Goal: Information Seeking & Learning: Learn about a topic

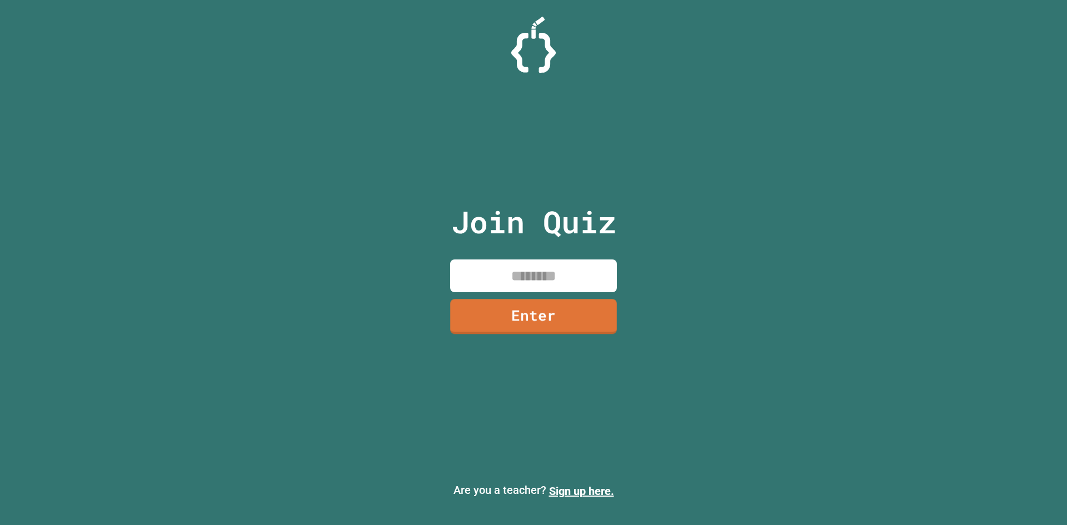
click at [524, 271] on input at bounding box center [533, 275] width 167 height 33
type input "********"
click at [532, 305] on link "Enter" at bounding box center [533, 315] width 164 height 37
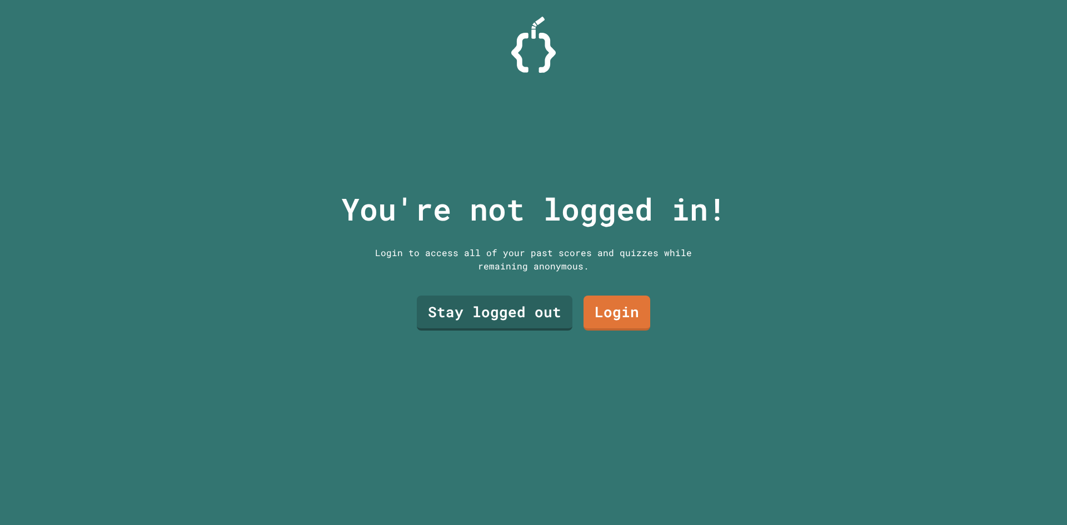
click at [533, 267] on div "Login to access all of your past scores and quizzes while remaining anonymous." at bounding box center [533, 259] width 333 height 27
click at [525, 290] on div "Stay logged out Login" at bounding box center [533, 313] width 244 height 46
drag, startPoint x: 587, startPoint y: 307, endPoint x: 510, endPoint y: 375, distance: 102.8
click at [510, 375] on div "You're not logged in! Login to access all of your past scores and quizzes while…" at bounding box center [533, 262] width 407 height 525
click at [500, 325] on link "Stay logged out" at bounding box center [495, 312] width 158 height 37
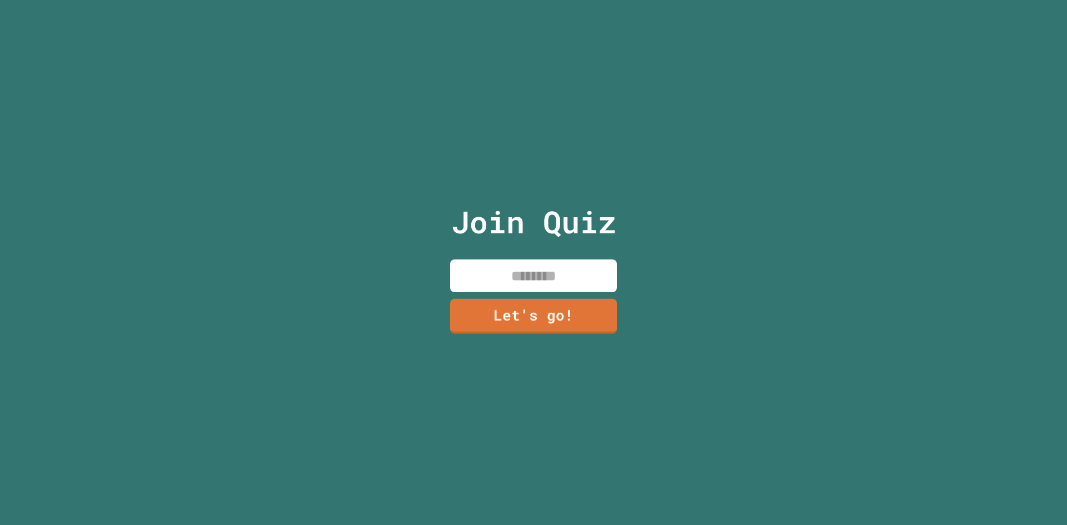
click at [525, 264] on input at bounding box center [533, 275] width 167 height 33
type input "*******"
click at [528, 303] on link "Let's go!" at bounding box center [533, 315] width 165 height 37
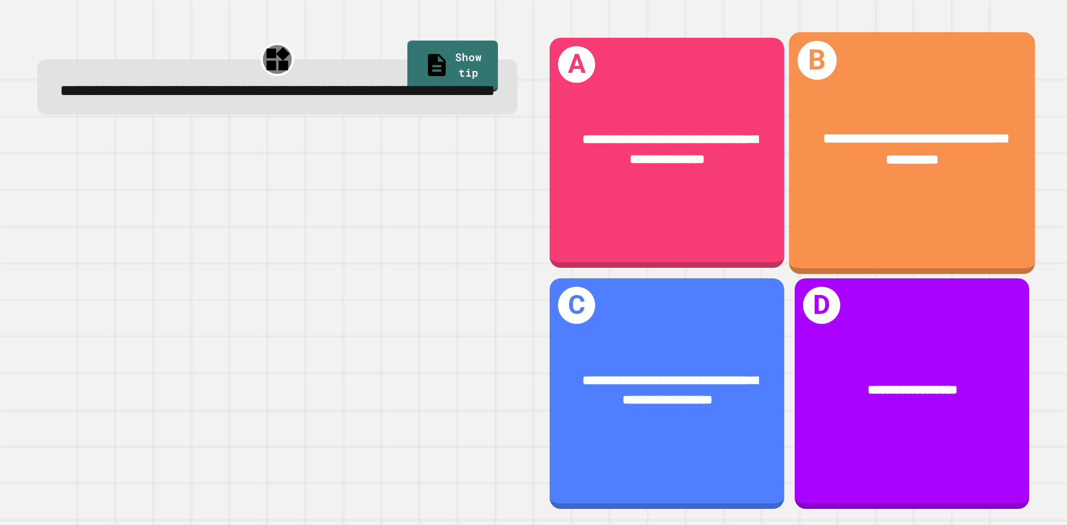
click at [804, 246] on div "**********" at bounding box center [912, 153] width 246 height 242
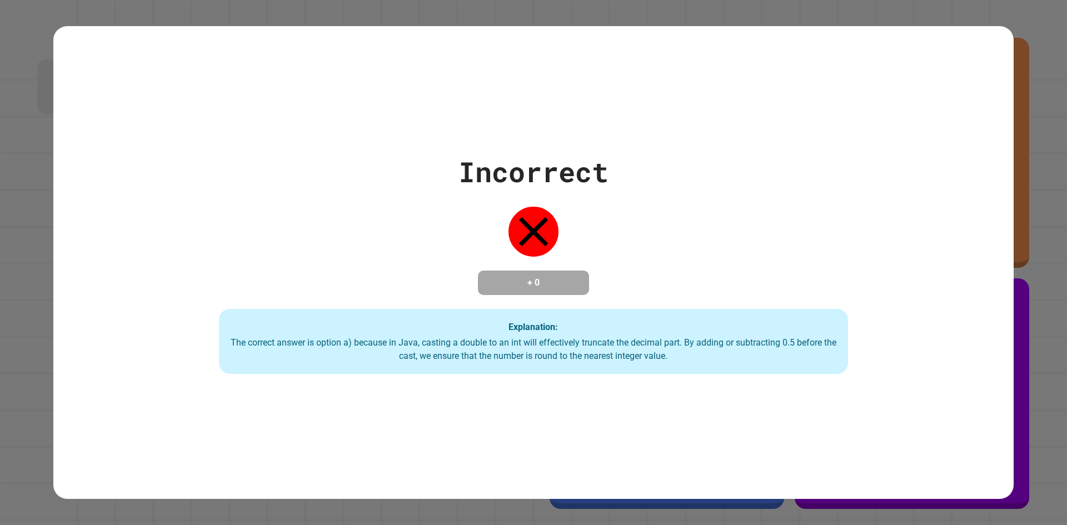
click at [465, 355] on div "The correct answer is option a) because in Java, casting a double to an int wil…" at bounding box center [533, 349] width 607 height 27
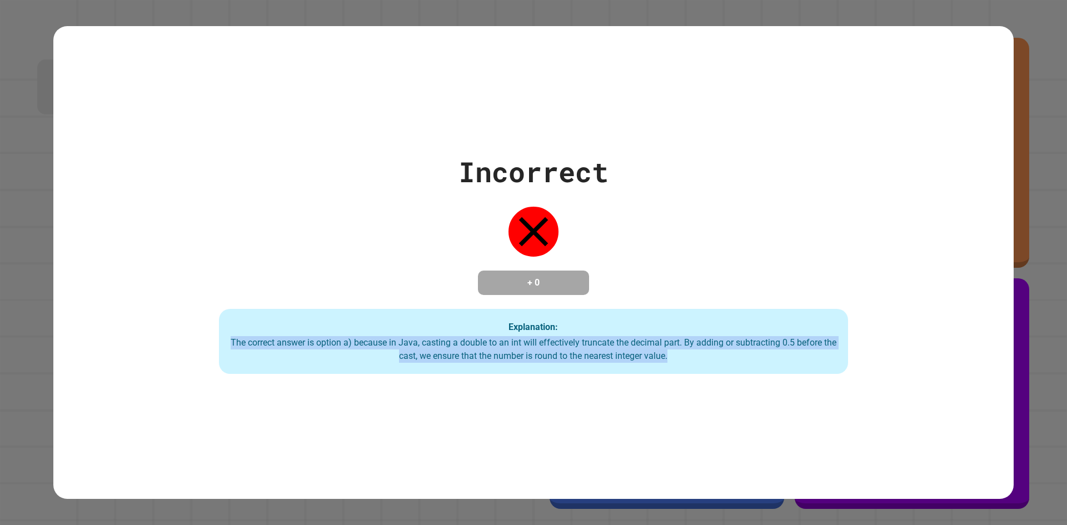
click at [465, 355] on div "The correct answer is option a) because in Java, casting a double to an int wil…" at bounding box center [533, 349] width 607 height 27
click at [872, 388] on div "Incorrect + 0 Explanation: The correct answer is option a) because in Java, cas…" at bounding box center [533, 262] width 960 height 473
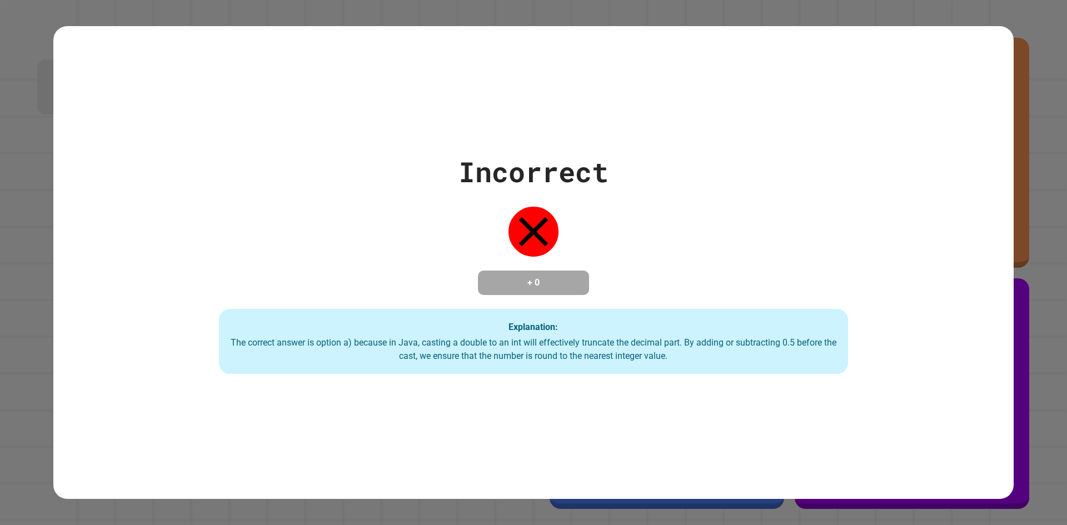
click at [1028, 416] on div "Incorrect + 0 Explanation: The correct answer is option a) because in Java, cas…" at bounding box center [533, 262] width 1067 height 525
click at [1009, 420] on div "Incorrect + 0 Explanation: The correct answer is option a) because in Java, cas…" at bounding box center [533, 262] width 1067 height 525
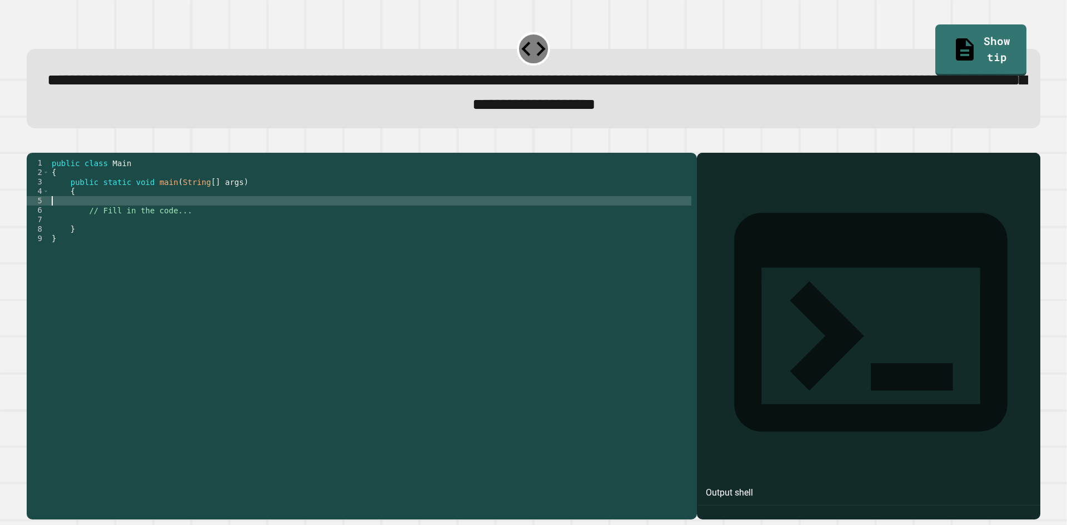
drag, startPoint x: 248, startPoint y: 219, endPoint x: 241, endPoint y: 224, distance: 9.0
click at [241, 224] on div "public class Main { public static void main ( String [ ] args ) { // Fill in th…" at bounding box center [370, 323] width 642 height 331
click at [244, 231] on div "public class Main { public static void main ( String [ ] args ) { // Fill in th…" at bounding box center [370, 314] width 642 height 312
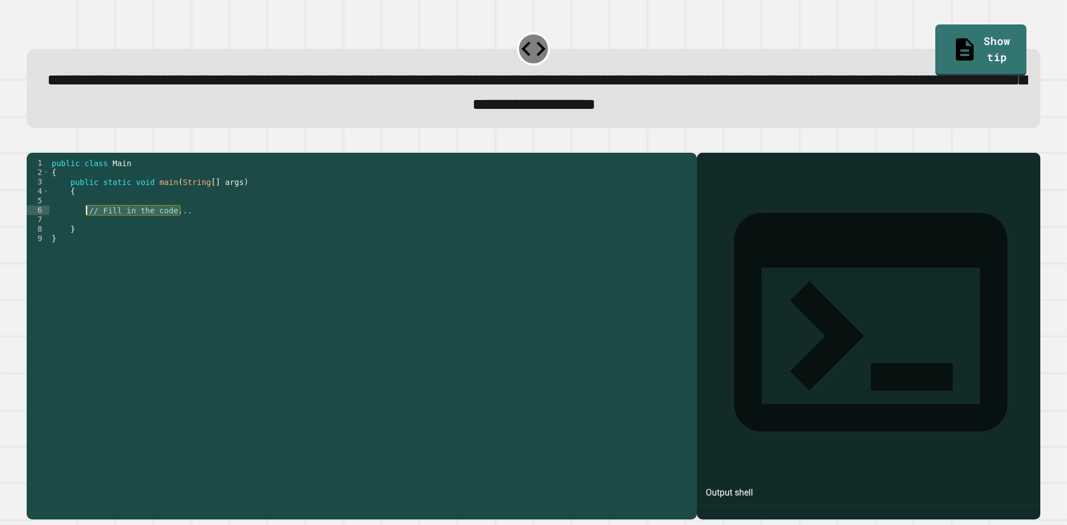
drag, startPoint x: 244, startPoint y: 231, endPoint x: 86, endPoint y: 226, distance: 158.5
click at [86, 226] on div "public class Main { public static void main ( String [ ] args ) { // Fill in th…" at bounding box center [370, 323] width 642 height 331
type textarea "**********"
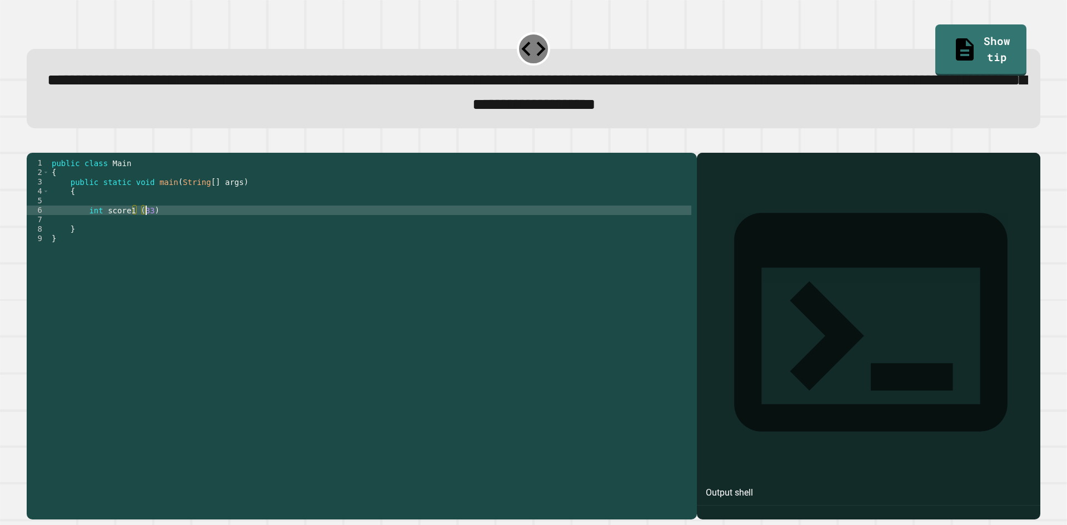
scroll to position [0, 6]
type textarea "**********"
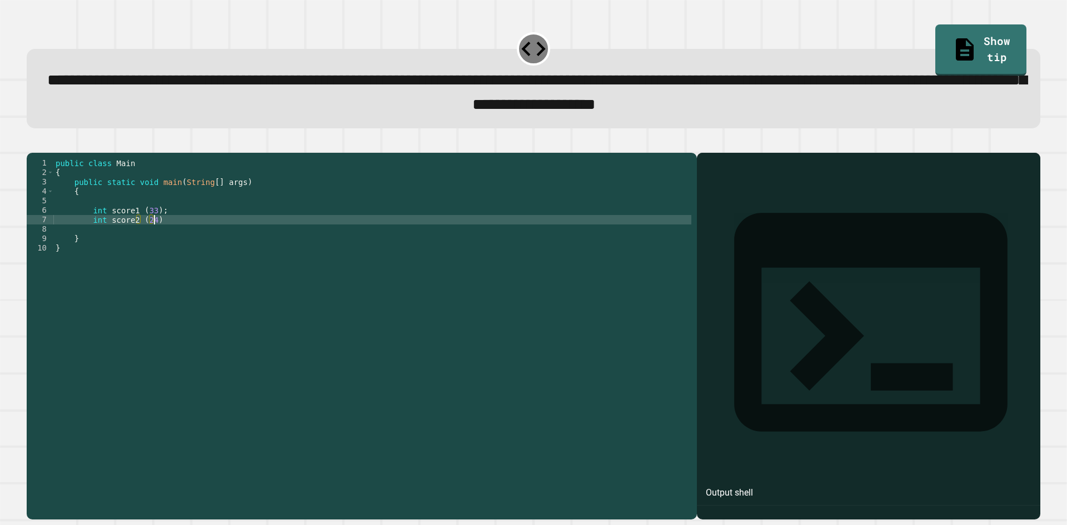
type textarea "**********"
drag, startPoint x: 174, startPoint y: 239, endPoint x: 92, endPoint y: 234, distance: 82.4
click at [92, 234] on div "public class Main { public static void main ( String [ ] args ) { int score1 ( …" at bounding box center [372, 323] width 638 height 331
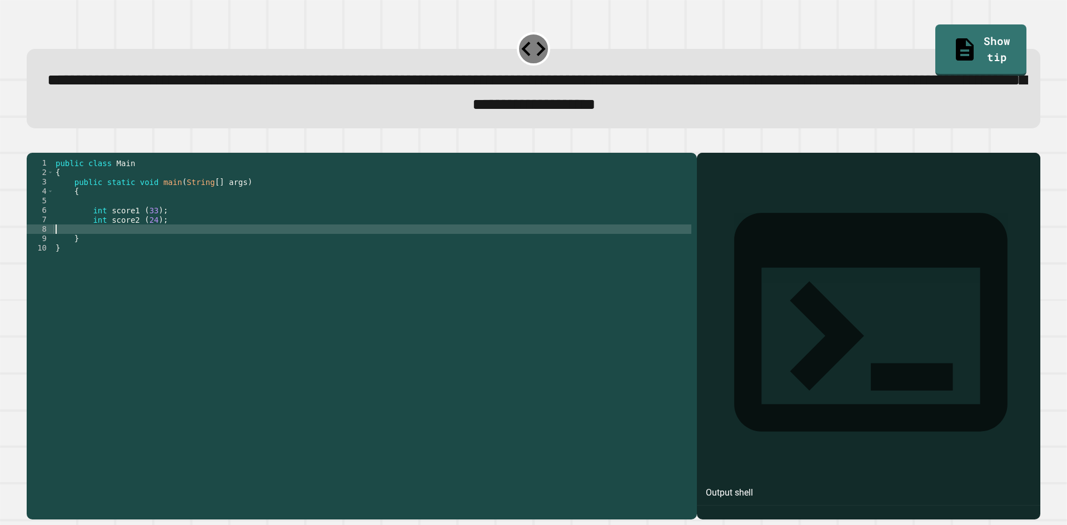
click at [106, 250] on div "public class Main { public static void main ( String [ ] args ) { int score1 ( …" at bounding box center [372, 323] width 638 height 331
paste textarea "**********"
type textarea "**********"
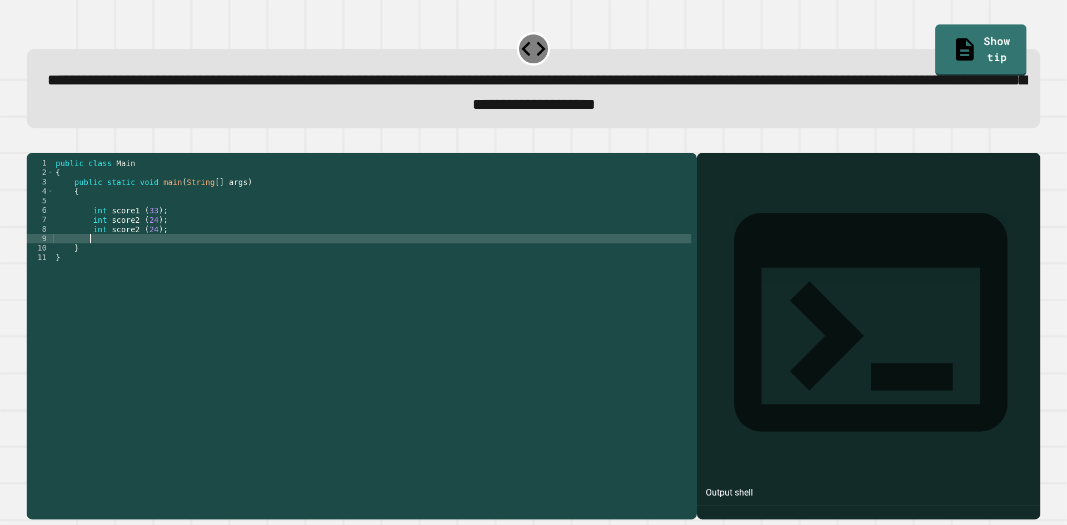
paste textarea "**********"
type textarea "**********"
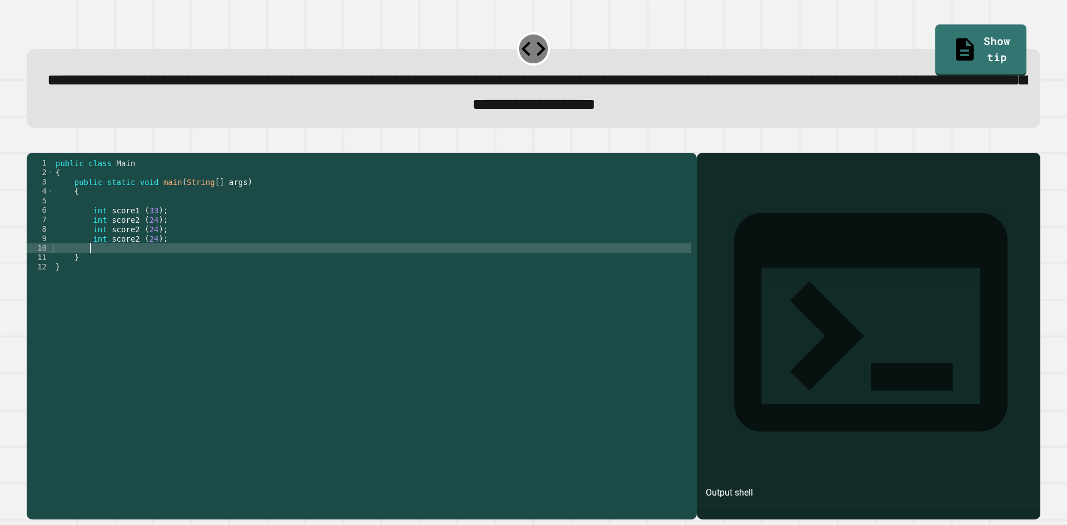
paste textarea "**********"
type textarea "**********"
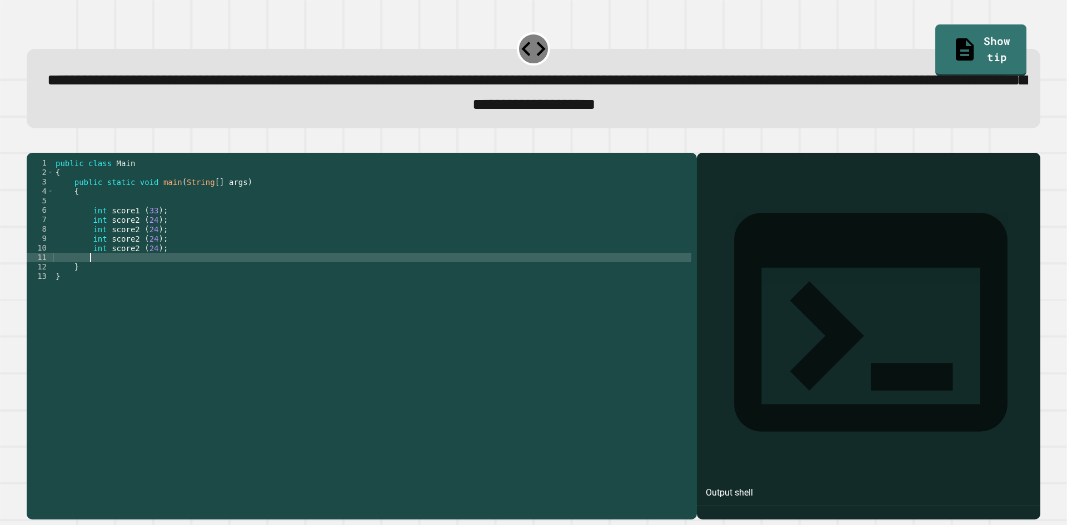
paste textarea "**********"
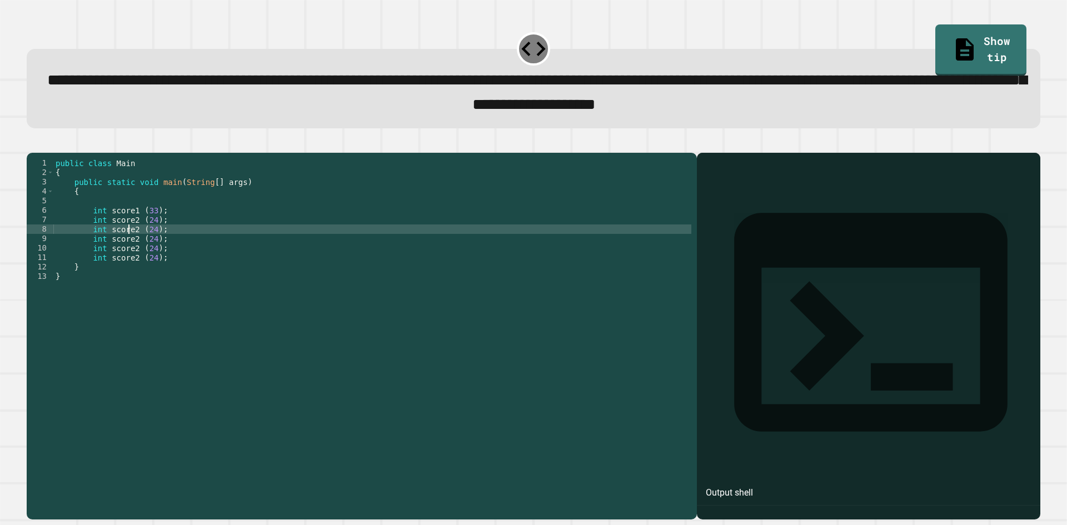
click at [131, 246] on div "public class Main { public static void main ( String [ ] args ) { int score1 ( …" at bounding box center [372, 323] width 638 height 331
click at [149, 246] on div "public class Main { public static void main ( String [ ] args ) { int score1 ( …" at bounding box center [372, 323] width 638 height 331
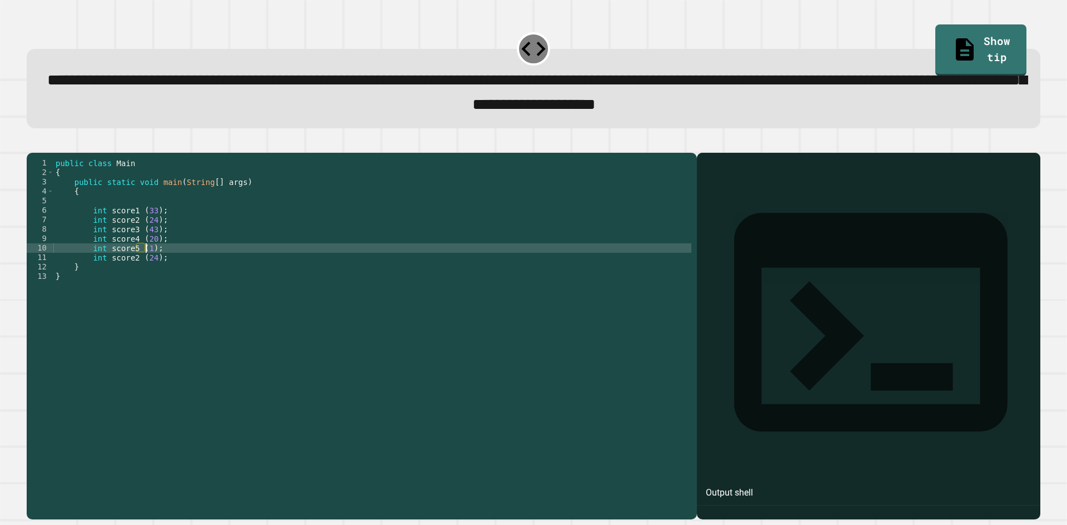
scroll to position [0, 7]
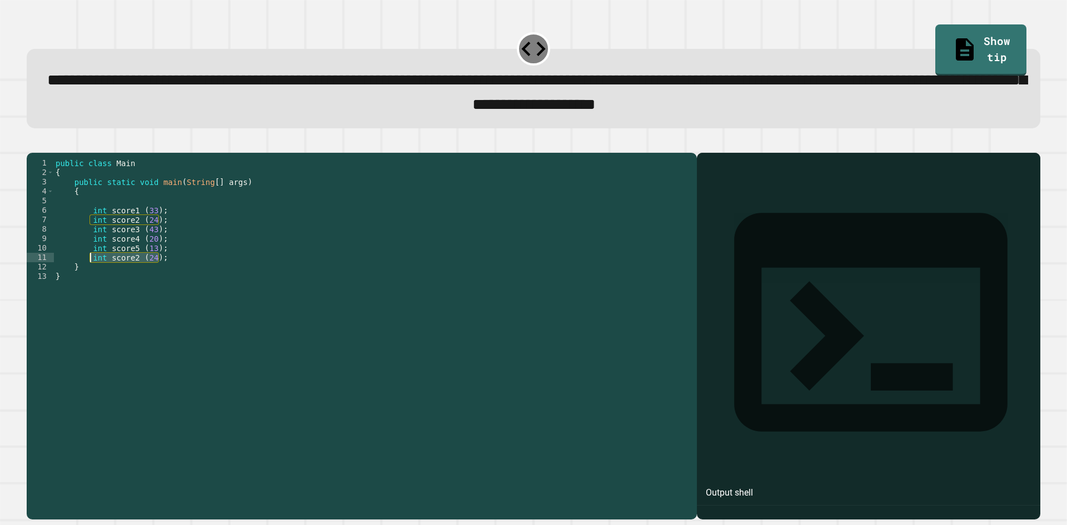
drag, startPoint x: 182, startPoint y: 279, endPoint x: 91, endPoint y: 276, distance: 91.2
click at [91, 276] on div "public class Main { public static void main ( String [ ] args ) { int score1 ( …" at bounding box center [372, 323] width 638 height 331
type textarea "**********"
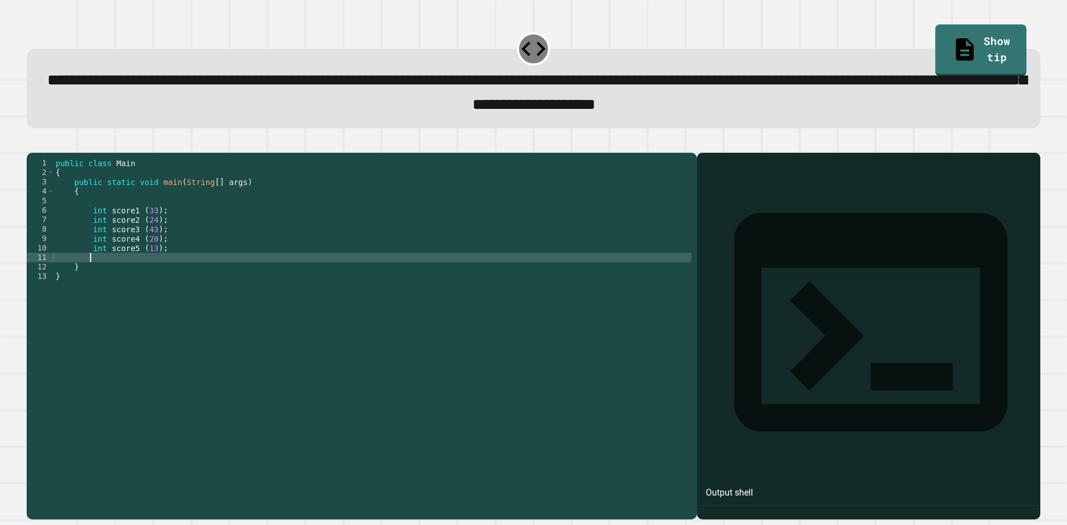
type textarea "*"
click at [157, 276] on div "public class Main { public static void main ( String [ ] args ) { int score1 ( …" at bounding box center [372, 323] width 638 height 331
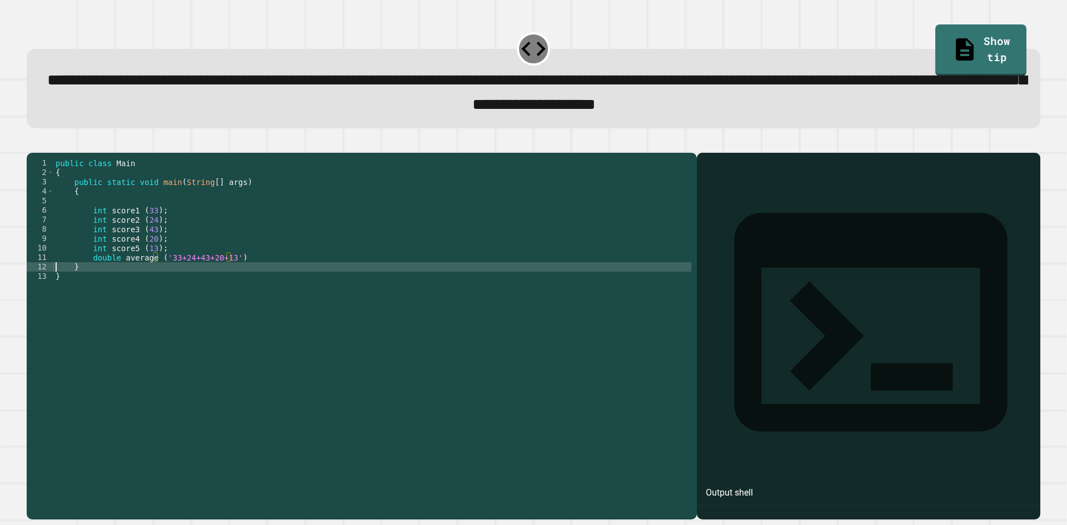
scroll to position [0, 1]
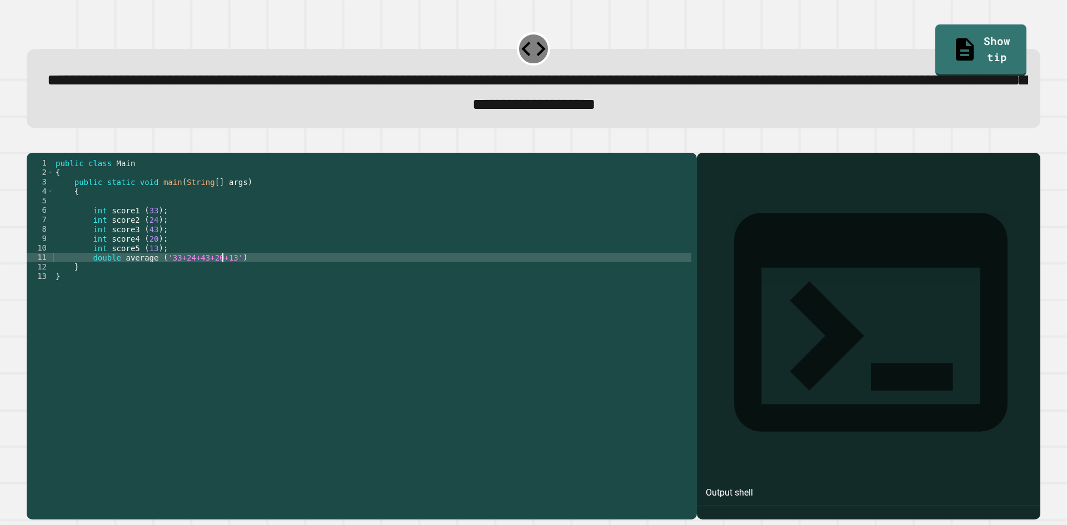
click at [224, 277] on div "public class Main { public static void main ( String [ ] args ) { int score1 ( …" at bounding box center [372, 323] width 638 height 331
click at [228, 275] on div "public class Main { public static void main ( String [ ] args ) { int score1 ( …" at bounding box center [372, 323] width 638 height 331
click at [32, 143] on icon "button" at bounding box center [32, 143] width 0 height 0
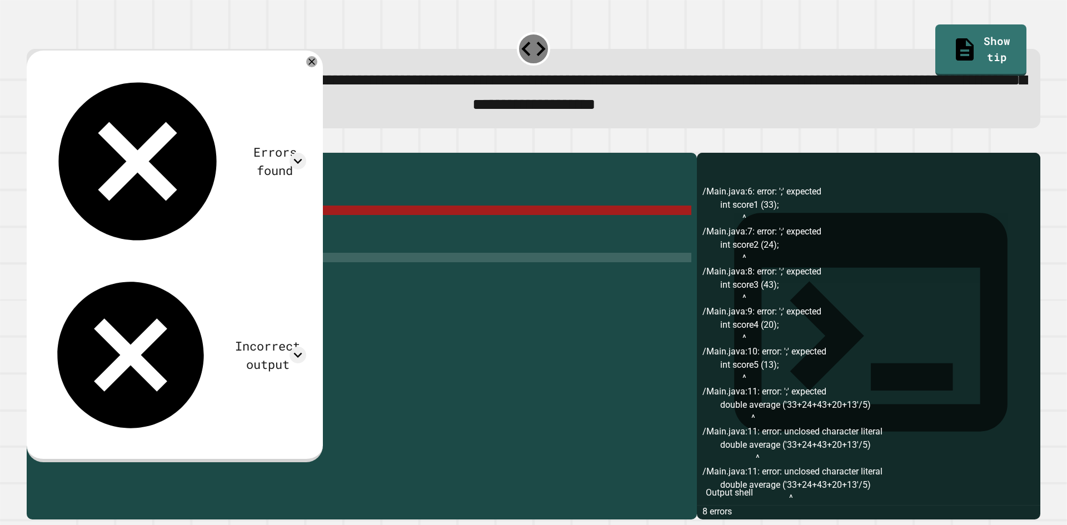
click at [274, 280] on div "public class Main { public static void main ( String [ ] args ) { int score1 ( …" at bounding box center [372, 323] width 638 height 331
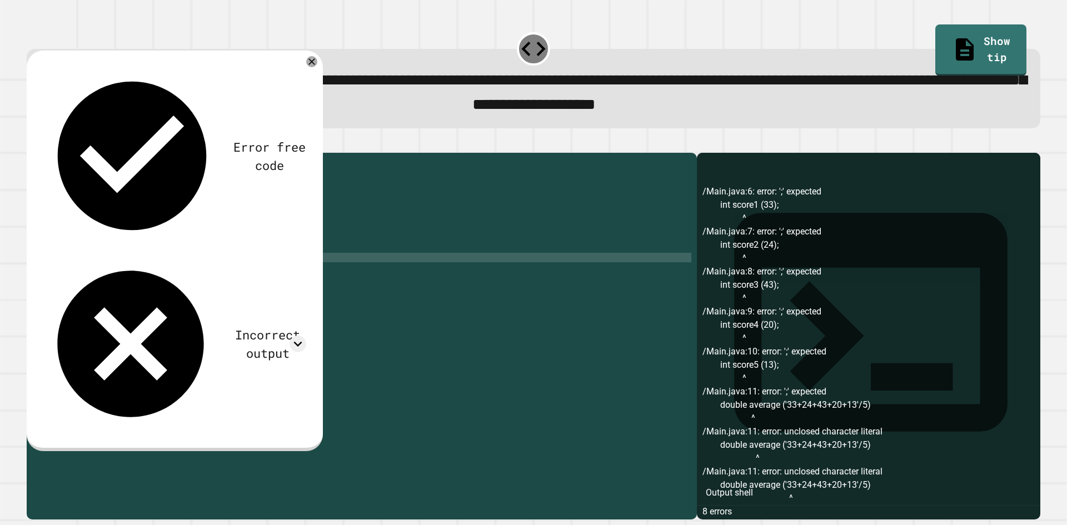
scroll to position [0, 13]
click at [32, 143] on icon "button" at bounding box center [32, 143] width 0 height 0
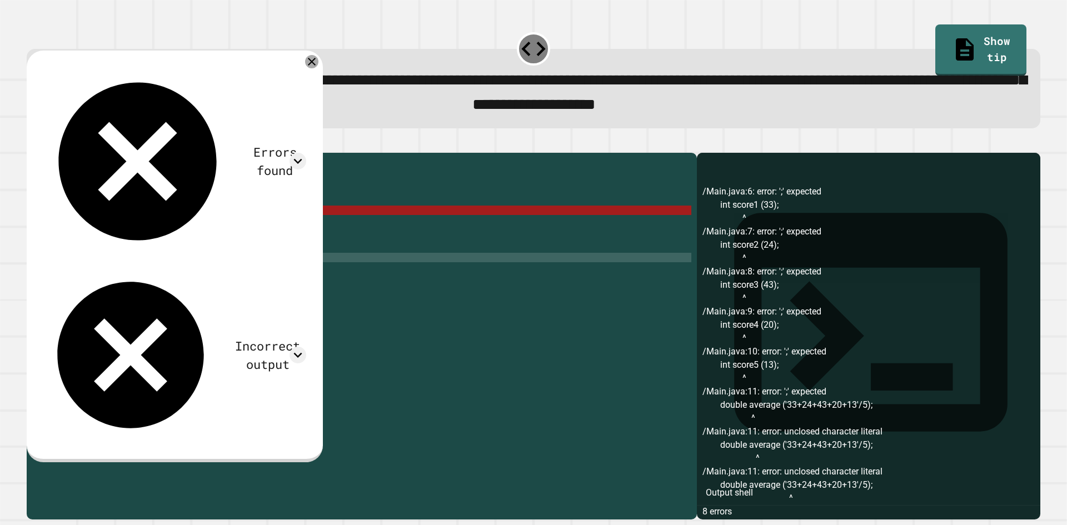
click at [318, 67] on icon at bounding box center [311, 61] width 13 height 13
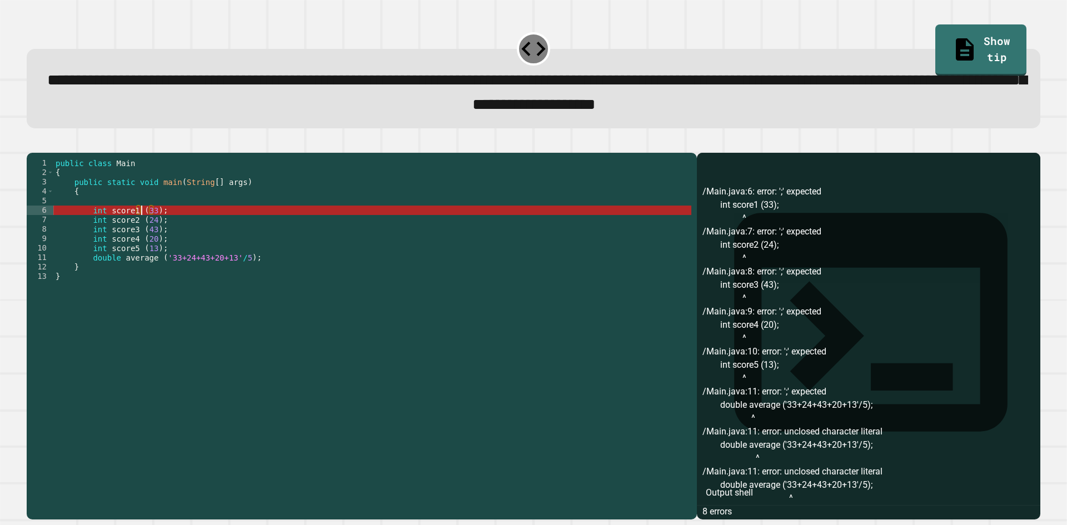
scroll to position [0, 7]
click at [142, 229] on div "public class Main { public static void main ( String [ ] args ) { int score1 ( …" at bounding box center [372, 323] width 638 height 331
click at [70, 230] on div "public class Main { public static void main ( String [ ] args ) { int score1 ( …" at bounding box center [372, 323] width 638 height 331
click at [96, 241] on div "public class Main { public static void main ( String [ ] args ) { int score1 ( …" at bounding box center [372, 323] width 638 height 331
click at [96, 229] on div "public class Main { public static void main ( String [ ] args ) { int score1 ( …" at bounding box center [372, 323] width 638 height 331
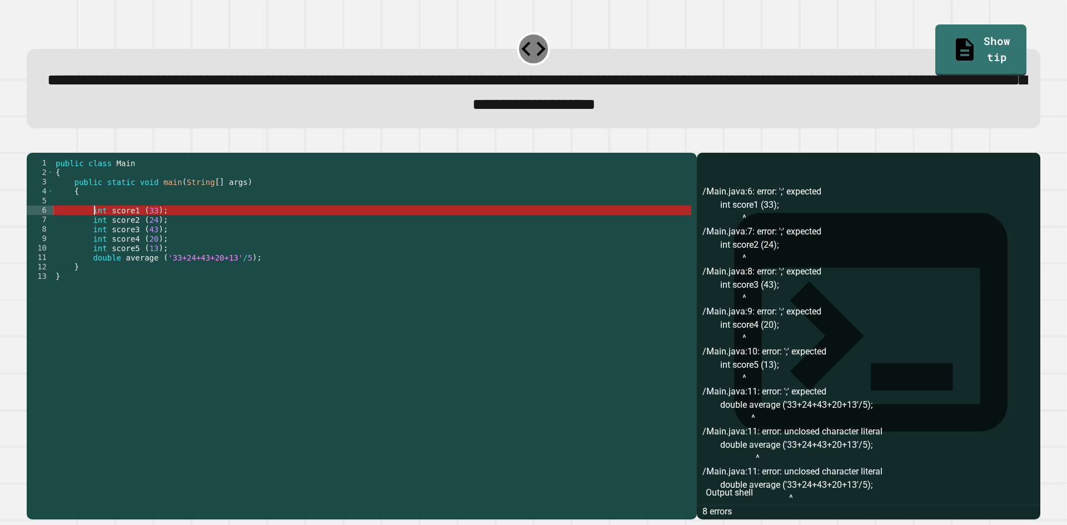
click at [96, 229] on div "public class Main { public static void main ( String [ ] args ) { int score1 ( …" at bounding box center [372, 323] width 638 height 331
click at [122, 233] on div "public class Main { public static void main ( String [ ] args ) { int score1 ( …" at bounding box center [372, 323] width 638 height 331
click at [129, 227] on div "public class Main { public static void main ( String [ ] args ) { int score1 ( …" at bounding box center [372, 323] width 638 height 331
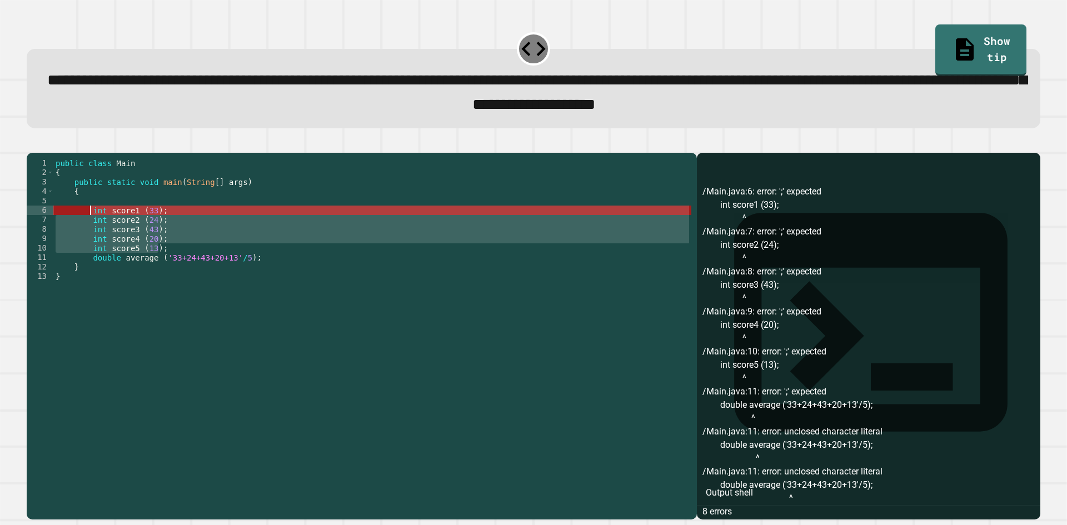
drag, startPoint x: 181, startPoint y: 269, endPoint x: 91, endPoint y: 229, distance: 98.3
click at [91, 229] on div "public class Main { public static void main ( String [ ] args ) { int score1 ( …" at bounding box center [372, 323] width 638 height 331
type textarea "**********"
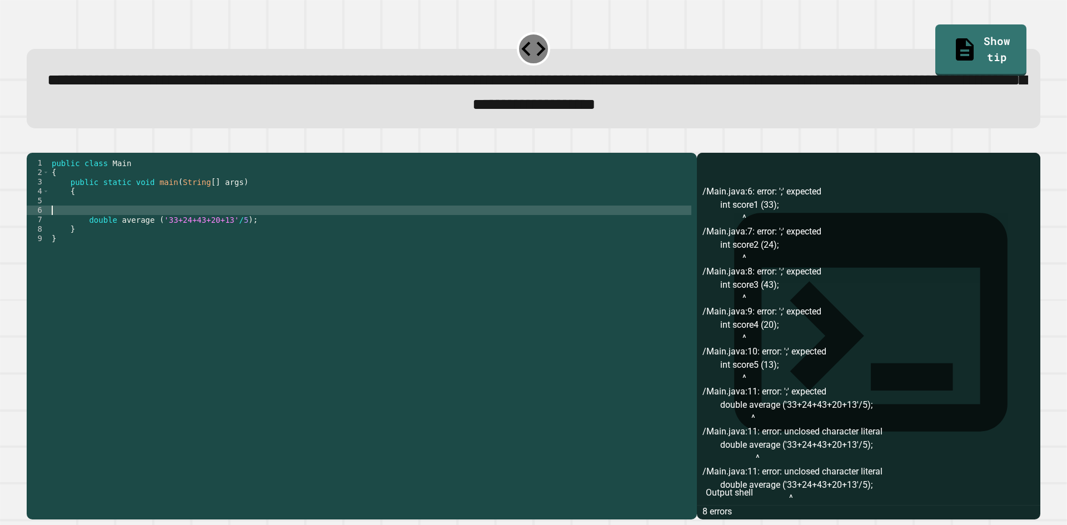
scroll to position [0, 0]
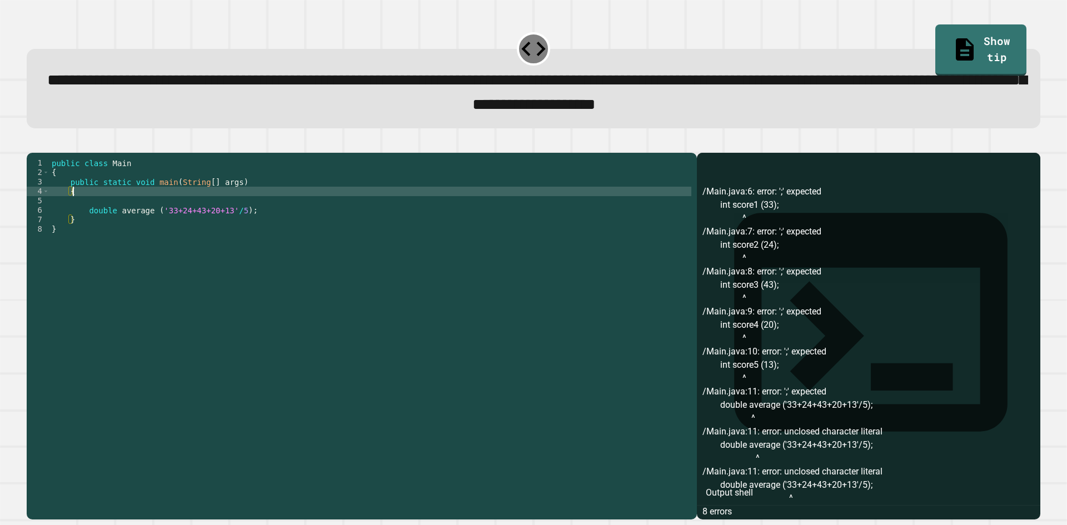
click at [104, 221] on div "public class Main { public static void main ( String [ ] args ) { double averag…" at bounding box center [370, 323] width 642 height 331
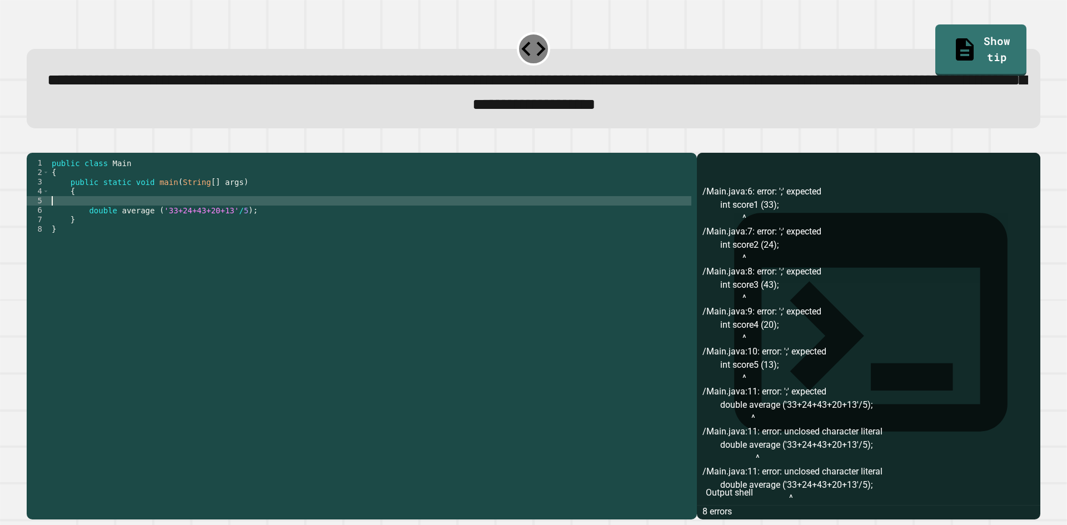
click at [103, 236] on div "public class Main { public static void main ( String [ ] args ) { double averag…" at bounding box center [370, 323] width 642 height 331
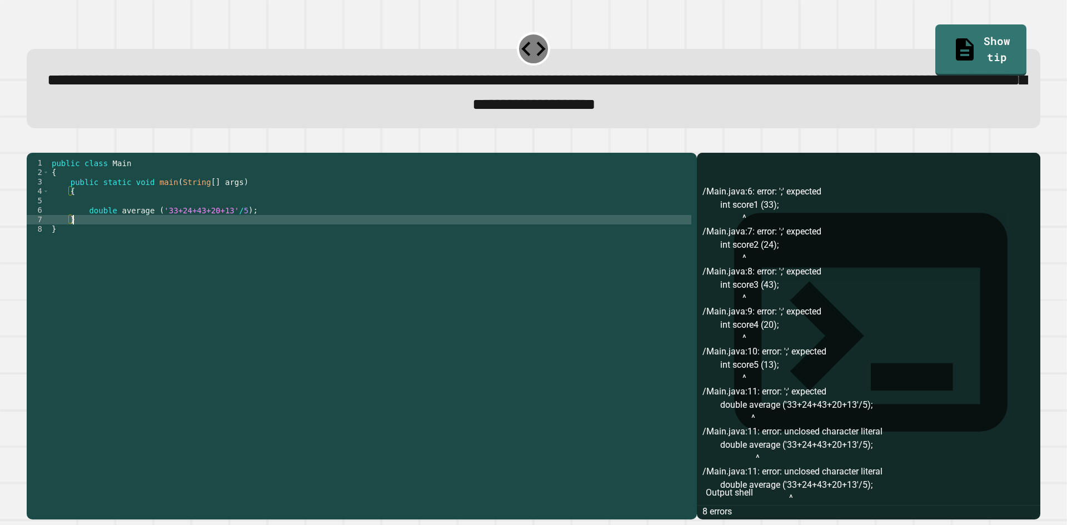
click at [108, 232] on div "public class Main { public static void main ( String [ ] args ) { double averag…" at bounding box center [370, 323] width 642 height 331
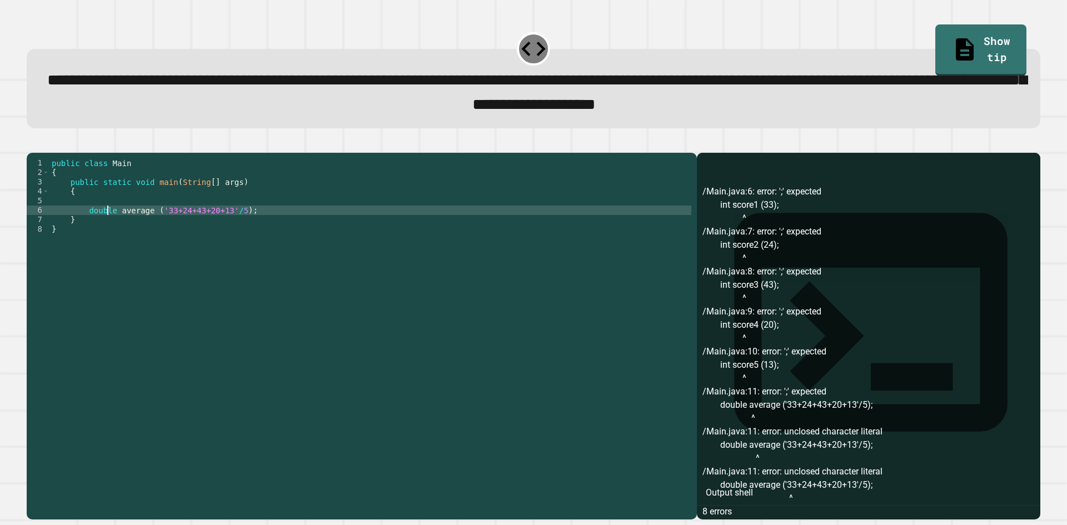
click at [108, 232] on div "public class Main { public static void main ( String [ ] args ) { double averag…" at bounding box center [370, 323] width 642 height 331
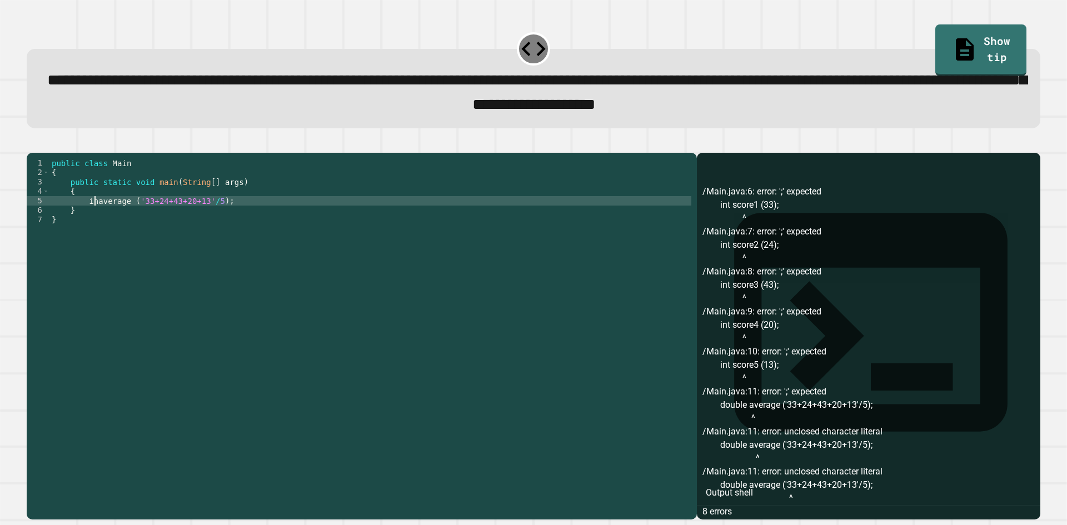
scroll to position [0, 3]
click at [138, 218] on div "public class Main { public static void main ( String [ ] args ) { int average (…" at bounding box center [370, 323] width 642 height 331
click at [141, 218] on div "public class Main { public static void main ( String [ ] args ) { int average (…" at bounding box center [370, 323] width 642 height 331
click at [221, 253] on div "public class Main { public static void main ( String [ ] args ) { int average (…" at bounding box center [370, 323] width 642 height 331
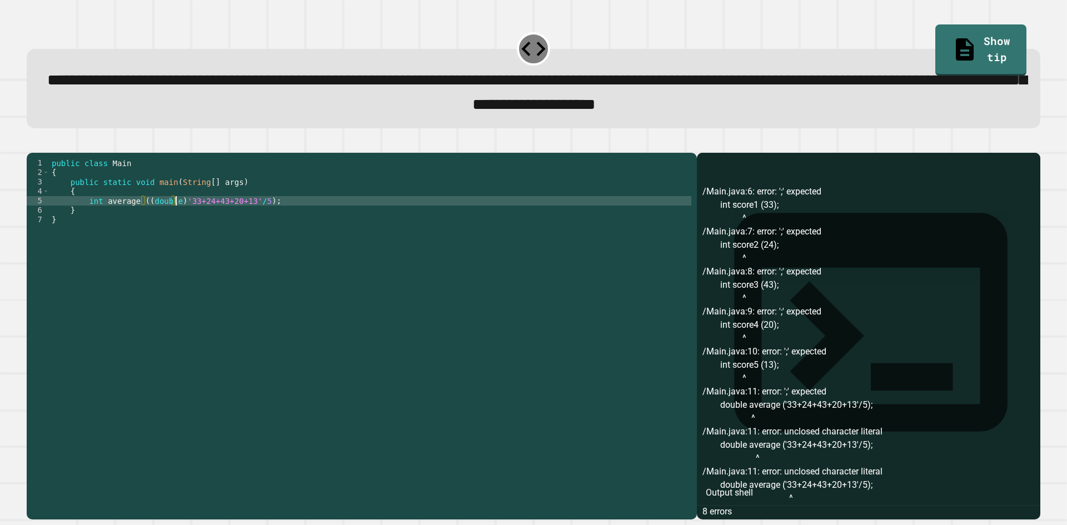
scroll to position [0, 0]
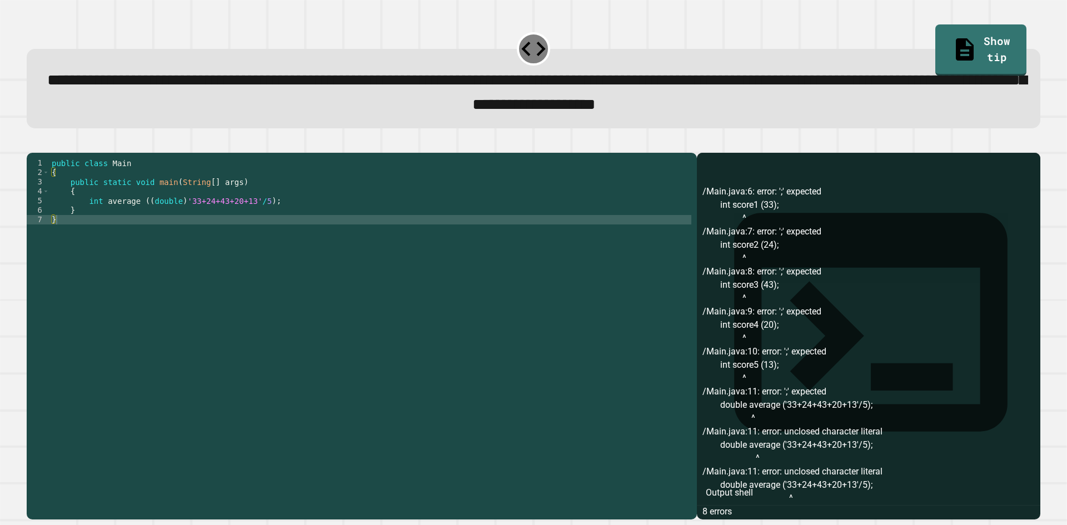
click at [32, 143] on button "button" at bounding box center [32, 143] width 0 height 0
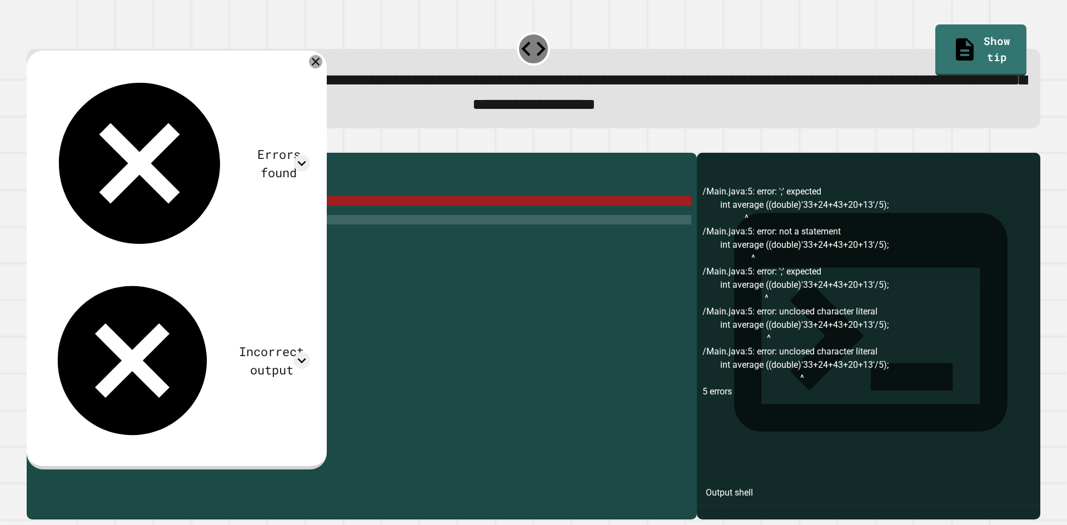
click at [322, 66] on icon at bounding box center [315, 61] width 13 height 13
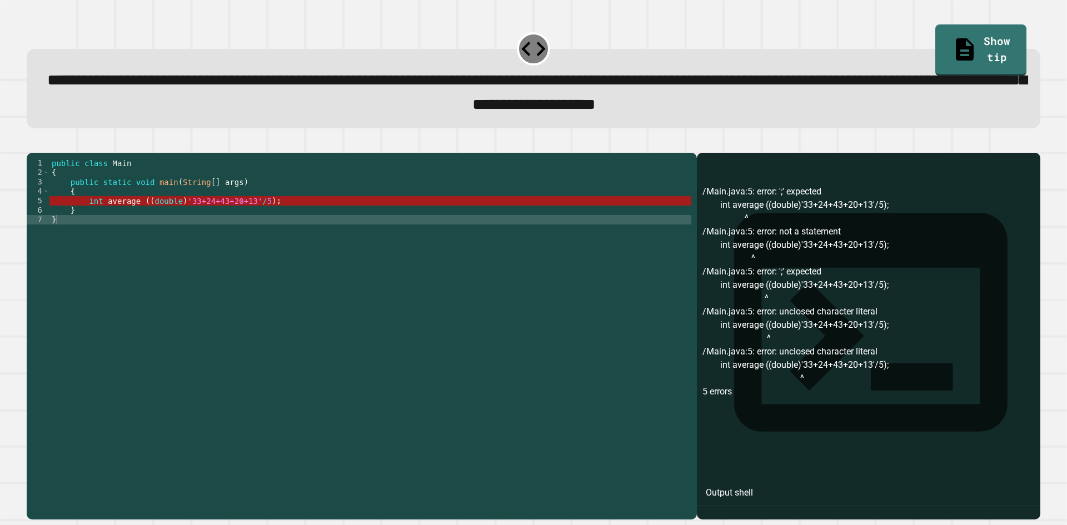
click at [86, 220] on div "public class Main { public static void main ( String [ ] args ) { int average (…" at bounding box center [370, 323] width 642 height 331
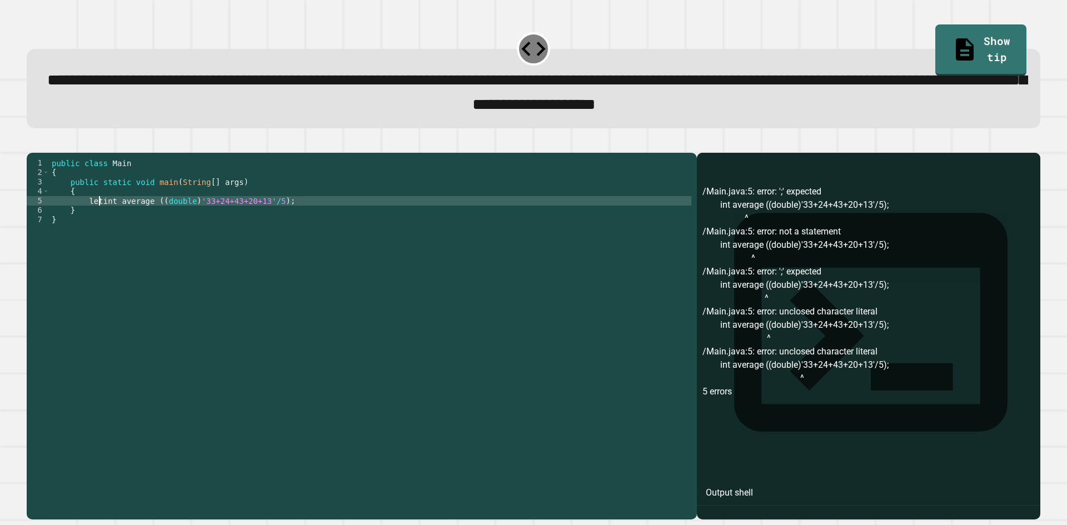
scroll to position [0, 3]
drag, startPoint x: 125, startPoint y: 283, endPoint x: 130, endPoint y: 287, distance: 6.3
click at [129, 286] on div "public class Main { public static void main ( String [ ] args ) { let average (…" at bounding box center [370, 323] width 642 height 331
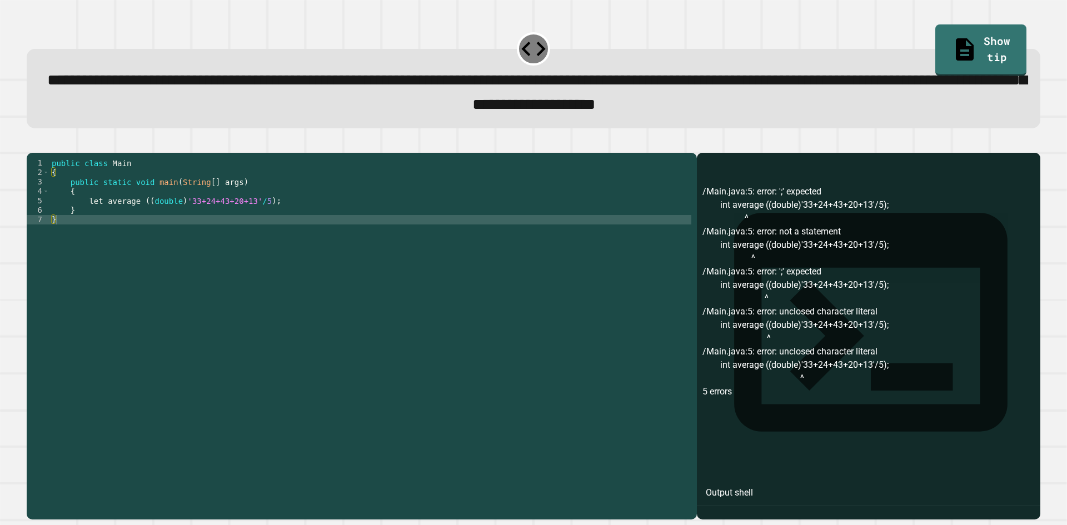
click at [32, 143] on button "button" at bounding box center [32, 143] width 0 height 0
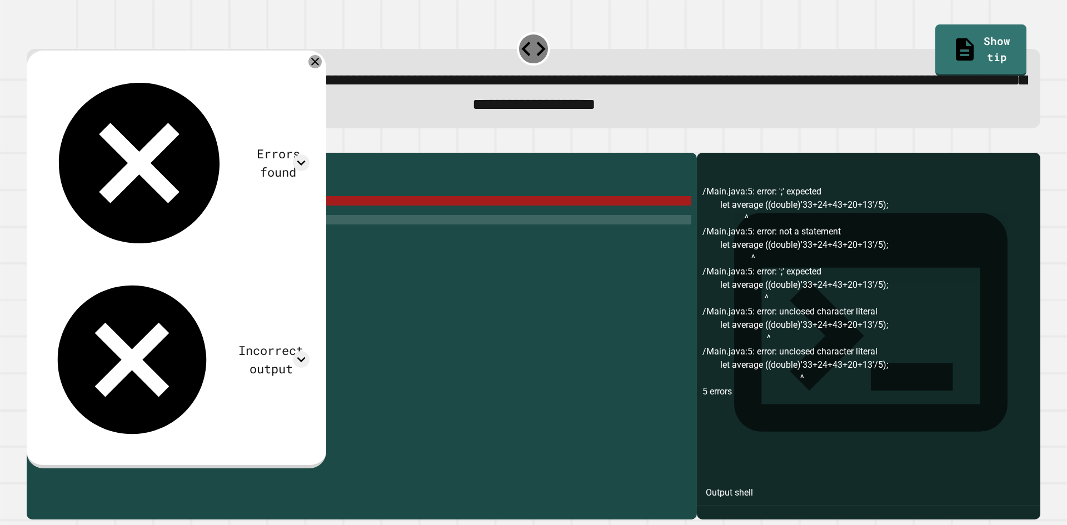
click at [322, 68] on icon at bounding box center [314, 61] width 13 height 13
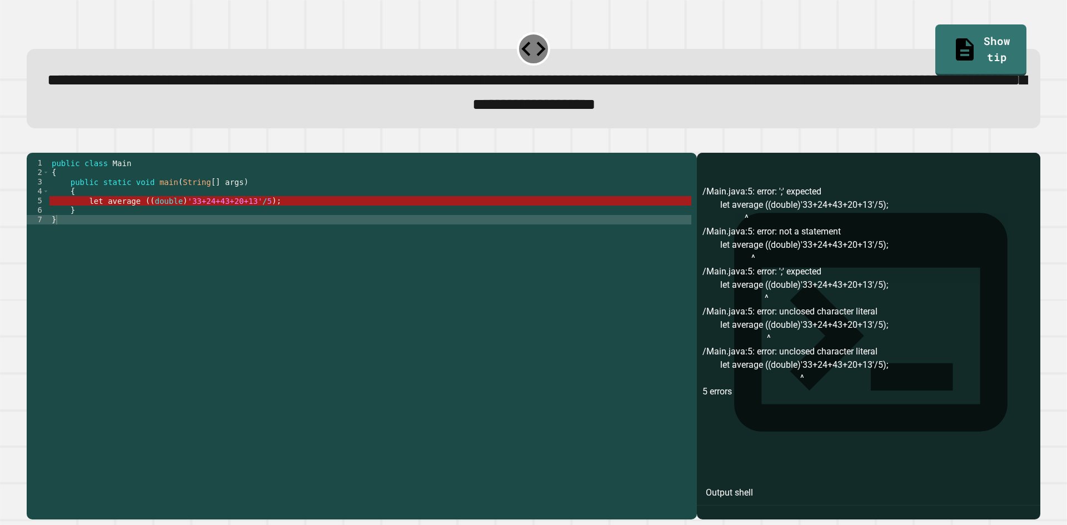
click at [89, 216] on div "public class Main { public static void main ( String [ ] args ) { let average (…" at bounding box center [370, 323] width 642 height 331
click at [89, 216] on div "public class Main { public static void main ( String [ ] args ) { let average (…" at bounding box center [370, 314] width 642 height 312
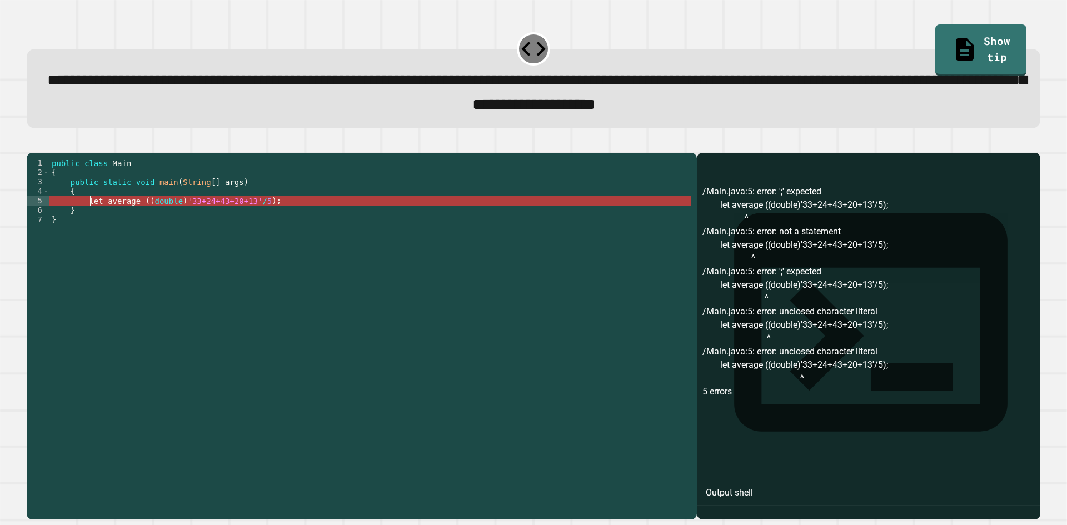
click at [89, 216] on div "public class Main { public static void main ( String [ ] args ) { let average (…" at bounding box center [370, 323] width 642 height 331
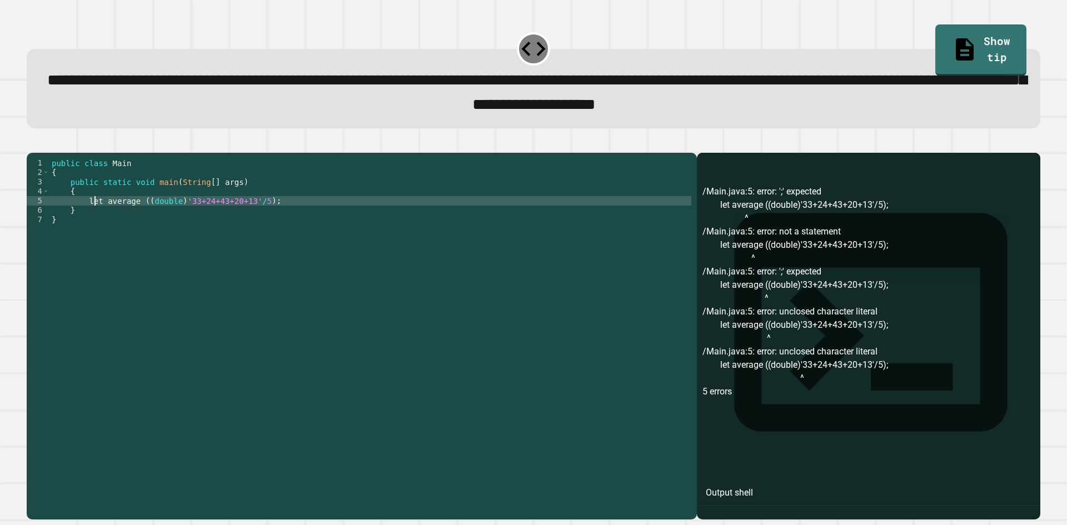
click at [94, 217] on div "public class Main { public static void main ( String [ ] args ) { let average (…" at bounding box center [370, 323] width 642 height 331
type textarea "**********"
click at [272, 224] on div "public class Main { public static void main ( String [ ] args ) { int average (…" at bounding box center [370, 323] width 642 height 331
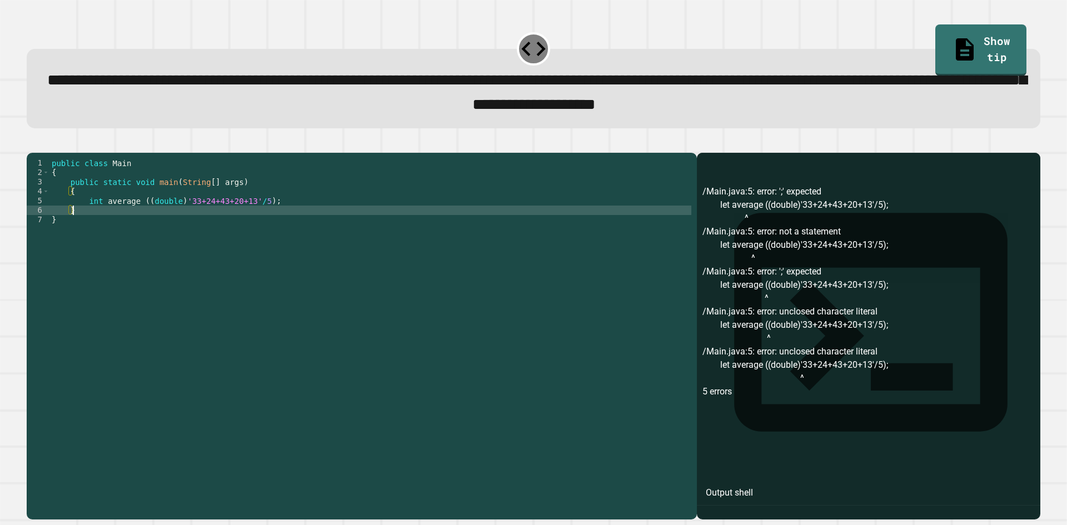
scroll to position [0, 1]
click at [272, 222] on div "public class Main { public static void main ( String [ ] args ) { int average (…" at bounding box center [370, 323] width 642 height 331
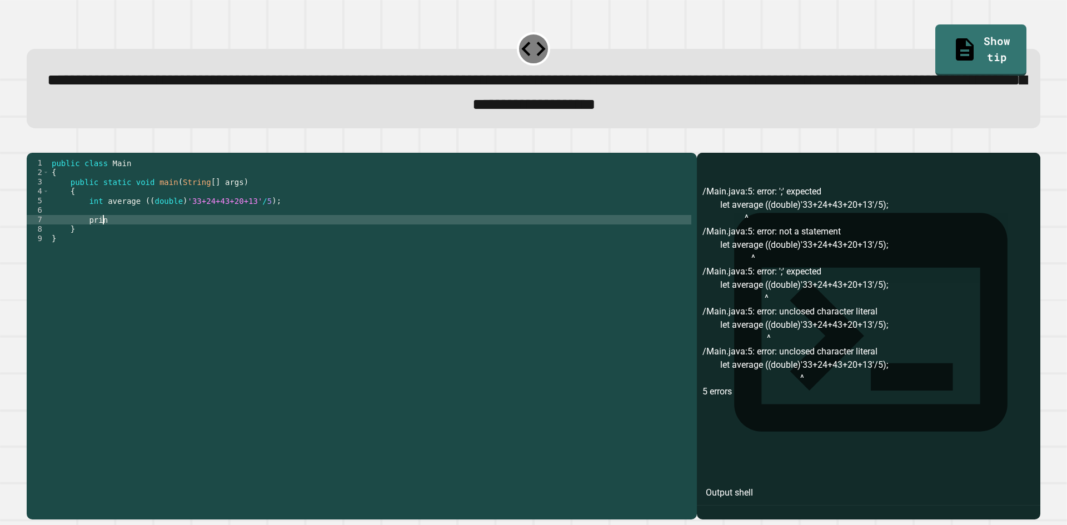
scroll to position [0, 3]
type textarea "*"
type textarea "**********"
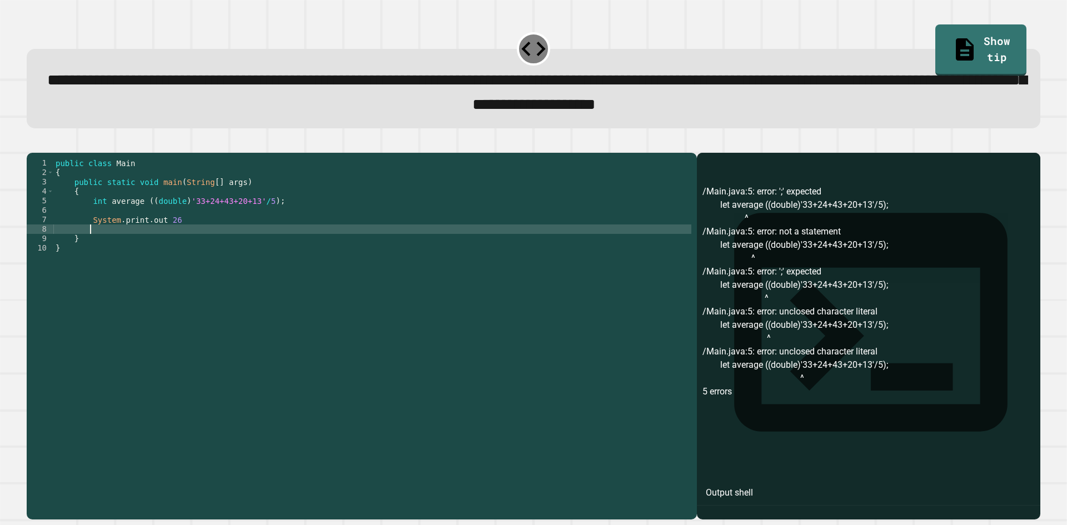
scroll to position [0, 2]
type textarea "**********"
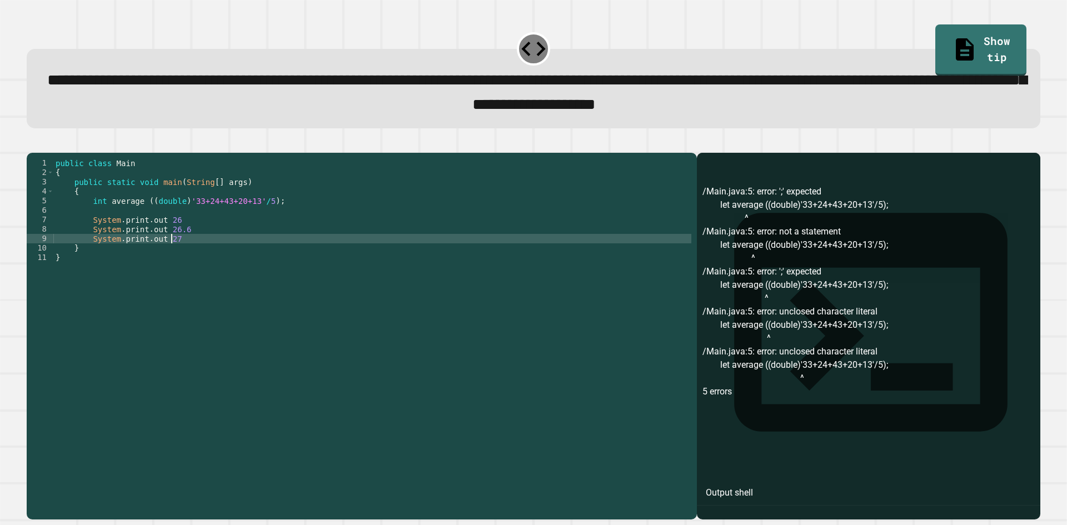
scroll to position [0, 8]
click at [194, 257] on div "public class Main { public static void main ( String [ ] args ) { int average (…" at bounding box center [372, 323] width 638 height 331
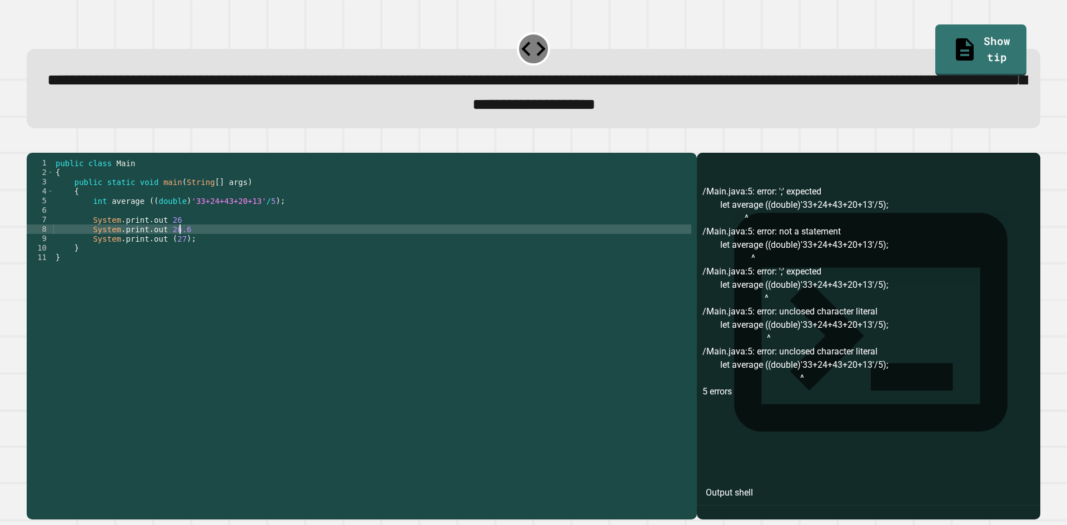
click at [198, 246] on div "public class Main { public static void main ( String [ ] args ) { int average (…" at bounding box center [372, 323] width 638 height 331
click at [164, 247] on div "public class Main { public static void main ( String [ ] args ) { int average (…" at bounding box center [372, 323] width 638 height 331
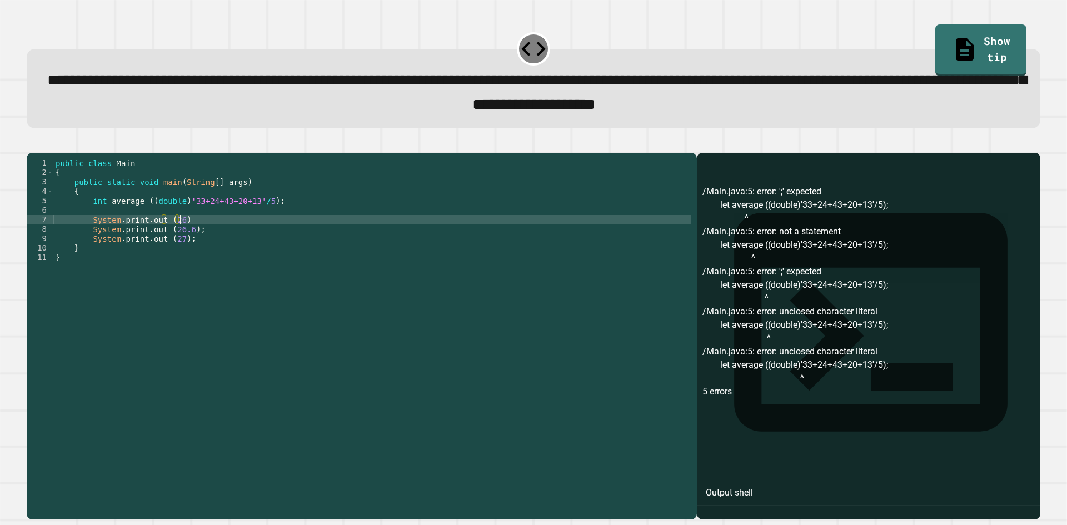
scroll to position [0, 8]
click at [157, 250] on div "public class Main { public static void main ( String [ ] args ) { int average (…" at bounding box center [372, 323] width 638 height 331
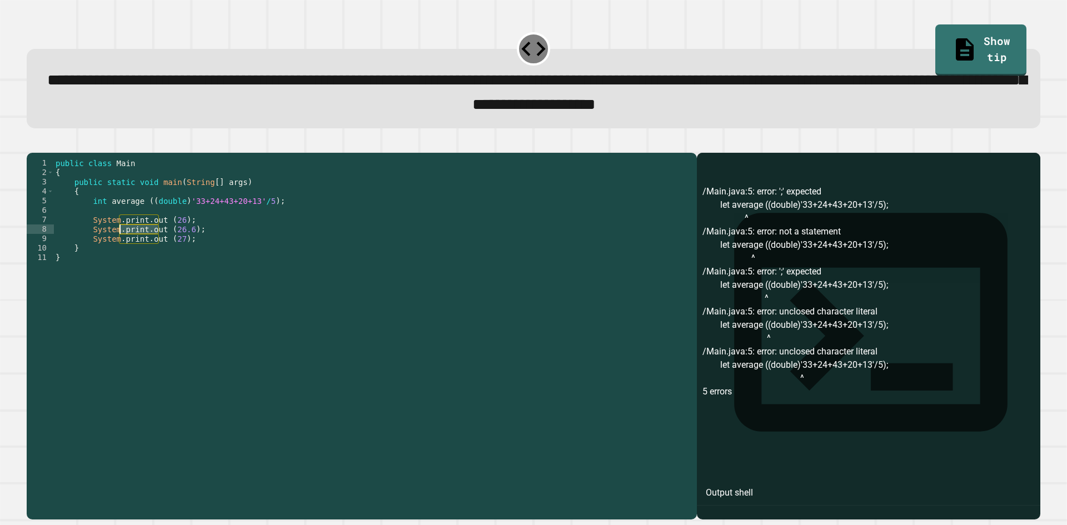
drag, startPoint x: 160, startPoint y: 247, endPoint x: 119, endPoint y: 244, distance: 40.7
click at [119, 244] on div "public class Main { public static void main ( String [ ] args ) { int average (…" at bounding box center [372, 323] width 638 height 331
click at [159, 260] on div "public class Main { public static void main ( String [ ] args ) { int average (…" at bounding box center [372, 323] width 638 height 331
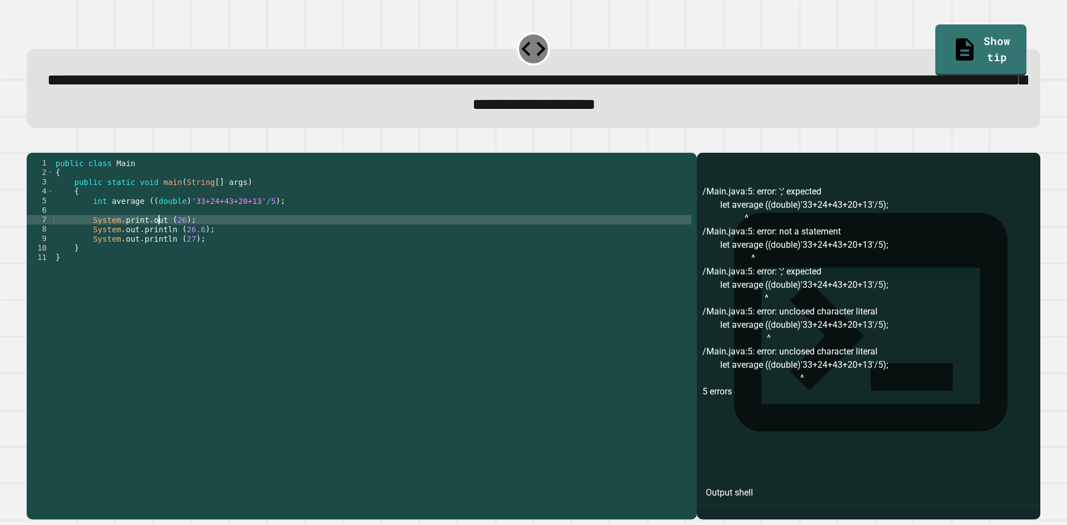
click at [157, 240] on div "public class Main { public static void main ( String [ ] args ) { int average (…" at bounding box center [372, 323] width 638 height 331
drag, startPoint x: 157, startPoint y: 240, endPoint x: 122, endPoint y: 239, distance: 35.6
click at [122, 239] on div "public class Main { public static void main ( String [ ] args ) { int average (…" at bounding box center [372, 323] width 638 height 331
click at [367, 149] on div at bounding box center [534, 145] width 1014 height 13
click at [57, 153] on div at bounding box center [534, 145] width 1014 height 13
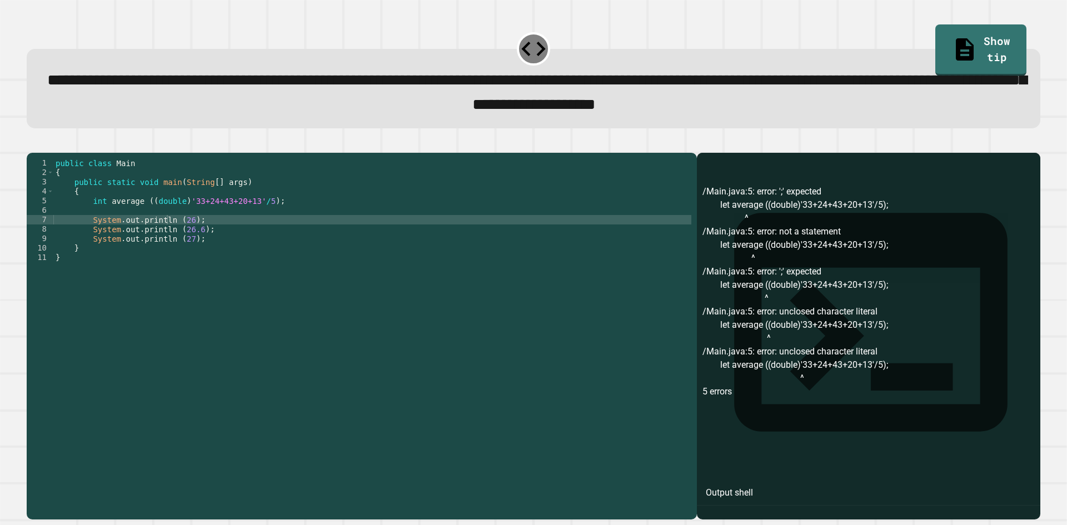
click at [32, 143] on icon "button" at bounding box center [32, 143] width 0 height 0
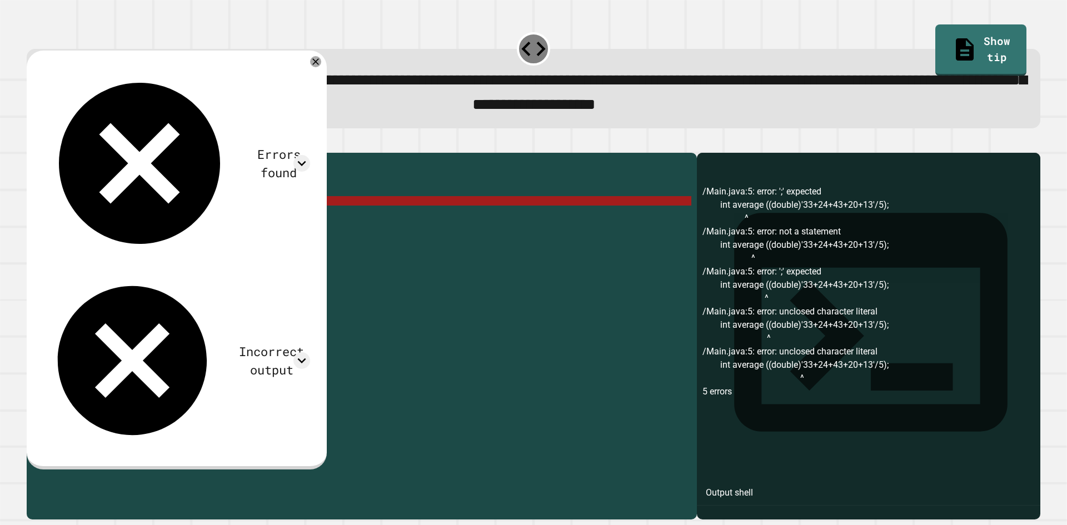
drag, startPoint x: 280, startPoint y: 218, endPoint x: 84, endPoint y: 222, distance: 195.6
click at [84, 222] on div "public class Main { public static void main ( String [ ] args ) { int average (…" at bounding box center [372, 323] width 638 height 331
click at [340, 214] on div "public class Main { public static void main ( String [ ] args ) { int average (…" at bounding box center [372, 314] width 637 height 312
click at [322, 66] on icon at bounding box center [315, 61] width 13 height 13
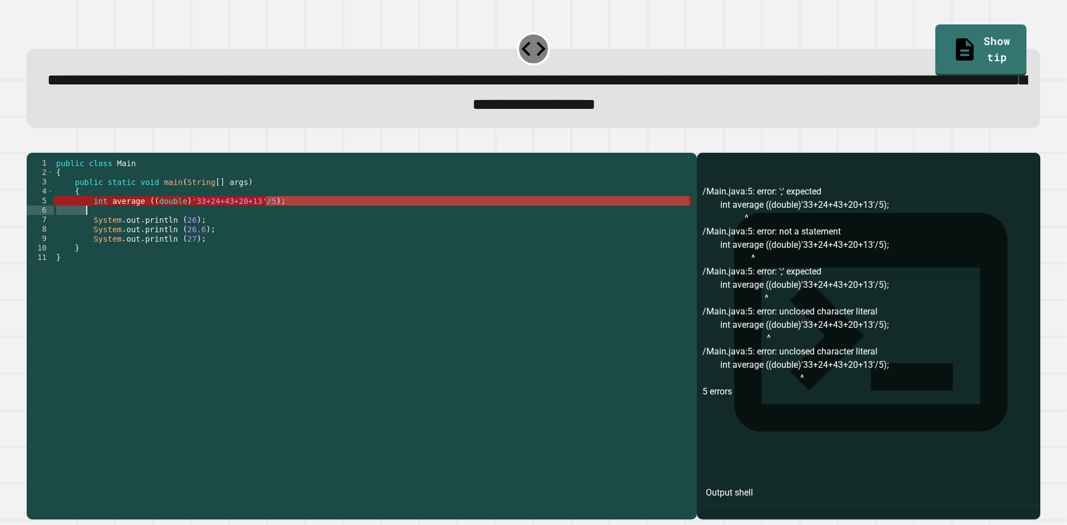
drag, startPoint x: 269, startPoint y: 216, endPoint x: 86, endPoint y: 224, distance: 183.0
click at [86, 224] on div "public class Main { public static void main ( String [ ] args ) { int average (…" at bounding box center [372, 323] width 637 height 331
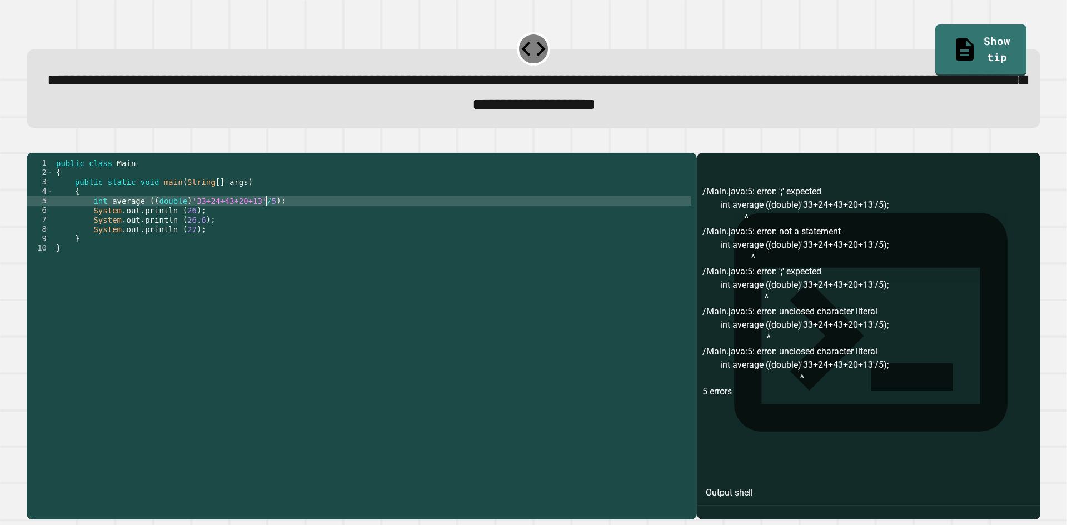
type textarea "**********"
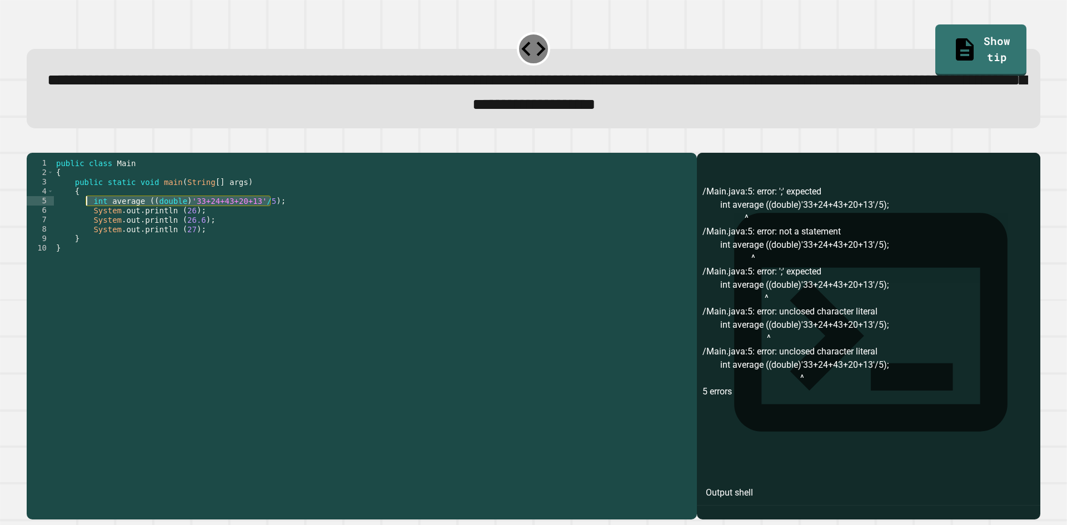
drag, startPoint x: 273, startPoint y: 223, endPoint x: 86, endPoint y: 219, distance: 187.3
click at [86, 219] on div "public class Main { public static void main ( String [ ] args ) { int average (…" at bounding box center [372, 323] width 637 height 331
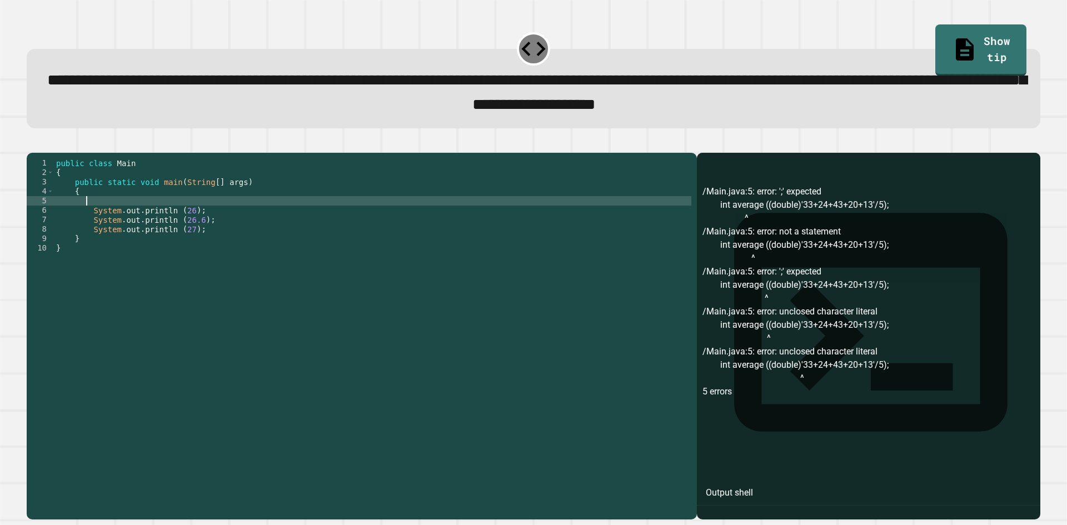
scroll to position [0, 2]
click at [32, 143] on icon "button" at bounding box center [32, 143] width 0 height 0
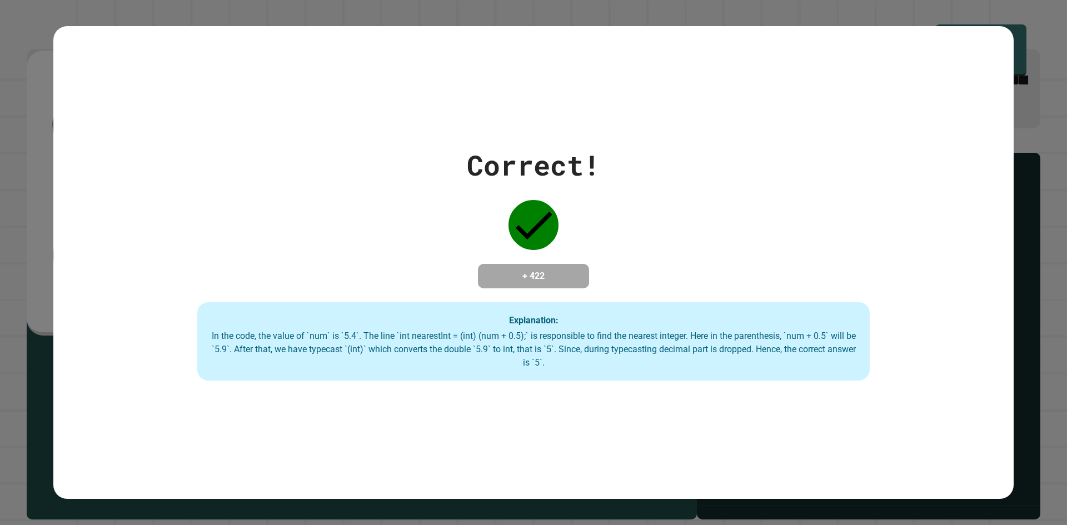
click at [557, 366] on div "In the code, the value of `num` is `5.4`. The line `int nearestInt = (int) (num…" at bounding box center [533, 350] width 650 height 40
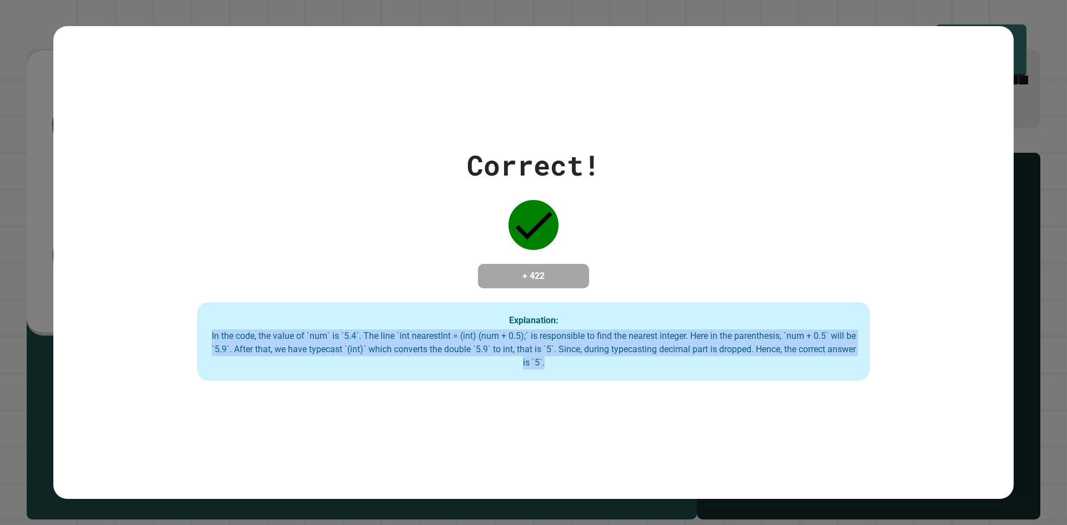
click at [557, 366] on div "In the code, the value of `num` is `5.4`. The line `int nearestInt = (int) (num…" at bounding box center [533, 350] width 650 height 40
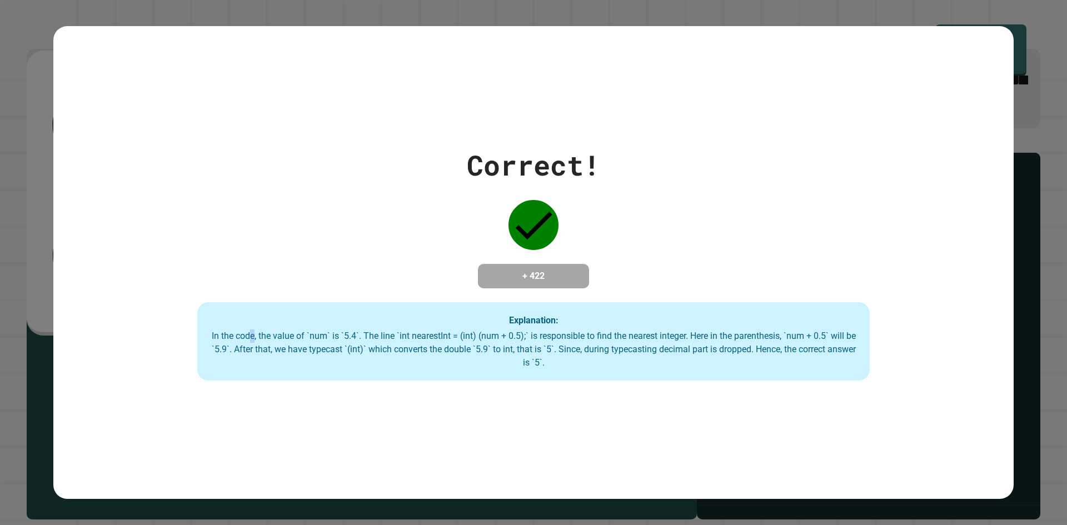
click at [252, 335] on div "In the code, the value of `num` is `5.4`. The line `int nearestInt = (int) (num…" at bounding box center [533, 350] width 650 height 40
click at [171, 337] on div "Correct! + 422 Explanation: In the code, the value of `num` is `5.4`. The line …" at bounding box center [533, 262] width 960 height 237
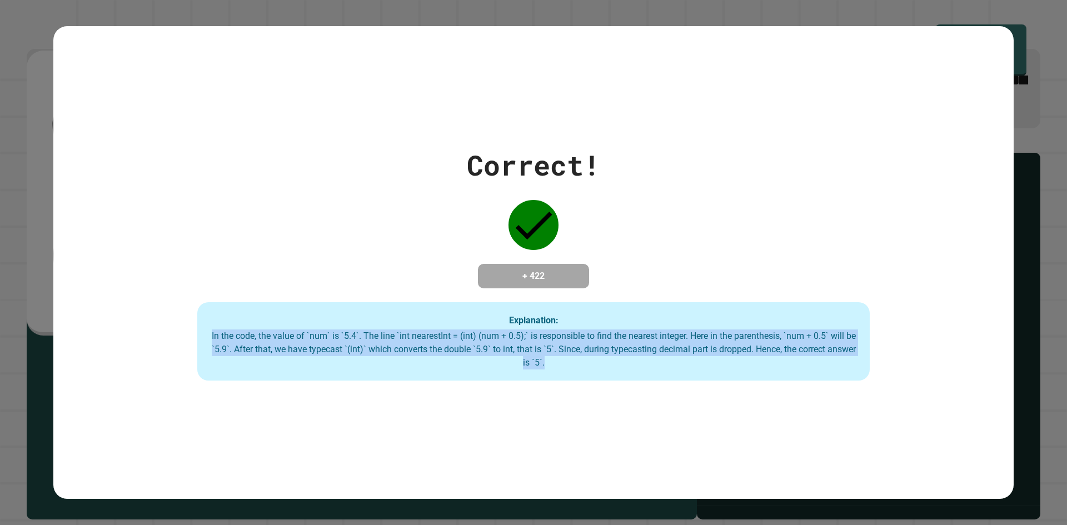
drag, startPoint x: 194, startPoint y: 335, endPoint x: 643, endPoint y: 361, distance: 449.8
click at [643, 361] on div "Correct! + 422 Explanation: In the code, the value of `num` is `5.4`. The line …" at bounding box center [533, 262] width 960 height 237
click at [643, 361] on div "In the code, the value of `num` is `5.4`. The line `int nearestInt = (int) (num…" at bounding box center [533, 350] width 650 height 40
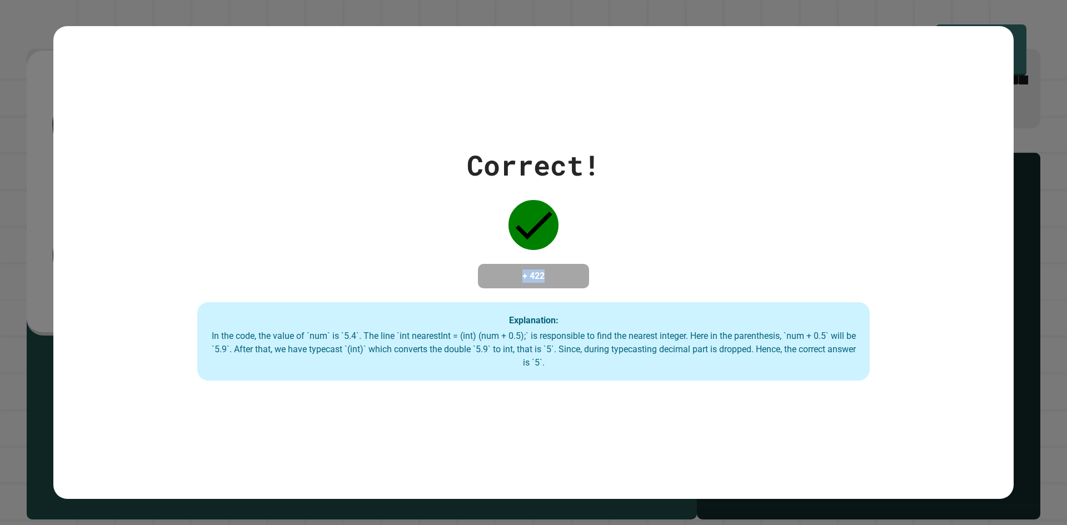
drag, startPoint x: 581, startPoint y: 252, endPoint x: 422, endPoint y: 248, distance: 159.0
click at [422, 248] on div "Correct! + 422 Explanation: In the code, the value of `num` is `5.4`. The line …" at bounding box center [533, 262] width 960 height 237
drag, startPoint x: 601, startPoint y: 272, endPoint x: 386, endPoint y: 237, distance: 218.0
click at [386, 237] on div "Correct! + 422 Explanation: In the code, the value of `num` is `5.4`. The line …" at bounding box center [533, 262] width 960 height 237
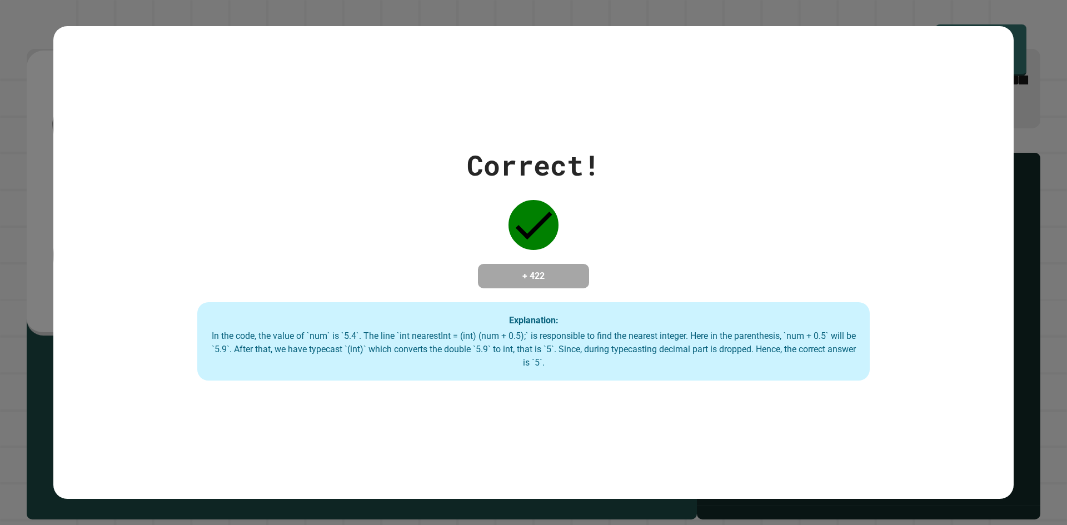
click at [535, 200] on icon at bounding box center [533, 225] width 50 height 50
drag, startPoint x: 607, startPoint y: 148, endPoint x: 407, endPoint y: 164, distance: 200.1
click at [408, 163] on div "Correct! + 422 Explanation: In the code, the value of `num` is `5.4`. The line …" at bounding box center [533, 262] width 960 height 237
click at [407, 164] on div "Correct! + 422 Explanation: In the code, the value of `num` is `5.4`. The line …" at bounding box center [533, 262] width 960 height 237
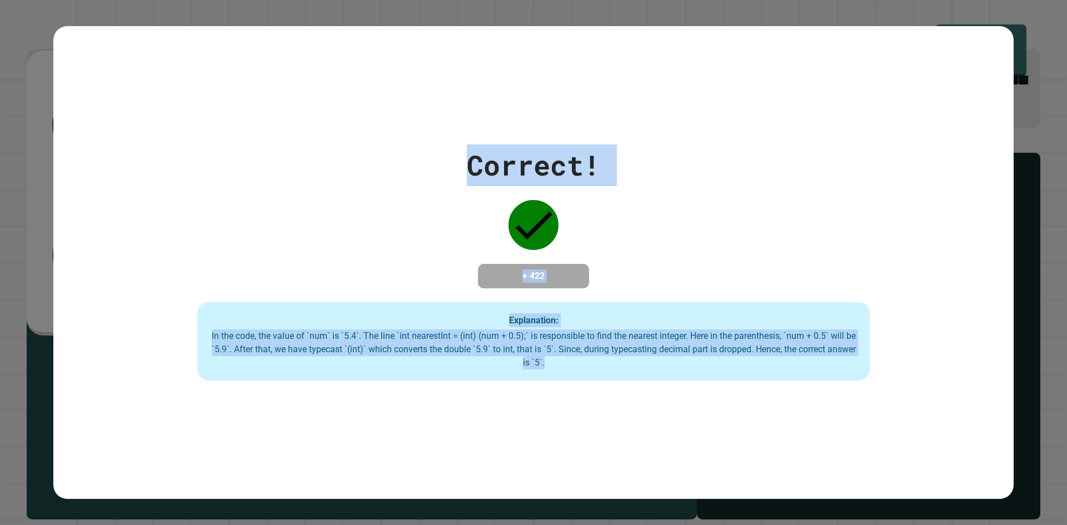
drag, startPoint x: 428, startPoint y: 130, endPoint x: 827, endPoint y: 390, distance: 475.5
click at [827, 383] on div "Correct! + 422 Explanation: In the code, the value of `num` is `5.4`. The line …" at bounding box center [533, 262] width 960 height 473
click at [827, 390] on div "Correct! + 422 Explanation: In the code, the value of `num` is `5.4`. The line …" at bounding box center [533, 262] width 960 height 473
drag, startPoint x: 827, startPoint y: 390, endPoint x: 343, endPoint y: 130, distance: 548.7
click at [343, 131] on div "Correct! + 422 Explanation: In the code, the value of `num` is `5.4`. The line …" at bounding box center [533, 262] width 960 height 473
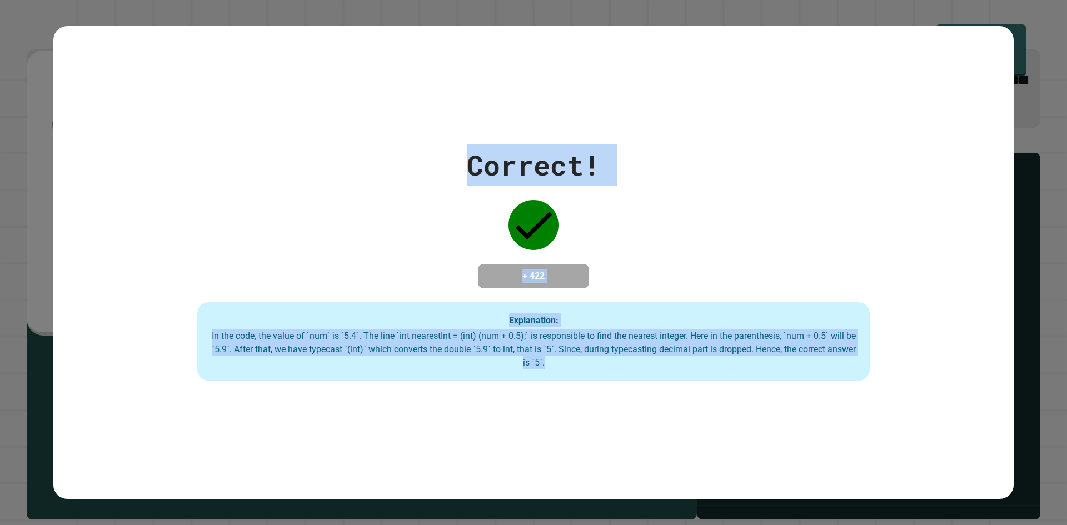
click at [343, 129] on div "Correct! + 422 Explanation: In the code, the value of `num` is `5.4`. The line …" at bounding box center [533, 262] width 960 height 473
drag, startPoint x: 375, startPoint y: 121, endPoint x: 776, endPoint y: 431, distance: 507.0
click at [776, 423] on div "Correct! + 422 Explanation: In the code, the value of `num` is `5.4`. The line …" at bounding box center [533, 262] width 960 height 473
click at [776, 431] on div "Correct! + 422 Explanation: In the code, the value of `num` is `5.4`. The line …" at bounding box center [533, 262] width 960 height 473
drag, startPoint x: 755, startPoint y: 424, endPoint x: 445, endPoint y: 143, distance: 418.2
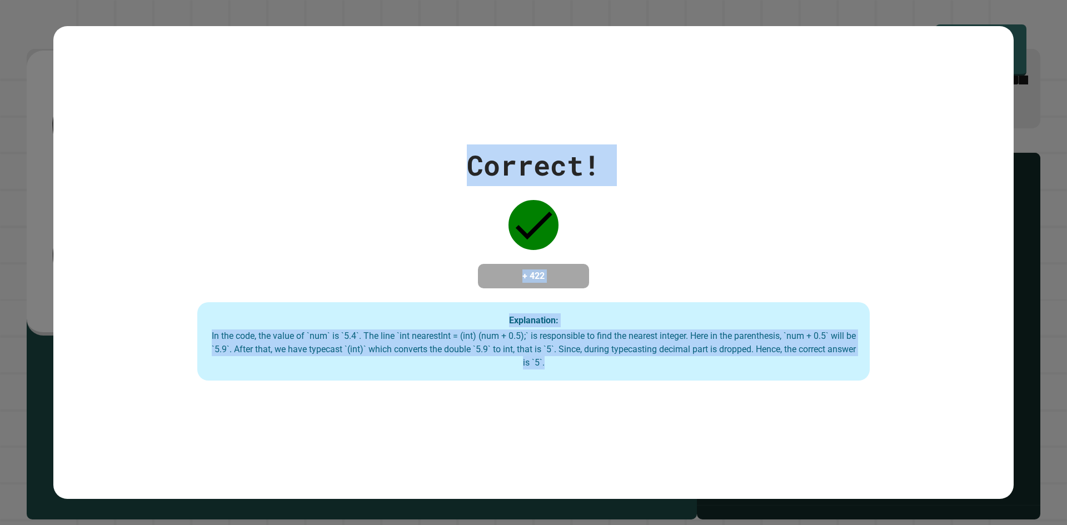
click at [446, 143] on div "Correct! + 422 Explanation: In the code, the value of `num` is `5.4`. The line …" at bounding box center [533, 262] width 960 height 473
click at [445, 144] on div "Correct! + 422 Explanation: In the code, the value of `num` is `5.4`. The line …" at bounding box center [533, 262] width 960 height 237
drag, startPoint x: 445, startPoint y: 143, endPoint x: 790, endPoint y: 383, distance: 419.9
click at [790, 381] on div "Correct! + 422 Explanation: In the code, the value of `num` is `5.4`. The line …" at bounding box center [533, 262] width 960 height 237
click at [790, 383] on div "Correct! + 422 Explanation: In the code, the value of `num` is `5.4`. The line …" at bounding box center [533, 262] width 960 height 473
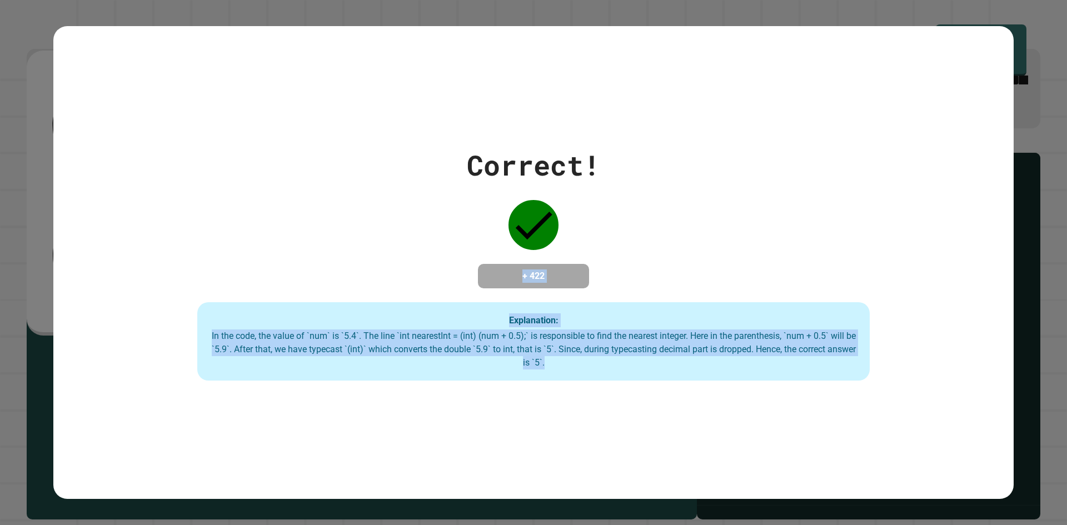
drag, startPoint x: 790, startPoint y: 383, endPoint x: 498, endPoint y: 201, distance: 343.7
click at [501, 196] on div "Correct! + 422 Explanation: In the code, the value of `num` is `5.4`. The line …" at bounding box center [533, 262] width 960 height 473
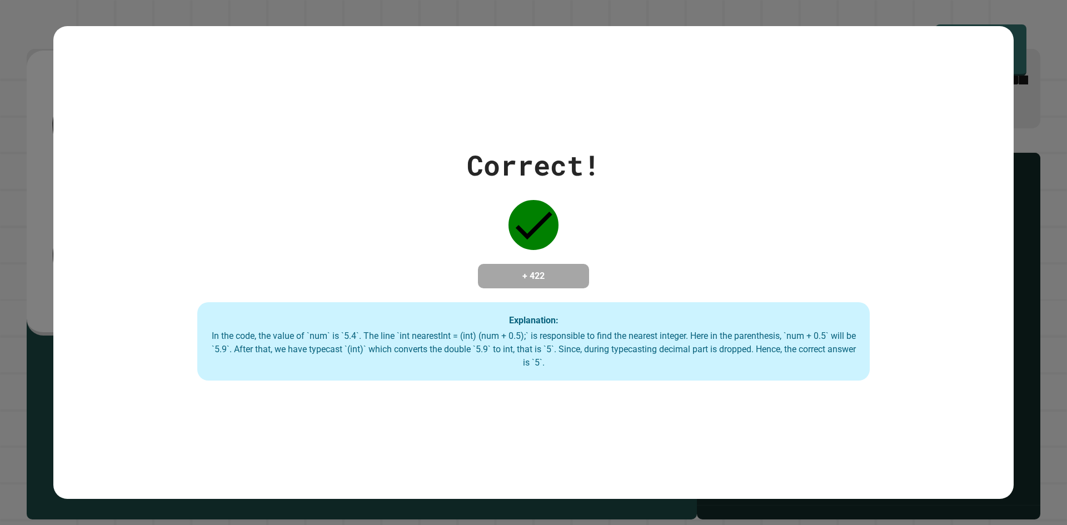
click at [468, 159] on div "Correct!" at bounding box center [533, 165] width 133 height 42
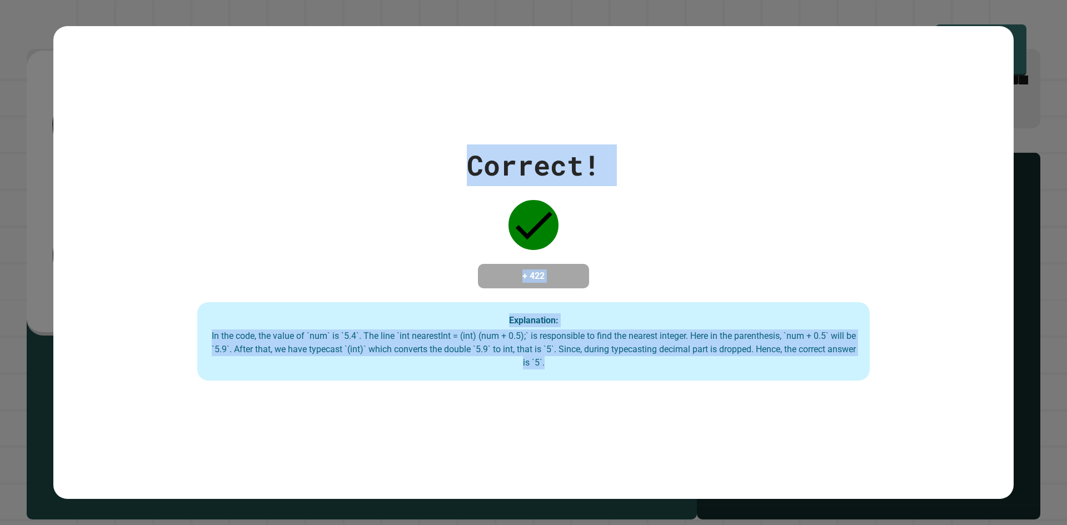
drag, startPoint x: 468, startPoint y: 159, endPoint x: 557, endPoint y: 361, distance: 219.9
click at [557, 361] on div "Correct! + 422 Explanation: In the code, the value of `num` is `5.4`. The line …" at bounding box center [533, 262] width 960 height 237
click at [557, 361] on div "In the code, the value of `num` is `5.4`. The line `int nearestInt = (int) (num…" at bounding box center [533, 350] width 650 height 40
drag, startPoint x: 557, startPoint y: 361, endPoint x: 556, endPoint y: 154, distance: 206.2
click at [556, 154] on div "Correct! + 422 Explanation: In the code, the value of `num` is `5.4`. The line …" at bounding box center [533, 262] width 960 height 237
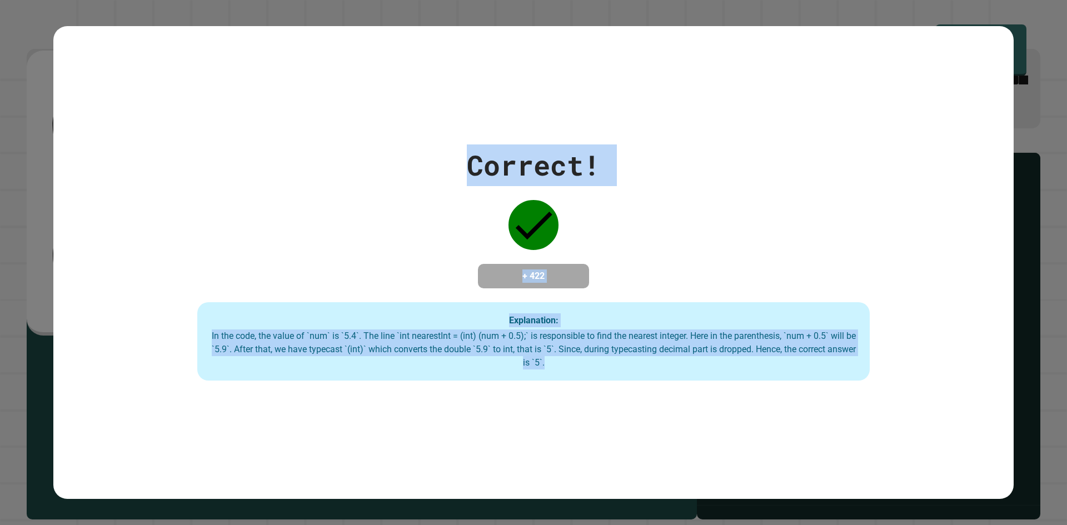
click at [656, 412] on div "Correct! + 422 Explanation: In the code, the value of `num` is `5.4`. The line …" at bounding box center [533, 262] width 960 height 473
drag, startPoint x: 659, startPoint y: 366, endPoint x: 321, endPoint y: 73, distance: 447.5
click at [321, 73] on div "Correct! + 422 Explanation: In the code, the value of `num` is `5.4`. The line …" at bounding box center [533, 262] width 960 height 473
click at [374, 108] on div "Correct! + 422 Explanation: In the code, the value of `num` is `5.4`. The line …" at bounding box center [533, 262] width 960 height 473
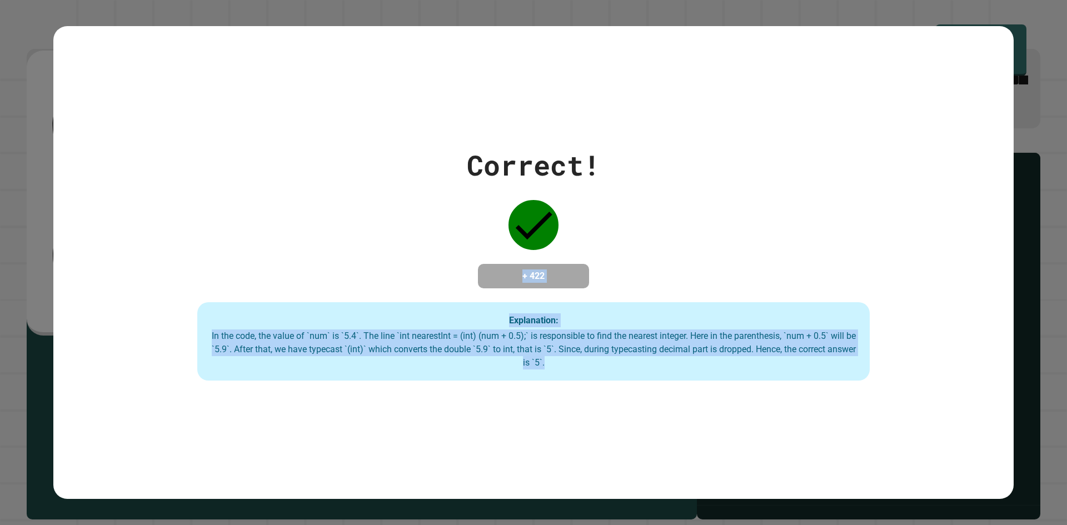
drag, startPoint x: 493, startPoint y: 198, endPoint x: 775, endPoint y: 427, distance: 362.6
click at [775, 427] on div "Correct! + 422 Explanation: In the code, the value of `num` is `5.4`. The line …" at bounding box center [533, 262] width 960 height 473
click at [757, 417] on div "Correct! + 422 Explanation: In the code, the value of `num` is `5.4`. The line …" at bounding box center [533, 262] width 960 height 473
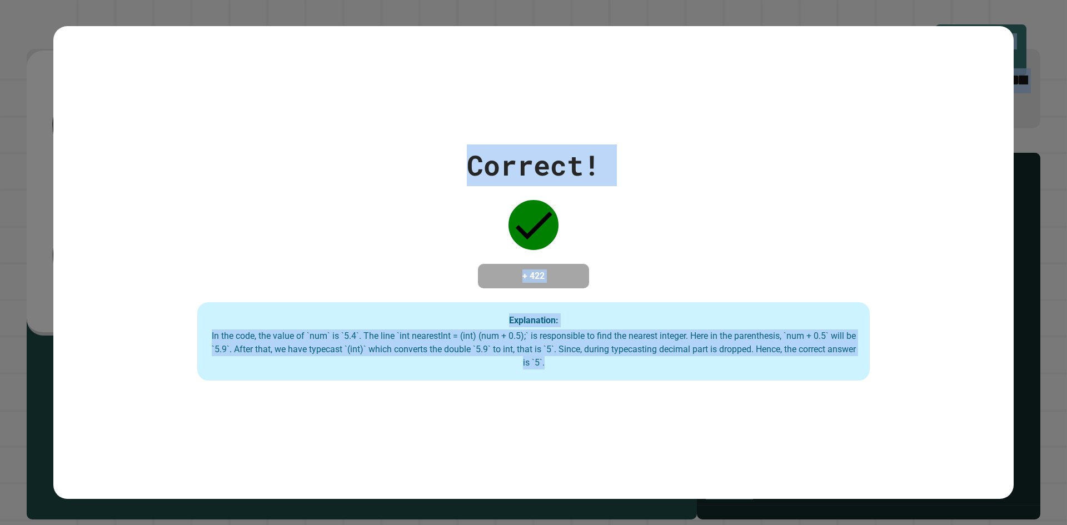
drag, startPoint x: 736, startPoint y: 386, endPoint x: 174, endPoint y: -48, distance: 709.9
click at [174, 0] on html "**********" at bounding box center [533, 262] width 1067 height 525
click at [404, 171] on div "Correct! + 422 Explanation: In the code, the value of `num` is `5.4`. The line …" at bounding box center [533, 262] width 960 height 237
drag, startPoint x: 445, startPoint y: 144, endPoint x: 781, endPoint y: 407, distance: 426.8
click at [781, 407] on div "Correct! + 422 Explanation: In the code, the value of `num` is `5.4`. The line …" at bounding box center [533, 262] width 960 height 473
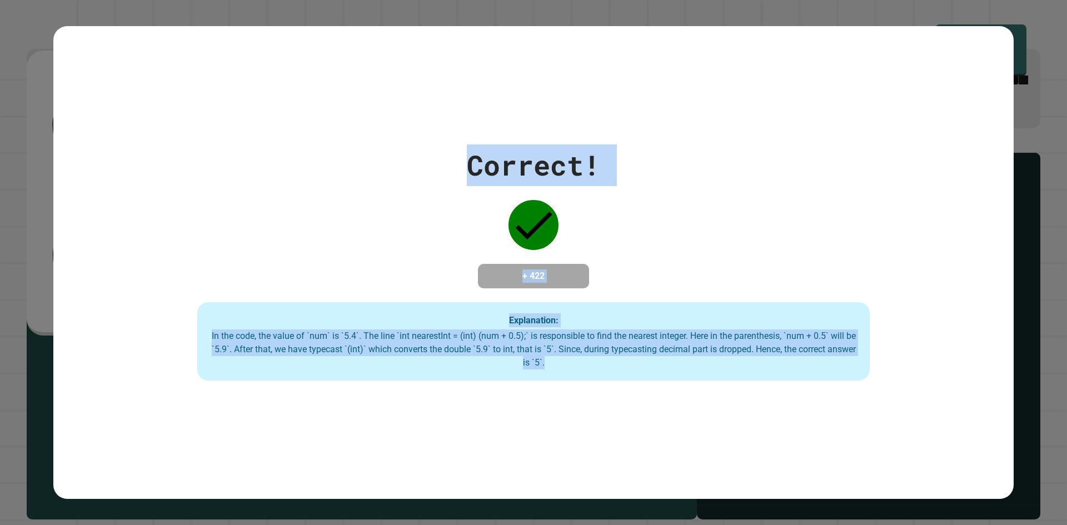
click at [781, 407] on div "Correct! + 422 Explanation: In the code, the value of `num` is `5.4`. The line …" at bounding box center [533, 262] width 960 height 473
drag, startPoint x: 781, startPoint y: 407, endPoint x: 430, endPoint y: 129, distance: 447.5
click at [431, 129] on div "Correct! + 422 Explanation: In the code, the value of `num` is `5.4`. The line …" at bounding box center [533, 262] width 960 height 473
click at [426, 127] on div "Correct! + 422 Explanation: In the code, the value of `num` is `5.4`. The line …" at bounding box center [533, 262] width 960 height 473
drag, startPoint x: 426, startPoint y: 127, endPoint x: 886, endPoint y: 483, distance: 581.1
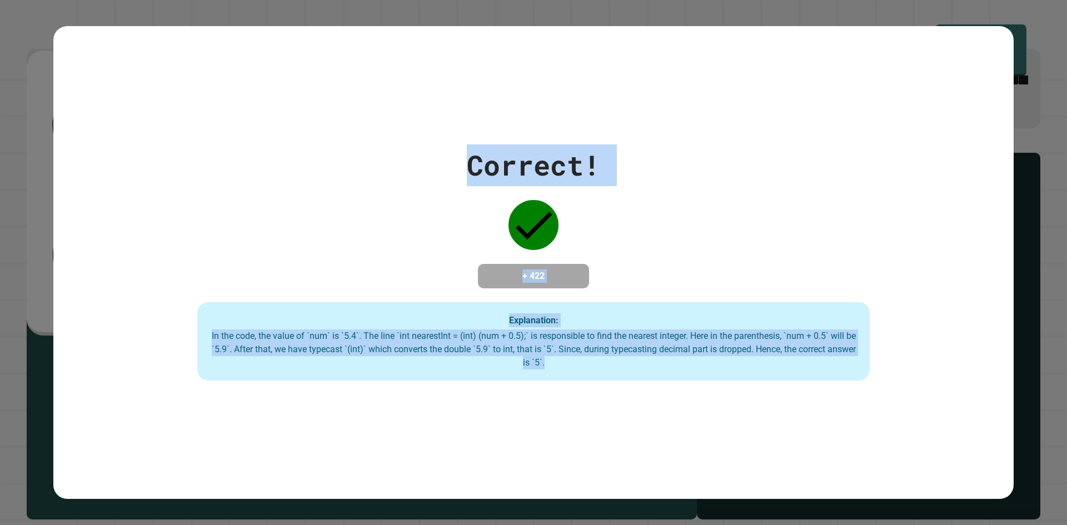
click at [886, 483] on div "Correct! + 422 Explanation: In the code, the value of `num` is `5.4`. The line …" at bounding box center [533, 262] width 960 height 473
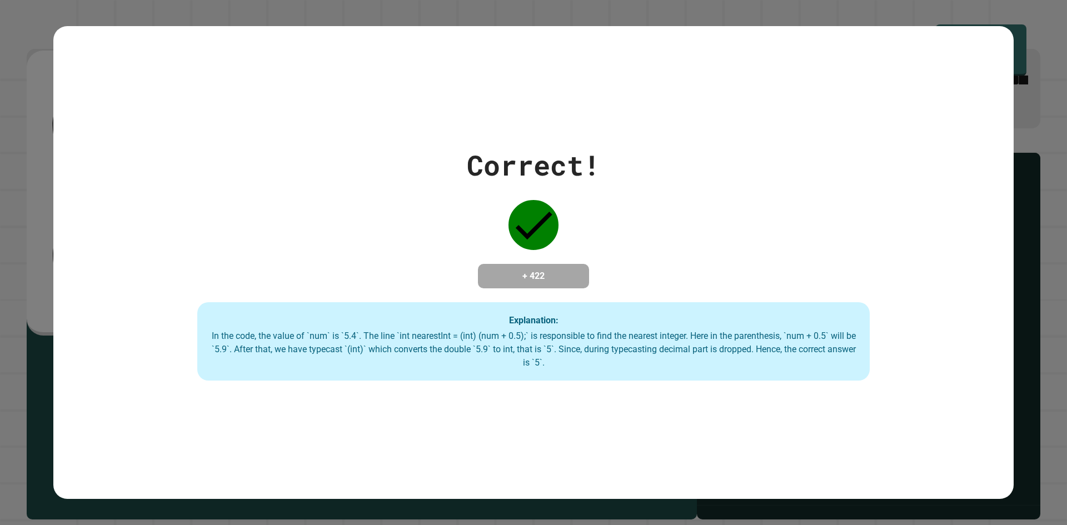
click at [1040, 473] on div "Correct! + 422 Explanation: In the code, the value of `num` is `5.4`. The line …" at bounding box center [533, 262] width 1067 height 525
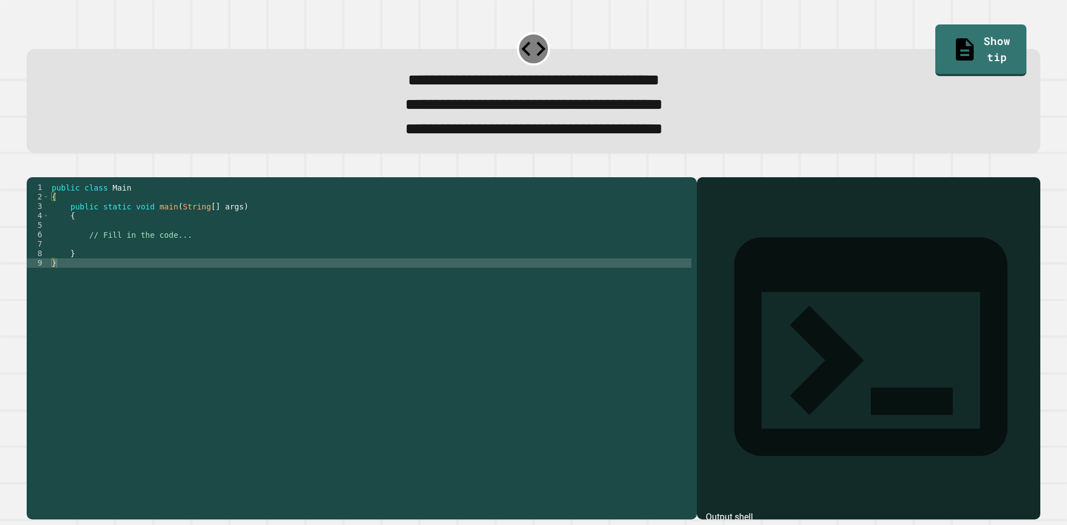
click at [32, 168] on button "button" at bounding box center [32, 168] width 0 height 0
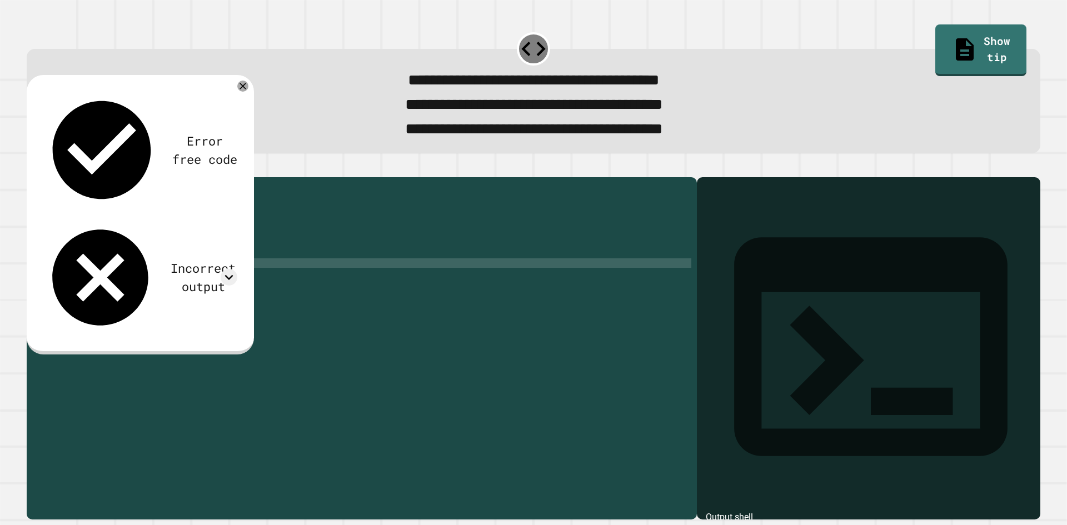
click at [218, 220] on div "Incorrect output" at bounding box center [140, 277] width 194 height 115
click at [223, 269] on icon at bounding box center [229, 277] width 17 height 17
click at [233, 269] on icon at bounding box center [229, 277] width 17 height 17
click at [236, 269] on icon at bounding box center [229, 277] width 17 height 17
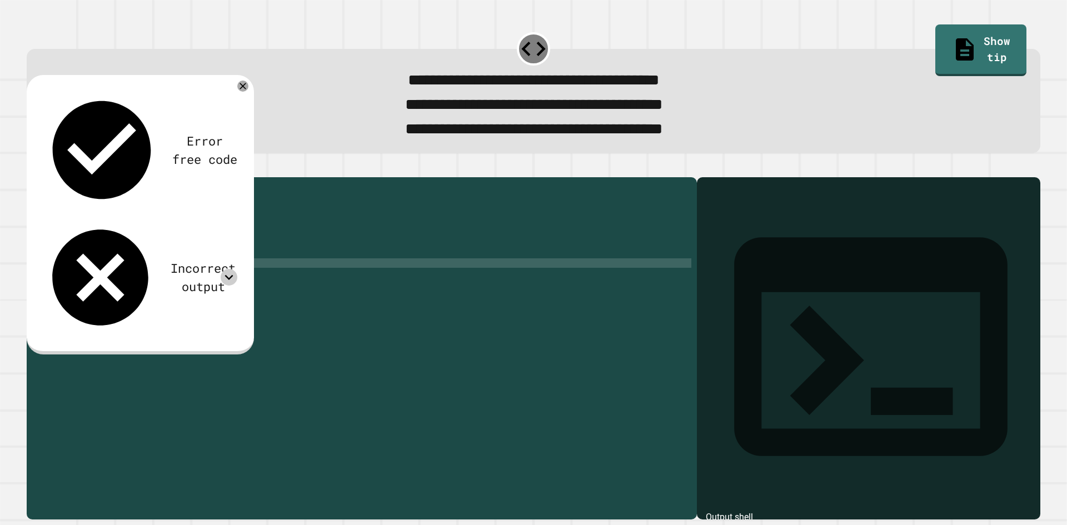
click at [236, 269] on icon at bounding box center [229, 277] width 17 height 17
click at [231, 275] on icon at bounding box center [229, 277] width 8 height 5
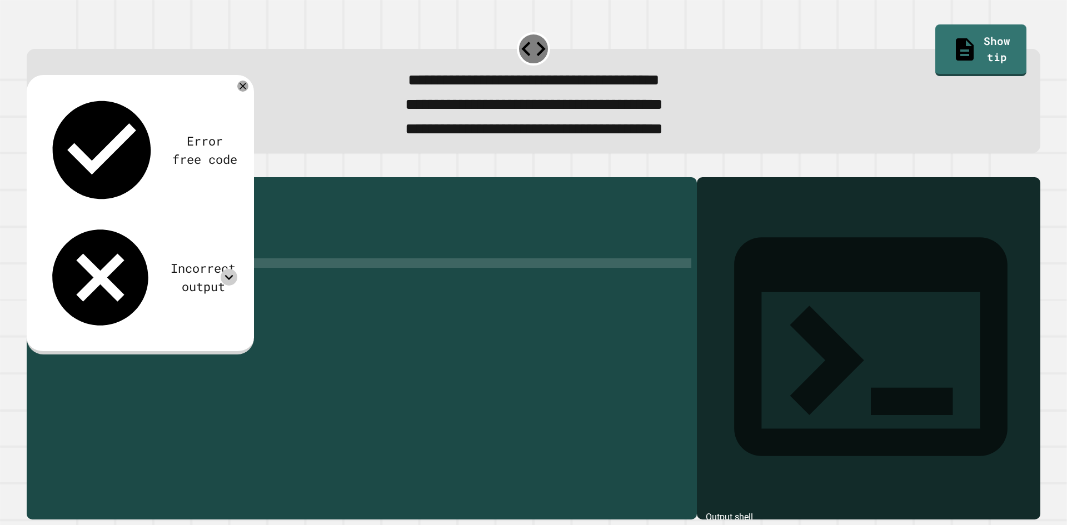
click at [226, 269] on div at bounding box center [229, 277] width 17 height 17
click at [223, 269] on icon at bounding box center [229, 277] width 17 height 17
drag, startPoint x: 241, startPoint y: 91, endPoint x: 239, endPoint y: 136, distance: 44.5
click at [239, 136] on div "Error free code Incorrect output" at bounding box center [140, 215] width 227 height 280
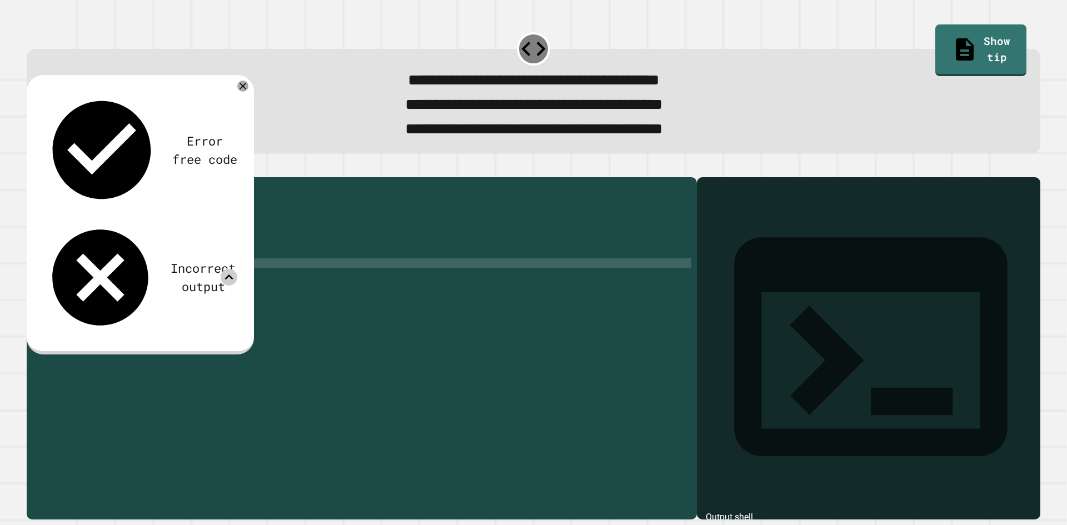
click at [229, 269] on icon at bounding box center [229, 277] width 17 height 17
click at [238, 93] on icon at bounding box center [242, 85] width 13 height 13
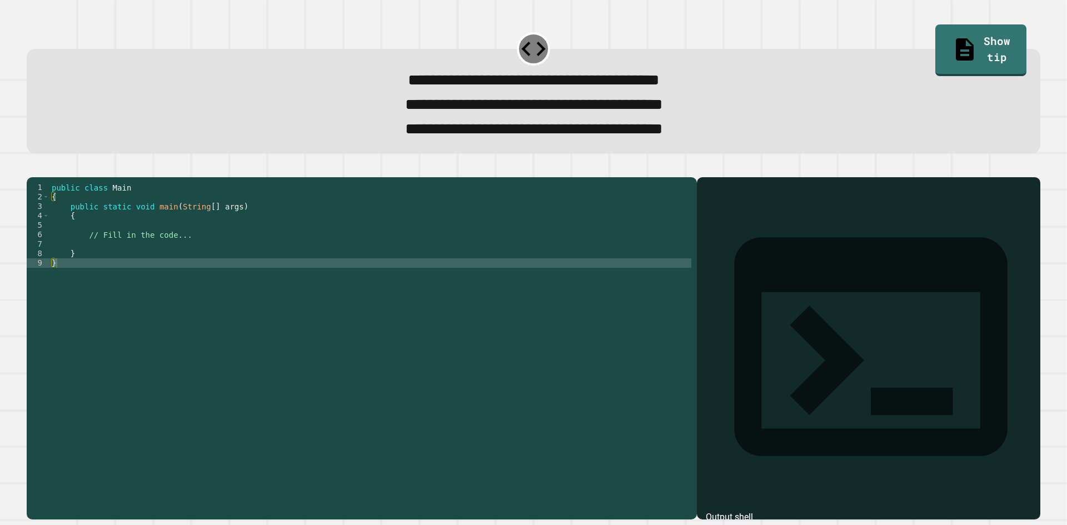
click at [90, 260] on div "public class Main { public static void main ( String [ ] args ) { // Fill in th…" at bounding box center [370, 334] width 642 height 302
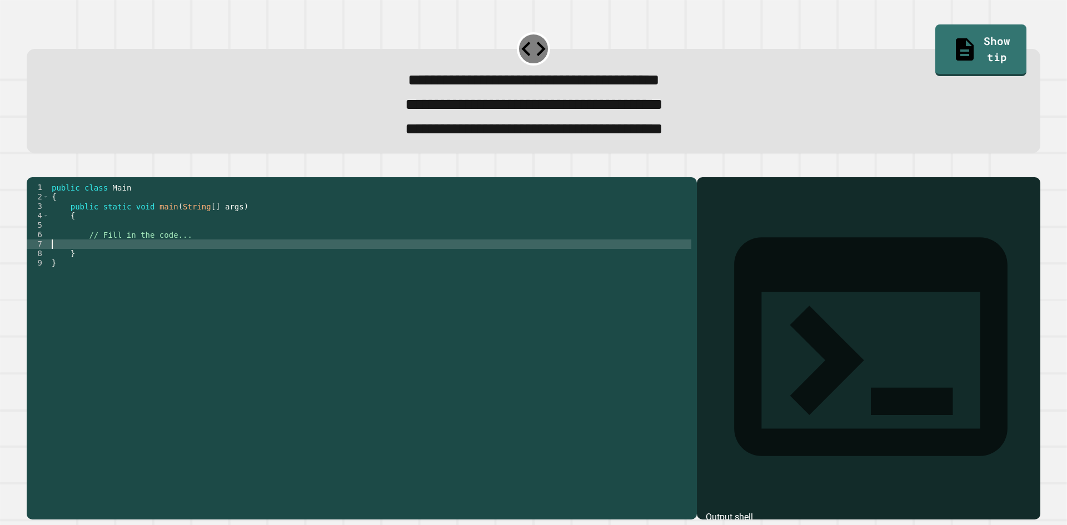
click at [92, 260] on div "public class Main { public static void main ( String [ ] args ) { // Fill in th…" at bounding box center [370, 334] width 642 height 302
click at [93, 261] on div "public class Main { public static void main ( String [ ] args ) { // Fill in th…" at bounding box center [370, 334] width 642 height 302
click at [32, 168] on icon "button" at bounding box center [32, 168] width 0 height 0
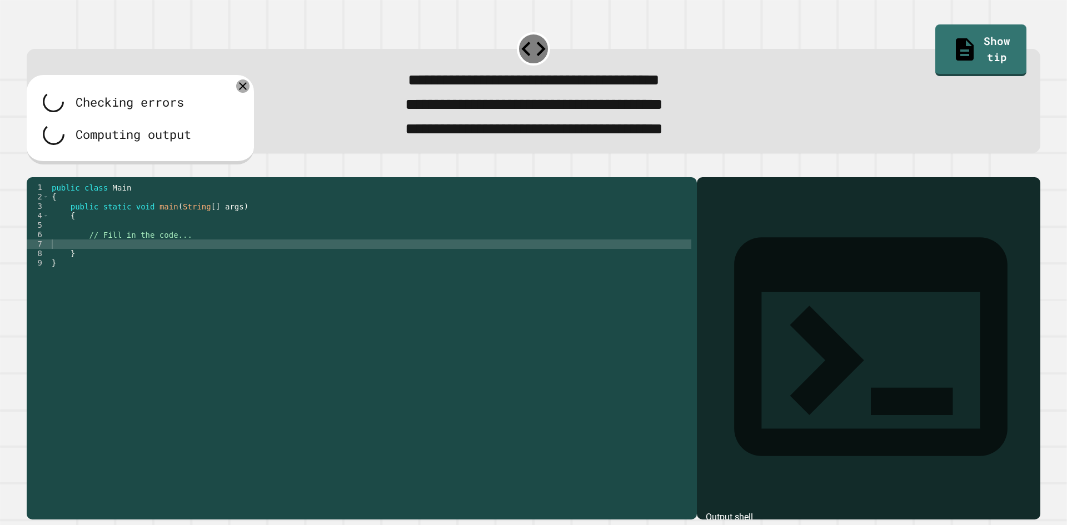
click at [240, 91] on icon at bounding box center [242, 85] width 13 height 13
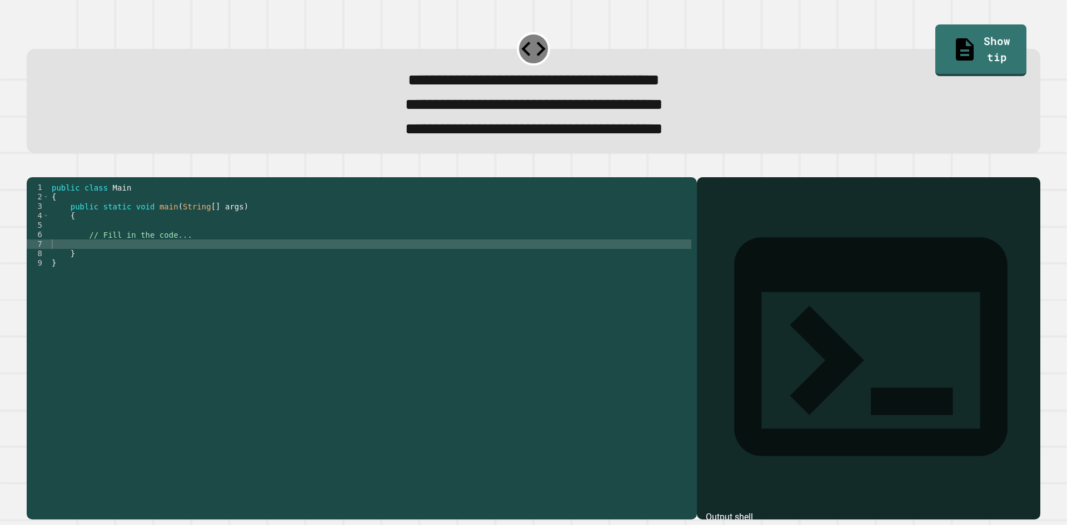
click at [135, 267] on div "public class Main { public static void main ( String [ ] args ) { // Fill in th…" at bounding box center [370, 334] width 642 height 302
click at [87, 263] on div "public class Main { public static void main ( String [ ] args ) { // Fill in th…" at bounding box center [370, 334] width 642 height 302
click at [88, 265] on div "public class Main { public static void main ( String [ ] args ) { // Fill in th…" at bounding box center [370, 334] width 642 height 302
click at [89, 265] on div "public class Main { public static void main ( String [ ] args ) { // Fill in th…" at bounding box center [370, 334] width 642 height 302
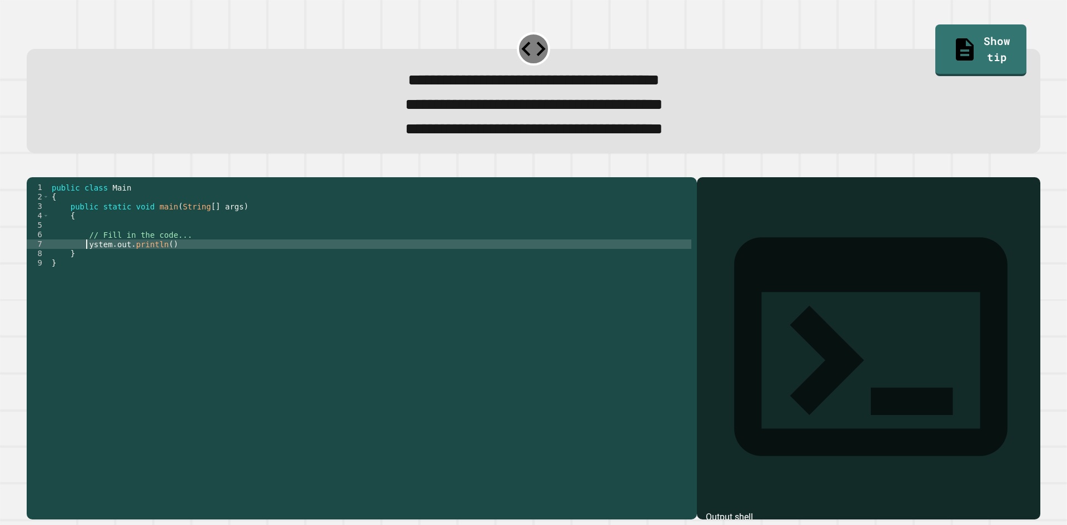
scroll to position [0, 2]
click at [167, 263] on div "public class Main { public static void main ( String [ ] args ) { // Fill in th…" at bounding box center [370, 334] width 642 height 302
drag, startPoint x: 583, startPoint y: 111, endPoint x: 381, endPoint y: 137, distance: 204.0
click at [381, 137] on div "**********" at bounding box center [534, 105] width 974 height 74
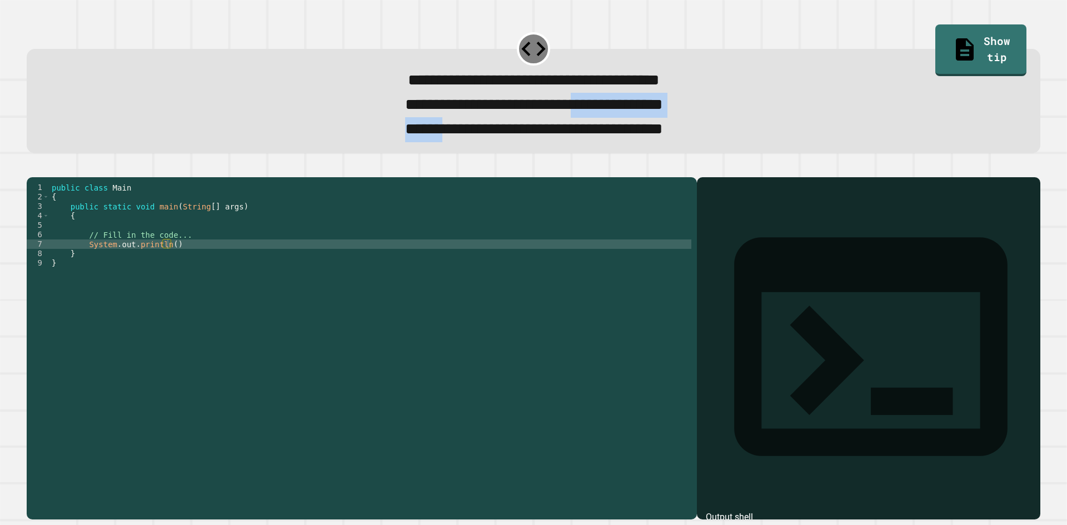
copy div "**********"
click at [167, 263] on div "public class Main { public static void main ( String [ ] args ) { // Fill in th…" at bounding box center [370, 334] width 642 height 302
paste textarea "**********"
type textarea "**********"
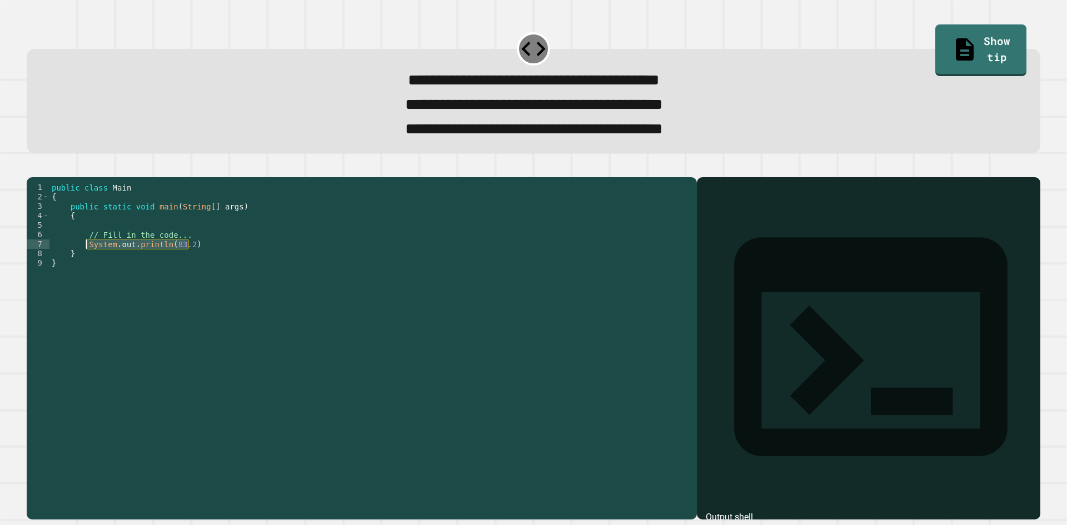
drag, startPoint x: 207, startPoint y: 266, endPoint x: 87, endPoint y: 262, distance: 119.5
click at [87, 262] on div "public class Main { public static void main ( String [ ] args ) { // Fill in th…" at bounding box center [370, 334] width 642 height 302
click at [227, 266] on div "public class Main { public static void main ( String [ ] args ) { // Fill in th…" at bounding box center [370, 324] width 642 height 283
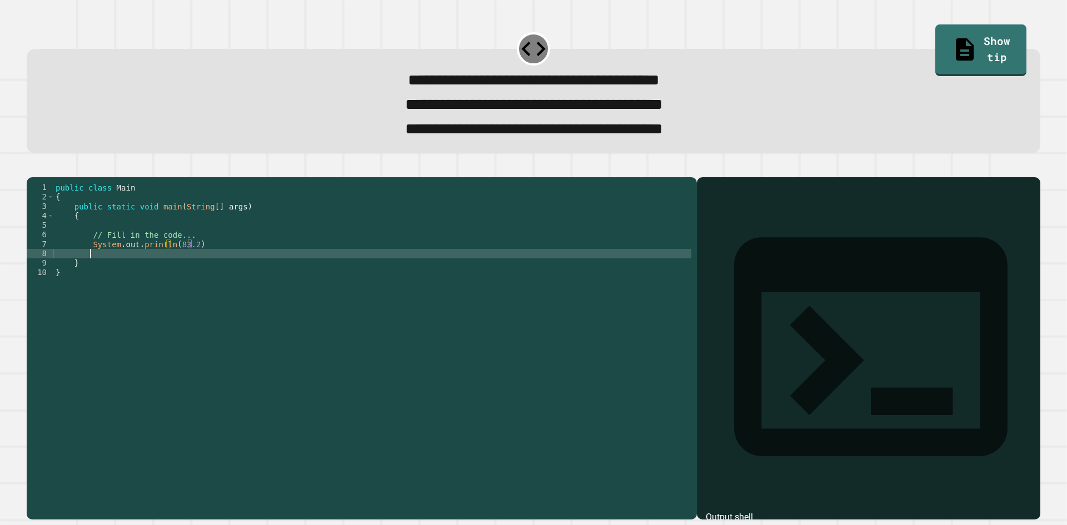
scroll to position [0, 2]
paste textarea "**********"
type textarea "**********"
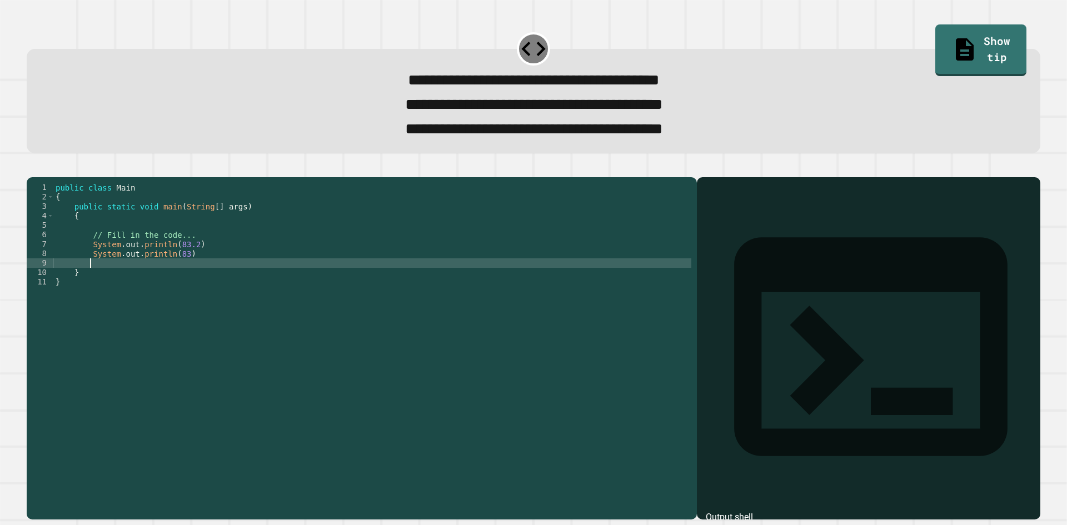
paste textarea "**********"
click at [187, 281] on div "public class Main { public static void main ( String [ ] args ) { // Fill in th…" at bounding box center [372, 334] width 638 height 302
click at [32, 168] on icon "button" at bounding box center [32, 168] width 0 height 0
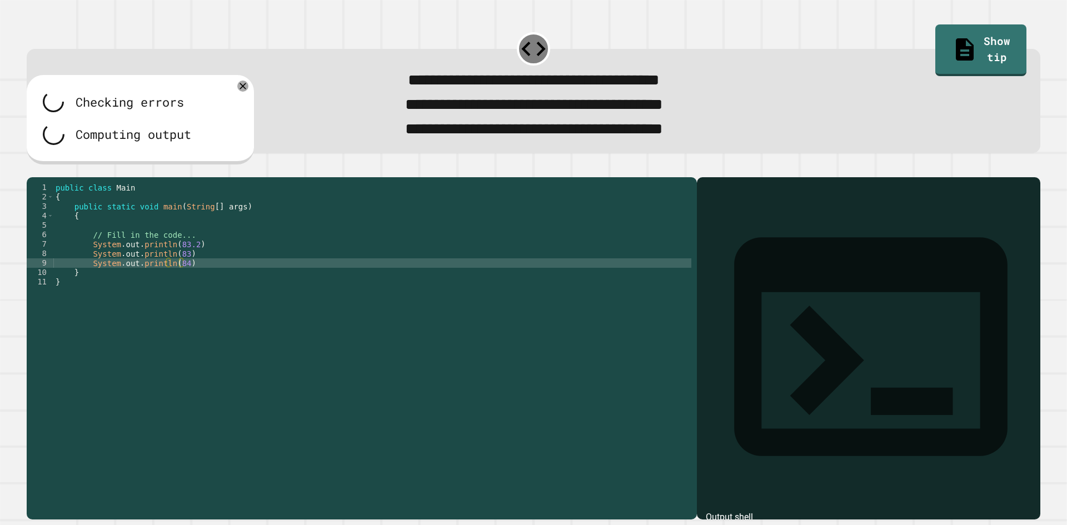
click at [239, 270] on div "public class Main { public static void main ( String [ ] args ) { // Fill in th…" at bounding box center [372, 334] width 638 height 302
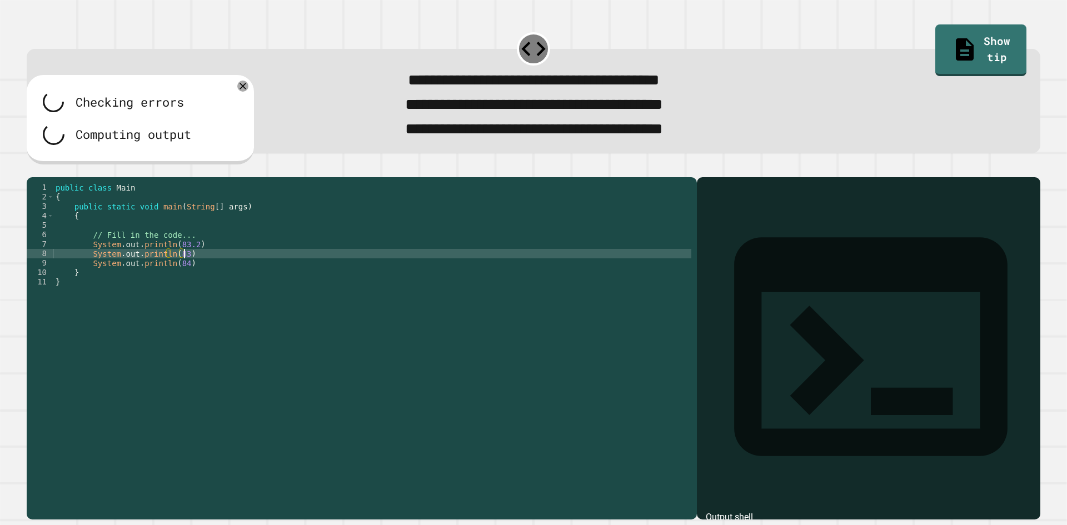
click at [240, 253] on div "public class Main { public static void main ( String [ ] args ) { // Fill in th…" at bounding box center [372, 334] width 638 height 302
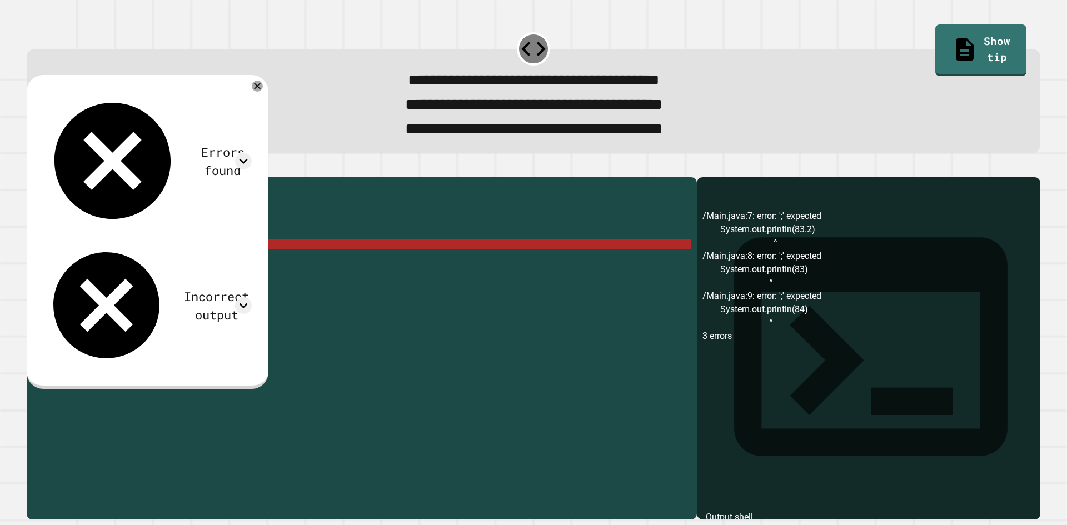
click at [244, 264] on div "public class Main { public static void main ( String [ ] args ) { // Fill in th…" at bounding box center [372, 334] width 638 height 302
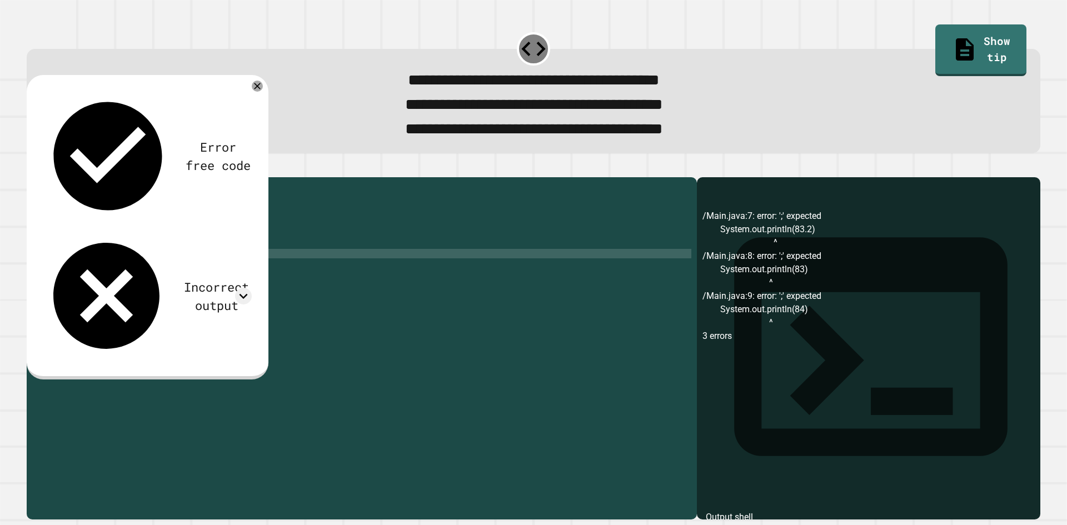
click at [227, 276] on div "public class Main { public static void main ( String [ ] args ) { // Fill in th…" at bounding box center [372, 334] width 638 height 302
click at [224, 285] on div "public class Main { public static void main ( String [ ] args ) { // Fill in th…" at bounding box center [372, 334] width 638 height 302
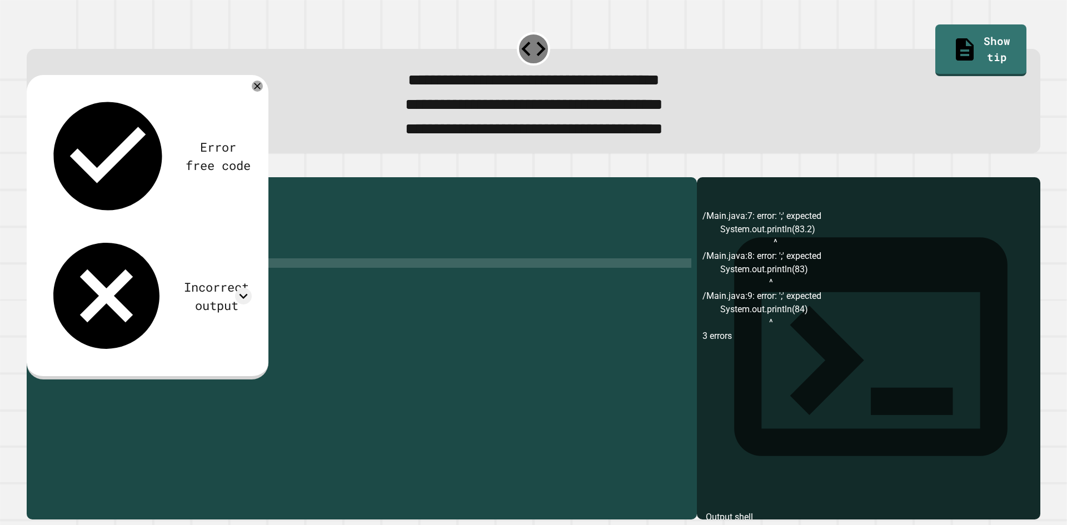
type textarea "**********"
click at [263, 92] on icon at bounding box center [257, 86] width 11 height 11
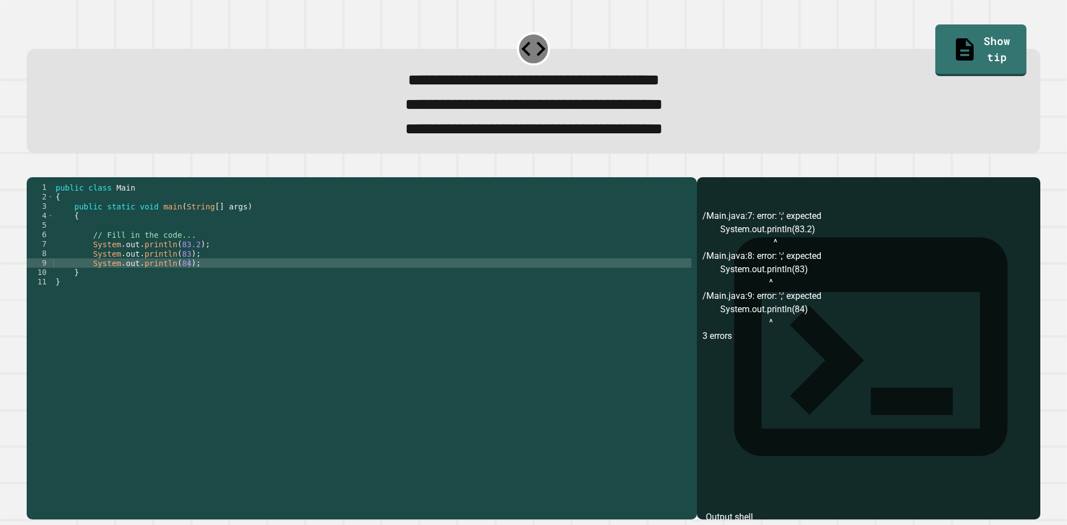
click at [32, 168] on icon "button" at bounding box center [32, 168] width 0 height 0
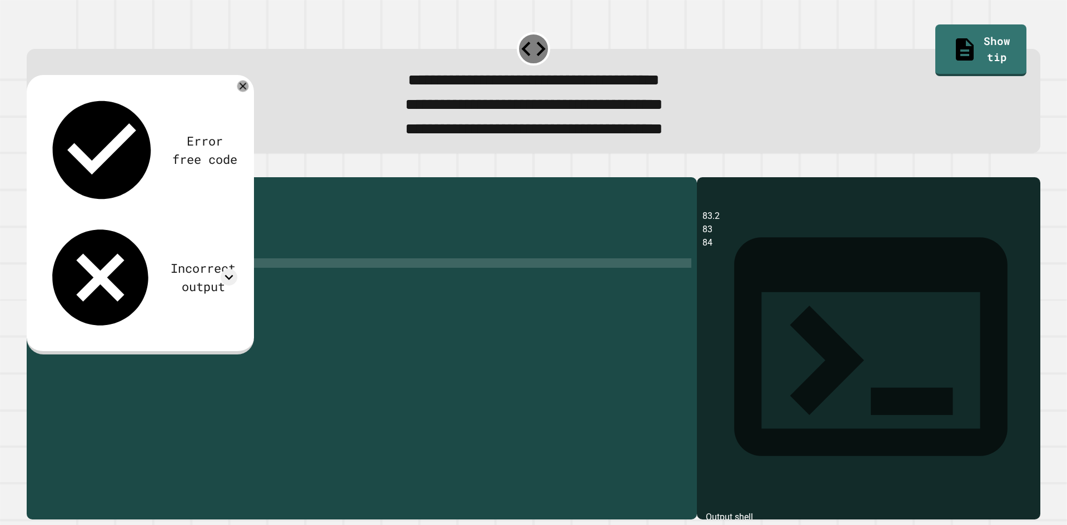
click at [241, 86] on icon at bounding box center [243, 86] width 12 height 12
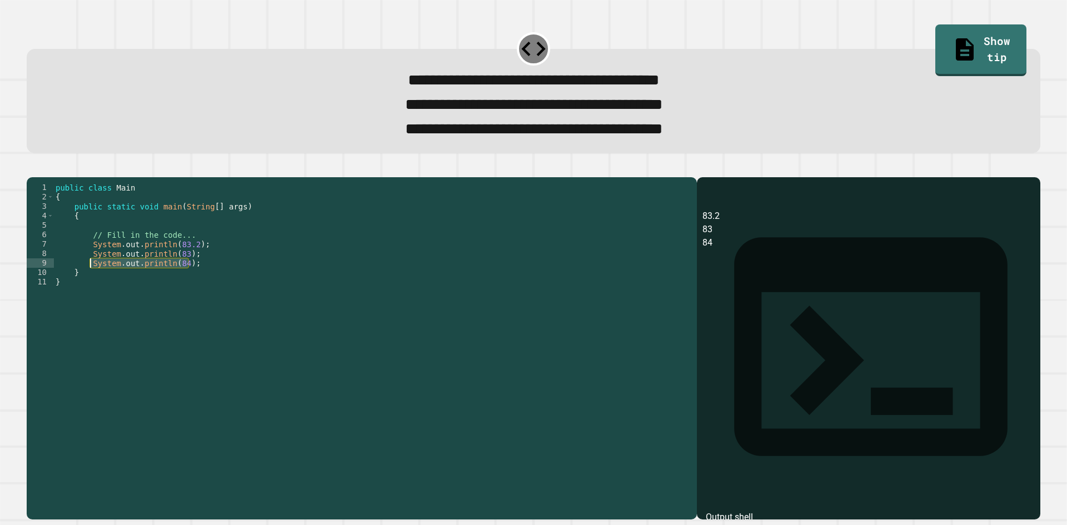
drag, startPoint x: 195, startPoint y: 281, endPoint x: 89, endPoint y: 282, distance: 106.1
click at [89, 282] on div "public class Main { public static void main ( String [ ] args ) { // Fill in th…" at bounding box center [372, 334] width 638 height 302
click at [32, 168] on button "button" at bounding box center [32, 168] width 0 height 0
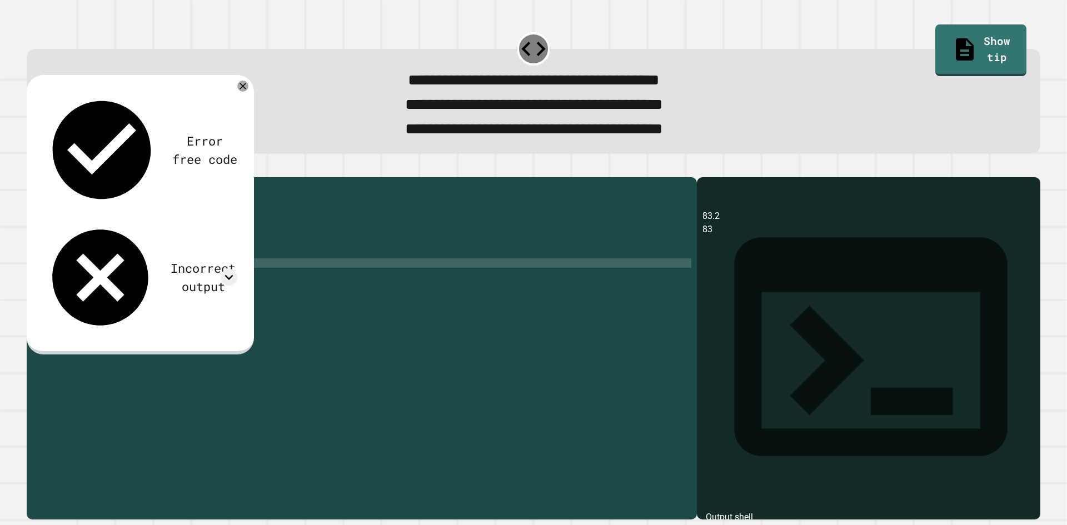
click at [230, 120] on div "Error free code 83.2 83 Incorrect output Expected output 83 83.2 My output 83.2…" at bounding box center [140, 213] width 206 height 255
click at [232, 128] on div "Error free code 83.2 83 Incorrect output Expected output 83 83.2 My output 83.2…" at bounding box center [140, 213] width 206 height 255
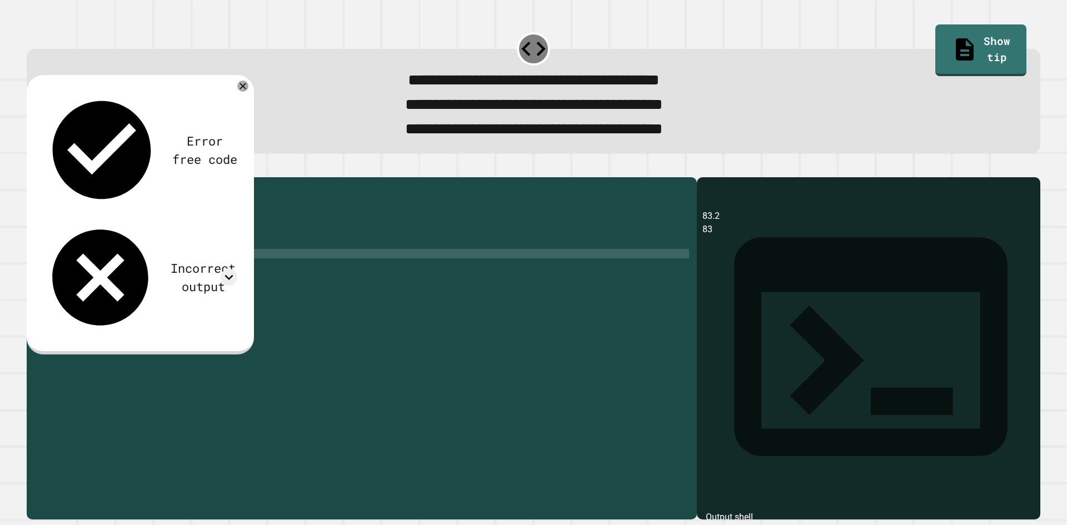
drag, startPoint x: 211, startPoint y: 278, endPoint x: 88, endPoint y: 273, distance: 122.3
click at [88, 273] on div "public class Main { public static void main ( String [ ] args ) { // Fill in th…" at bounding box center [372, 334] width 638 height 302
click at [229, 269] on icon at bounding box center [229, 277] width 17 height 17
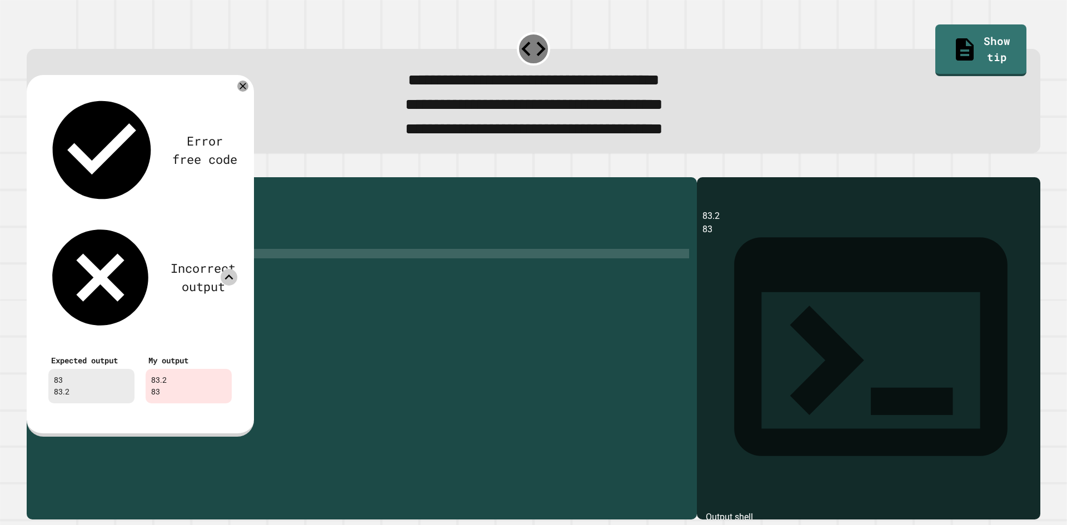
click at [229, 269] on icon at bounding box center [229, 277] width 17 height 17
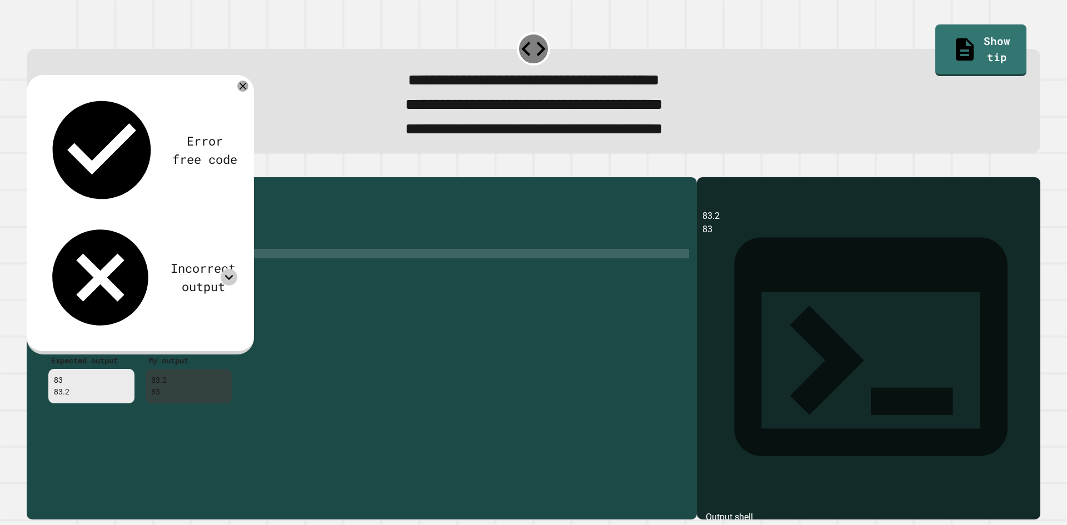
click at [229, 269] on icon at bounding box center [229, 277] width 17 height 17
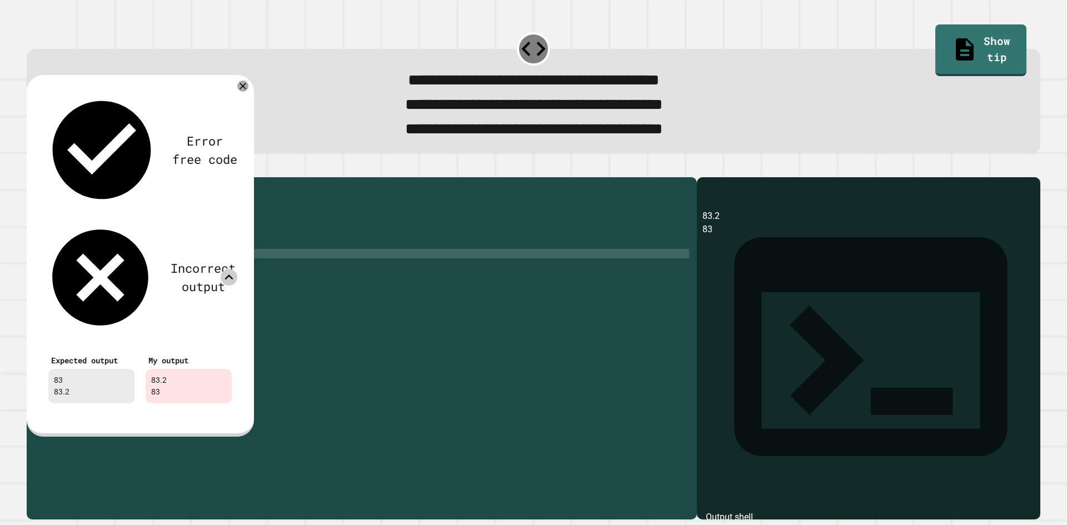
click at [229, 269] on icon at bounding box center [229, 277] width 17 height 17
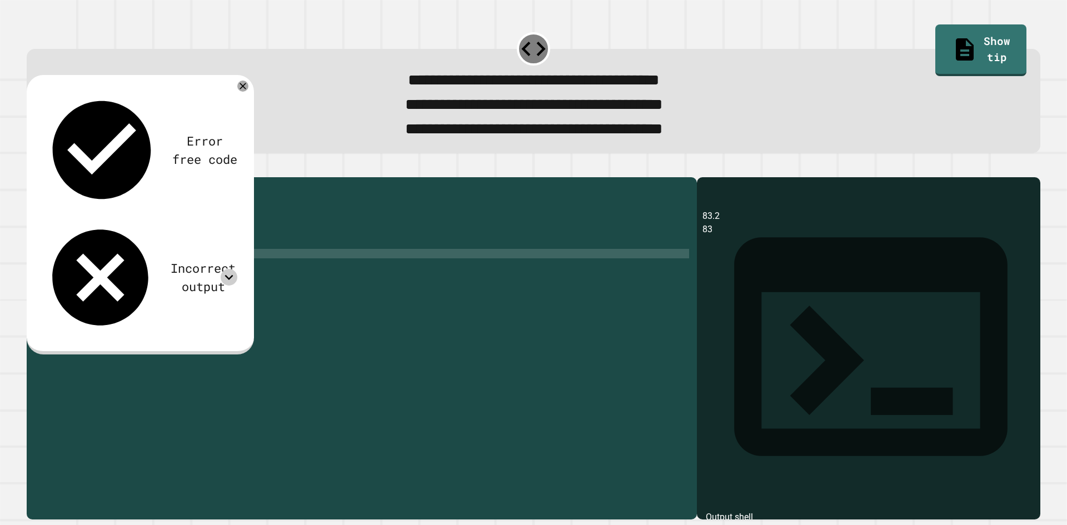
click at [229, 269] on icon at bounding box center [229, 277] width 17 height 17
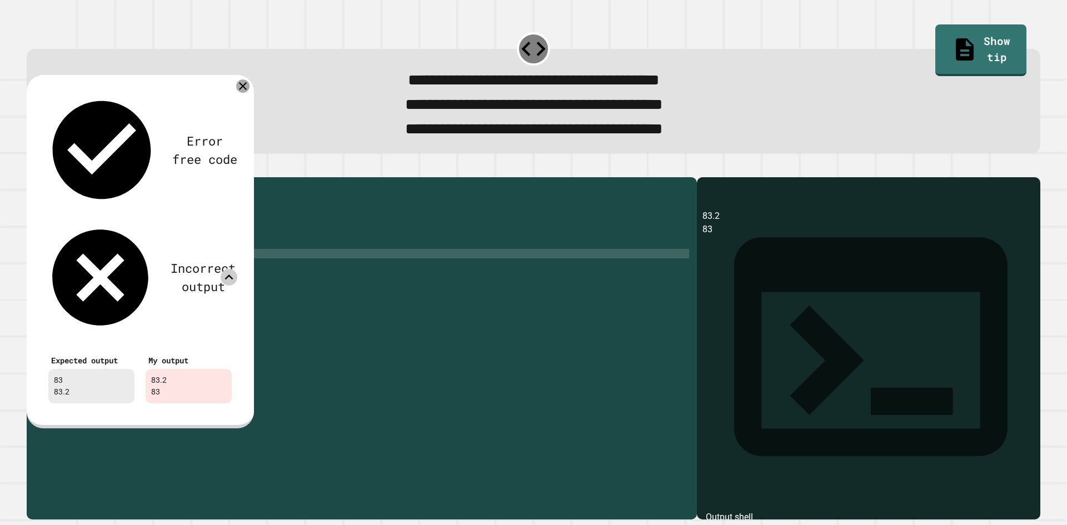
click at [247, 89] on icon at bounding box center [242, 85] width 13 height 13
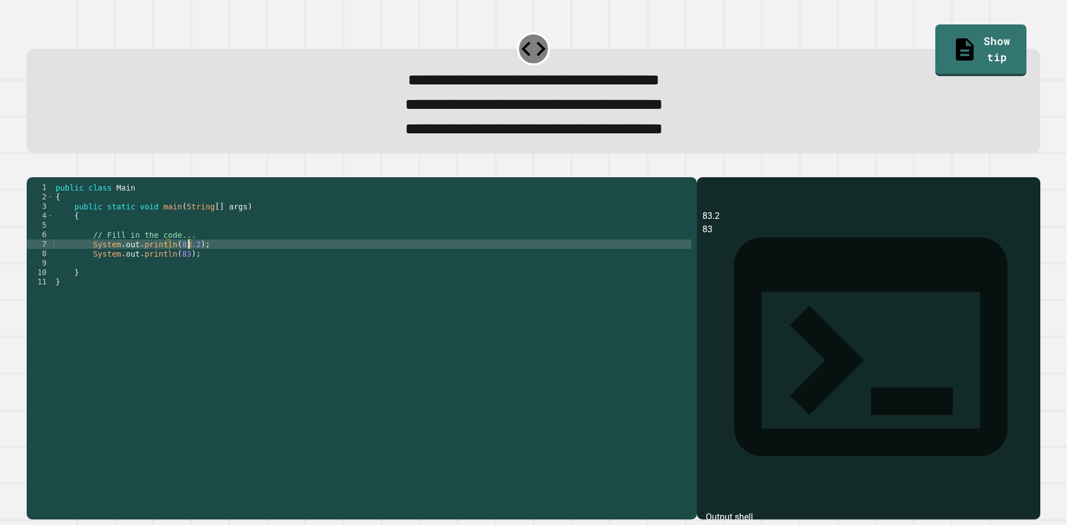
click at [189, 268] on div "public class Main { public static void main ( String [ ] args ) { // Fill in th…" at bounding box center [372, 334] width 638 height 302
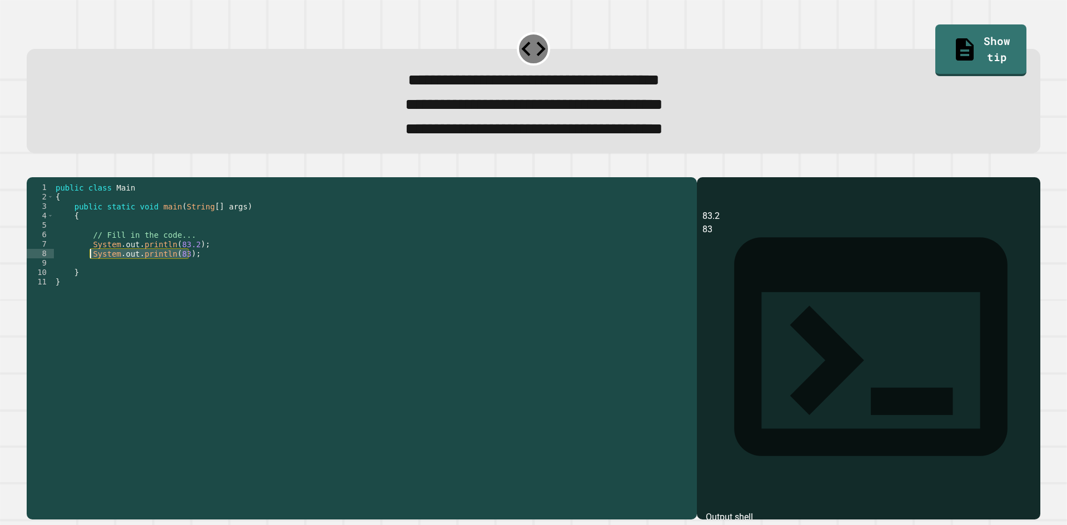
drag, startPoint x: 188, startPoint y: 274, endPoint x: 91, endPoint y: 272, distance: 97.8
click at [91, 272] on div "public class Main { public static void main ( String [ ] args ) { // Fill in th…" at bounding box center [372, 334] width 638 height 302
type textarea "**********"
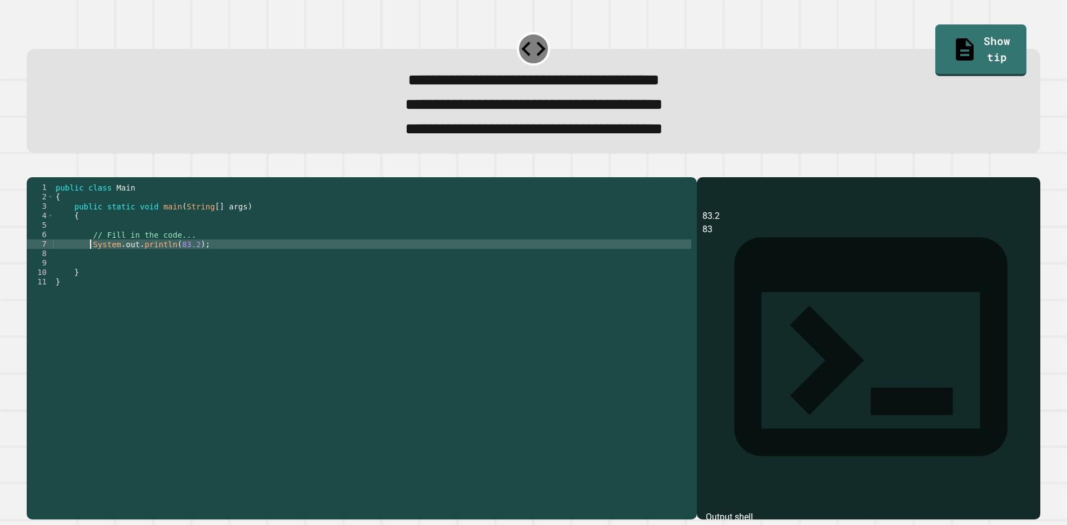
type textarea "**********"
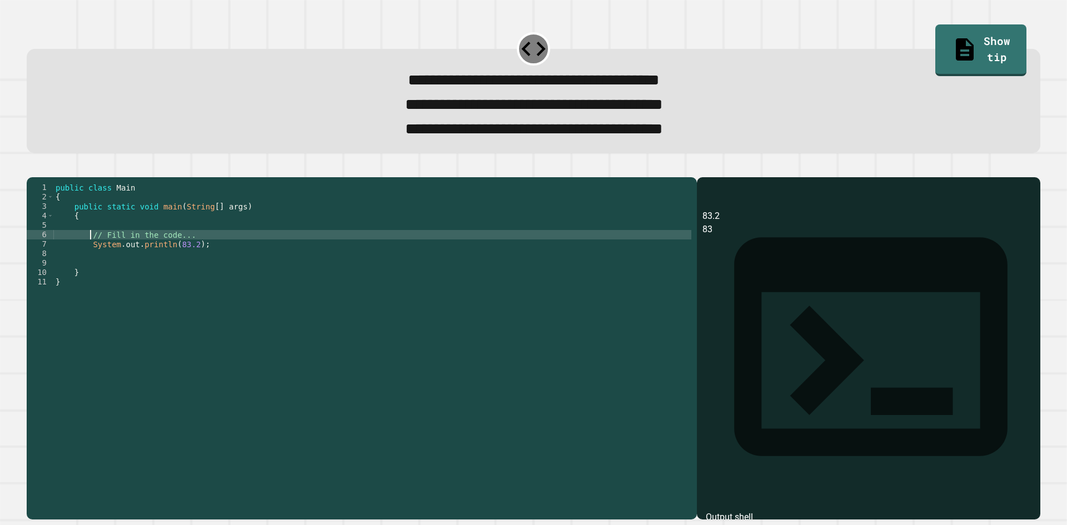
click at [214, 255] on div "public class Main { public static void main ( String [ ] args ) { // Fill in th…" at bounding box center [372, 334] width 638 height 302
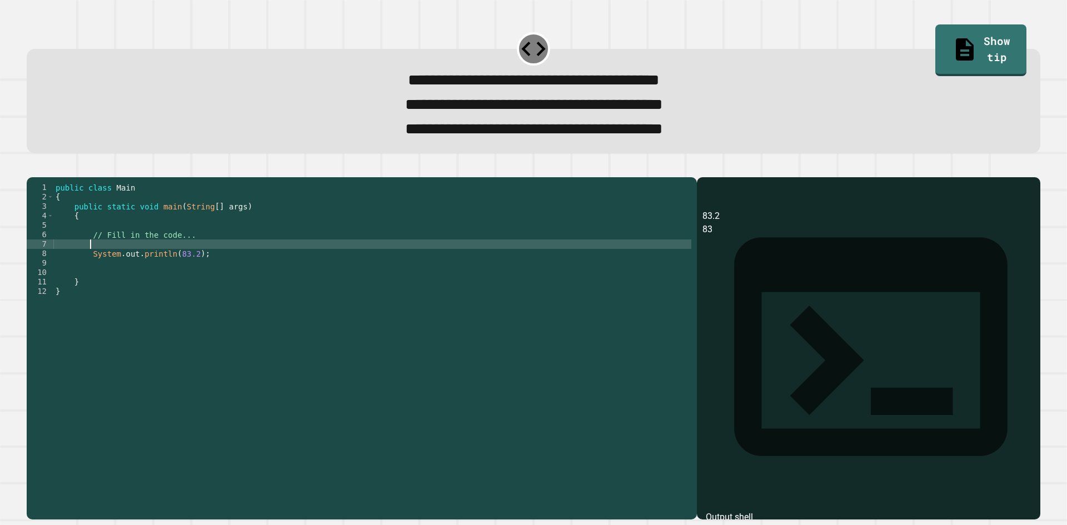
paste textarea "**********"
type textarea "**********"
click at [32, 168] on icon "button" at bounding box center [32, 168] width 0 height 0
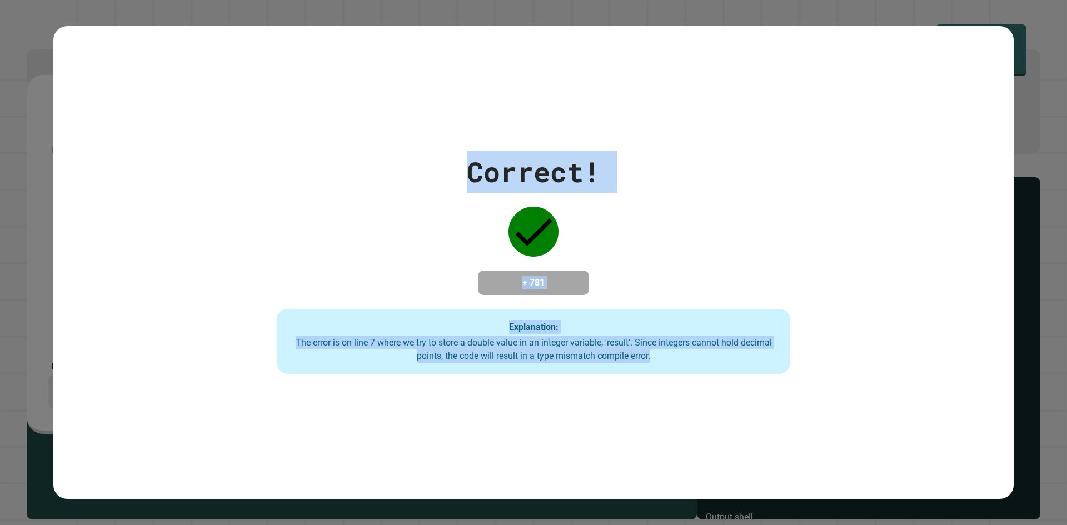
drag, startPoint x: 638, startPoint y: 361, endPoint x: 471, endPoint y: 135, distance: 281.2
click at [471, 135] on div "Correct! + 781 Explanation: The error is on line 7 where we try to store a doub…" at bounding box center [533, 262] width 960 height 473
click at [469, 132] on div "Correct! + 781 Explanation: The error is on line 7 where we try to store a doub…" at bounding box center [533, 262] width 960 height 473
drag, startPoint x: 469, startPoint y: 132, endPoint x: 743, endPoint y: 431, distance: 406.3
click at [743, 431] on div "Correct! + 781 Explanation: The error is on line 7 where we try to store a doub…" at bounding box center [533, 262] width 960 height 473
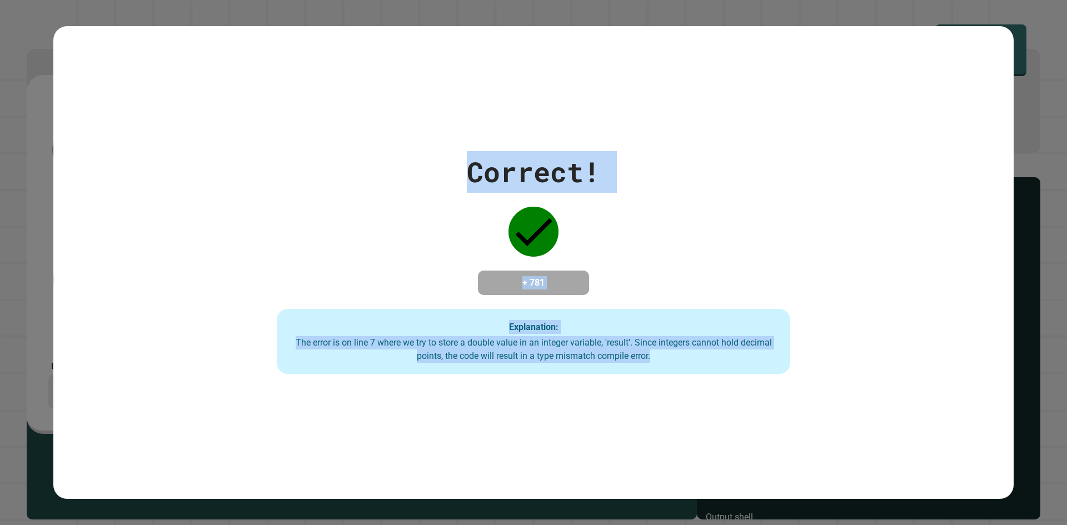
click at [742, 433] on div "Correct! + 781 Explanation: The error is on line 7 where we try to store a doub…" at bounding box center [533, 262] width 960 height 473
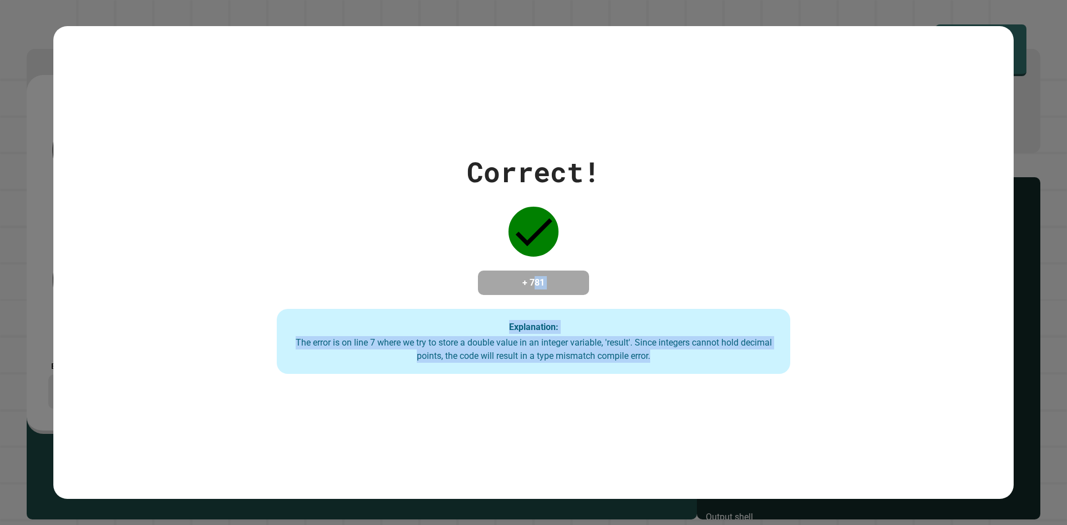
drag, startPoint x: 762, startPoint y: 418, endPoint x: 528, endPoint y: 261, distance: 281.7
click at [528, 261] on div "Correct! + 781 Explanation: The error is on line 7 where we try to store a doub…" at bounding box center [533, 262] width 960 height 473
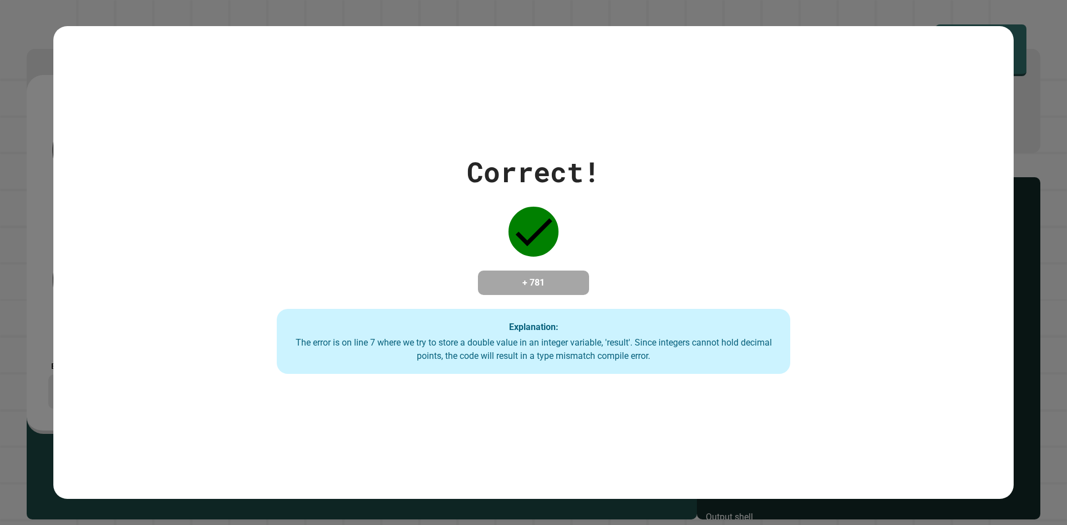
click at [455, 199] on div "Correct! + 781 Explanation: The error is on line 7 where we try to store a doub…" at bounding box center [534, 262] width 734 height 223
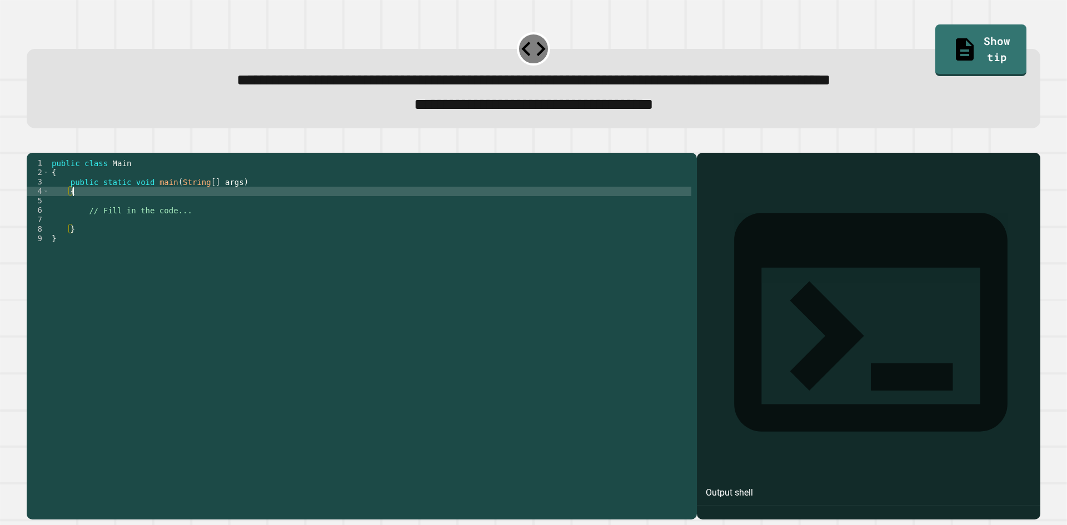
click at [178, 208] on div "public class Main { public static void main ( String [ ] args ) { // Fill in th…" at bounding box center [370, 323] width 642 height 331
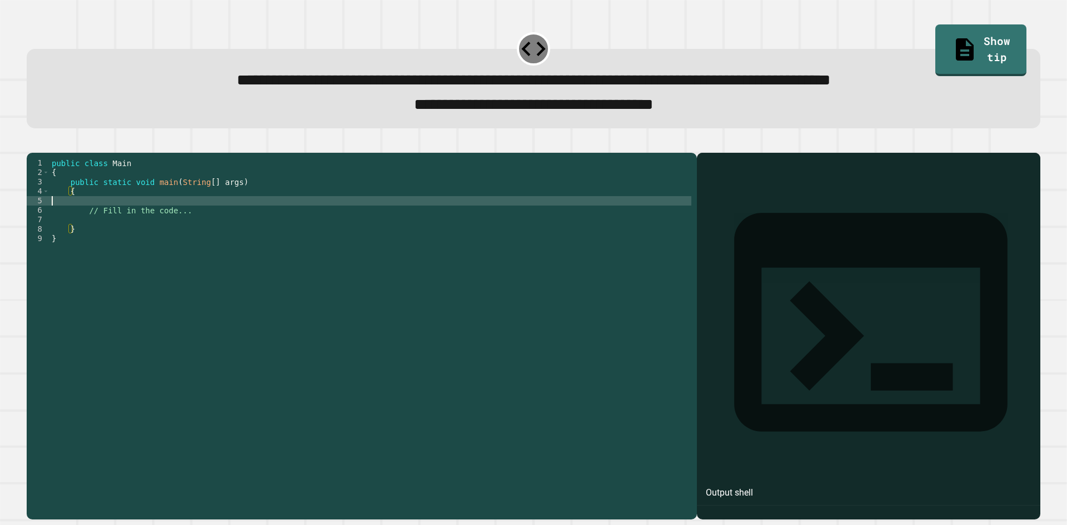
click at [180, 221] on div "public class Main { public static void main ( String [ ] args ) { // Fill in th…" at bounding box center [370, 323] width 642 height 331
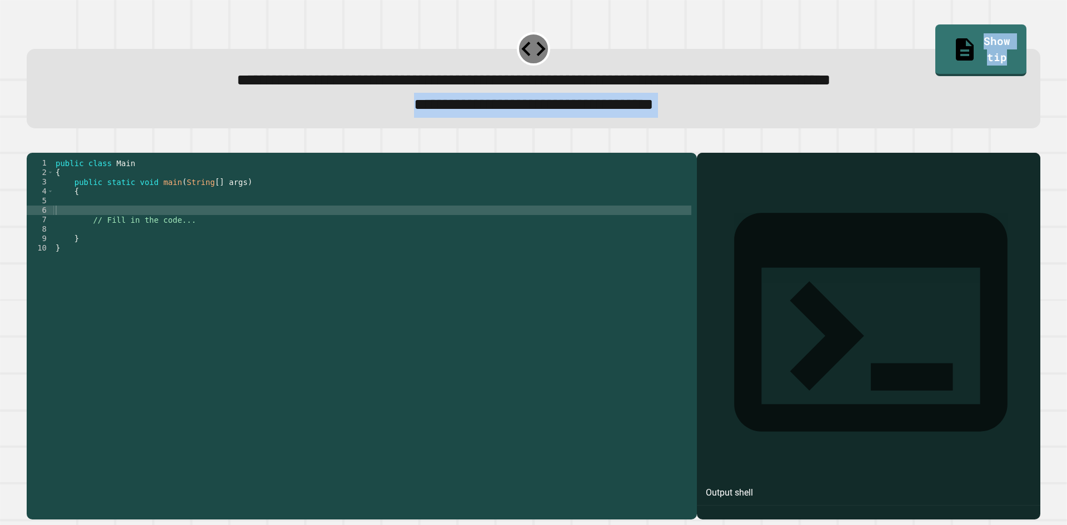
drag, startPoint x: 325, startPoint y: 101, endPoint x: 811, endPoint y: 142, distance: 487.9
click at [811, 142] on div "**********" at bounding box center [533, 273] width 1024 height 504
copy div "**********"
click at [32, 143] on button "button" at bounding box center [32, 143] width 0 height 0
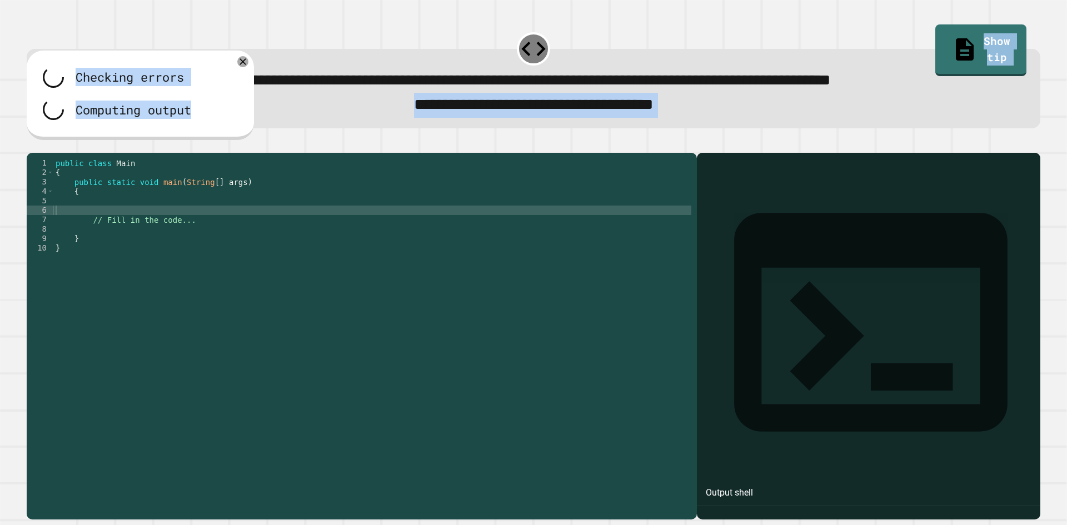
click at [223, 104] on div "Computing output" at bounding box center [140, 109] width 194 height 21
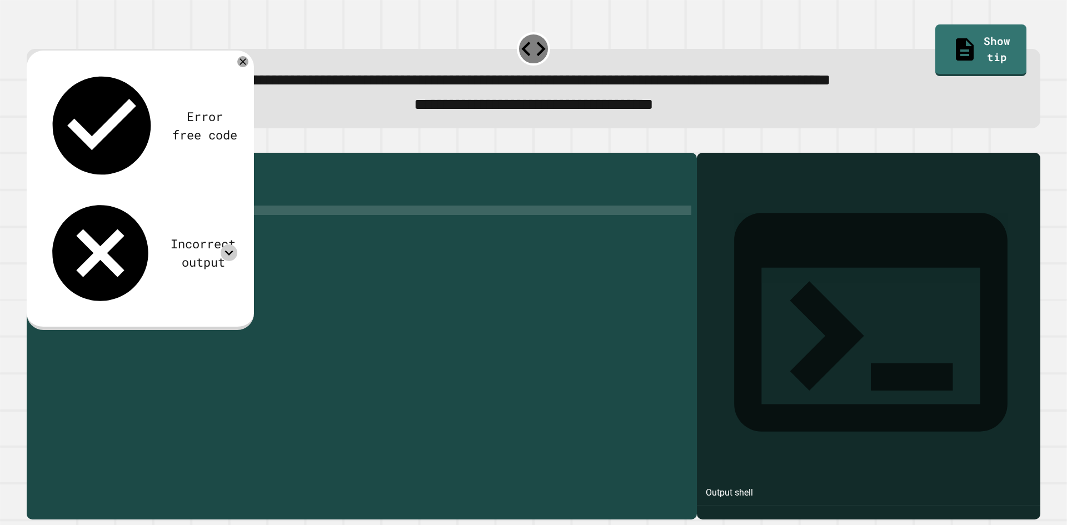
click at [228, 244] on icon at bounding box center [229, 252] width 17 height 17
click at [166, 209] on div "public class Main { public static void main ( String [ ] args ) { // Fill in th…" at bounding box center [372, 323] width 638 height 331
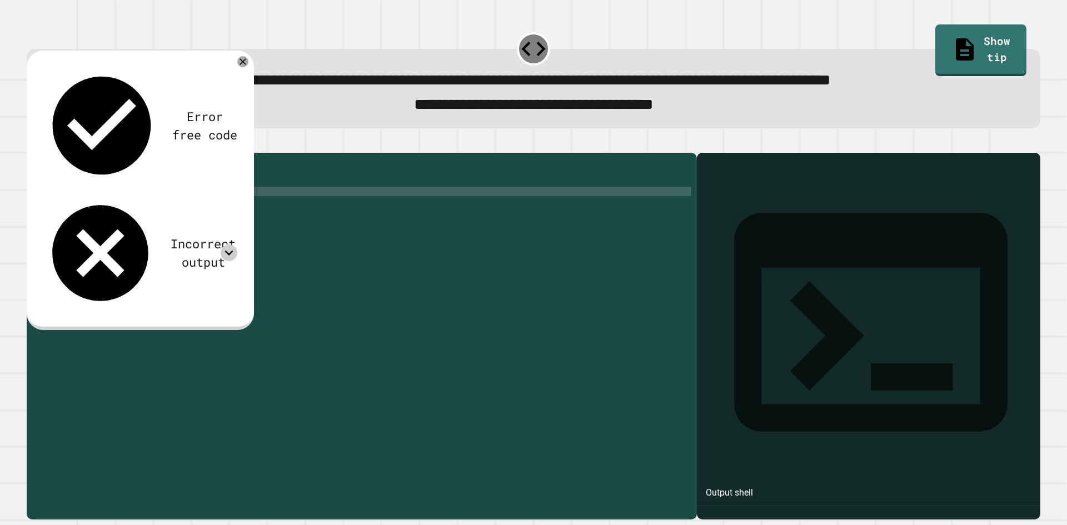
click at [168, 223] on div "public class Main { public static void main ( String [ ] args ) { // Fill in th…" at bounding box center [372, 323] width 638 height 331
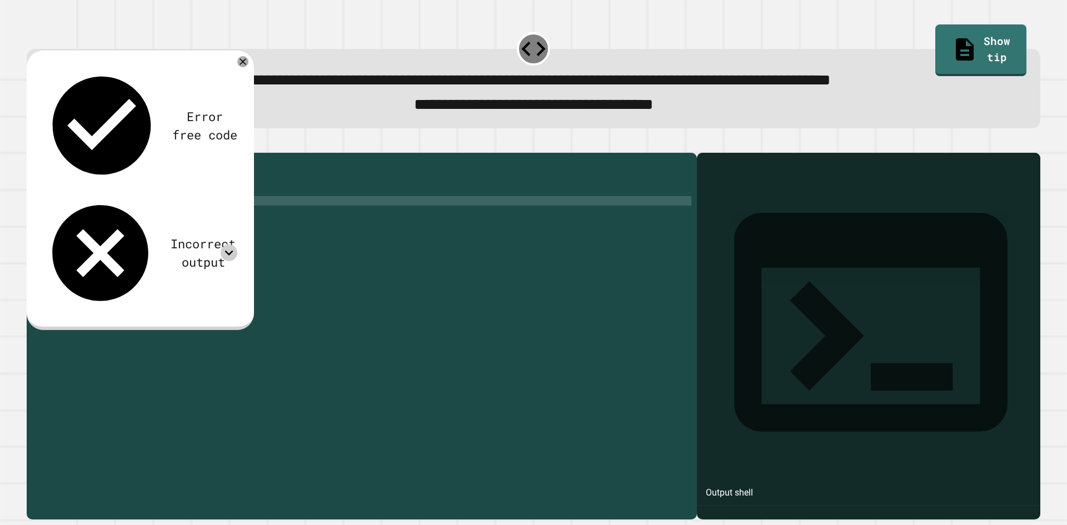
type textarea "*"
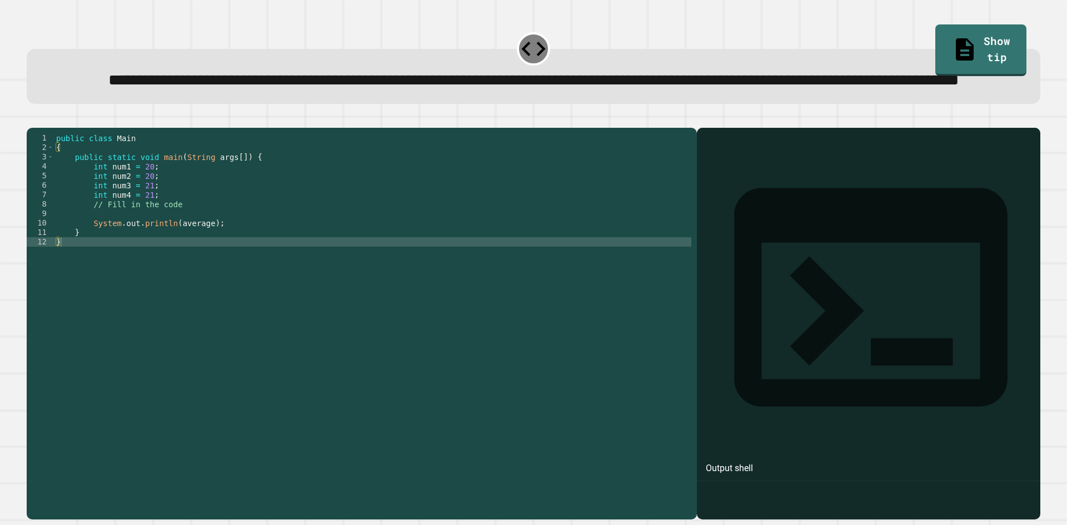
click at [272, 267] on div "public class Main { public static void main ( String args [ ]) { int num1 = 20 …" at bounding box center [372, 298] width 637 height 331
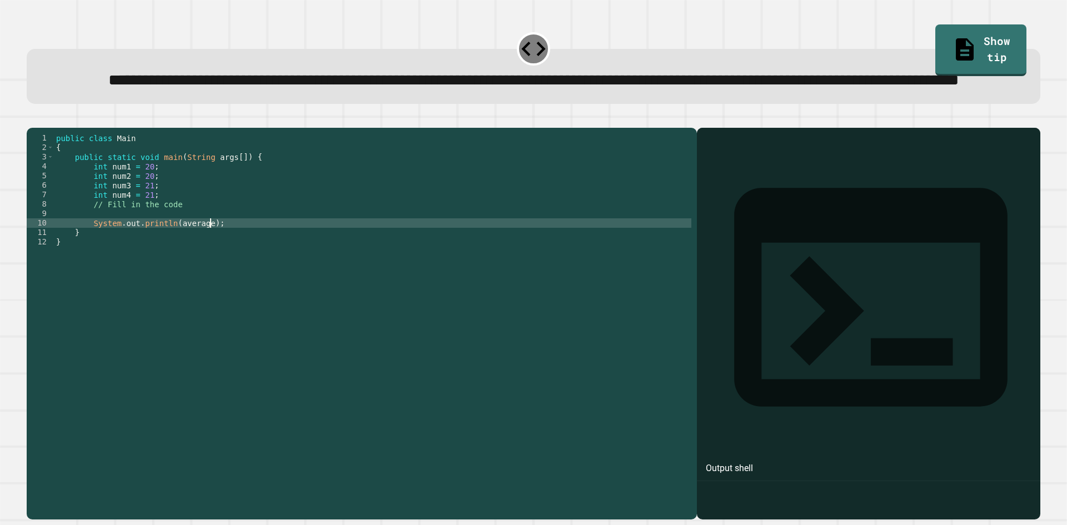
type textarea "**********"
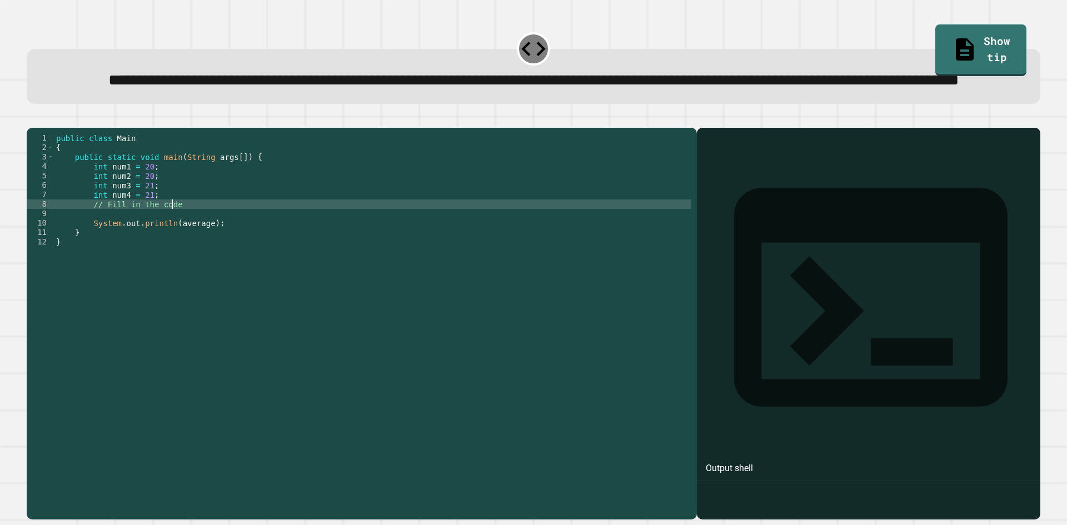
click at [299, 248] on div "public class Main { public static void main ( String args [ ]) { int num1 = 20 …" at bounding box center [372, 298] width 637 height 331
click at [298, 250] on div "public class Main { public static void main ( String args [ ]) { int num1 = 20 …" at bounding box center [372, 298] width 637 height 331
drag, startPoint x: 301, startPoint y: 251, endPoint x: 302, endPoint y: 260, distance: 9.5
click at [302, 260] on div "public class Main { public static void main ( String args [ ]) { int num1 = 20 …" at bounding box center [372, 298] width 637 height 331
click at [302, 260] on div "public class Main { public static void main ( String args [ ]) { int num1 = 20 …" at bounding box center [372, 289] width 637 height 312
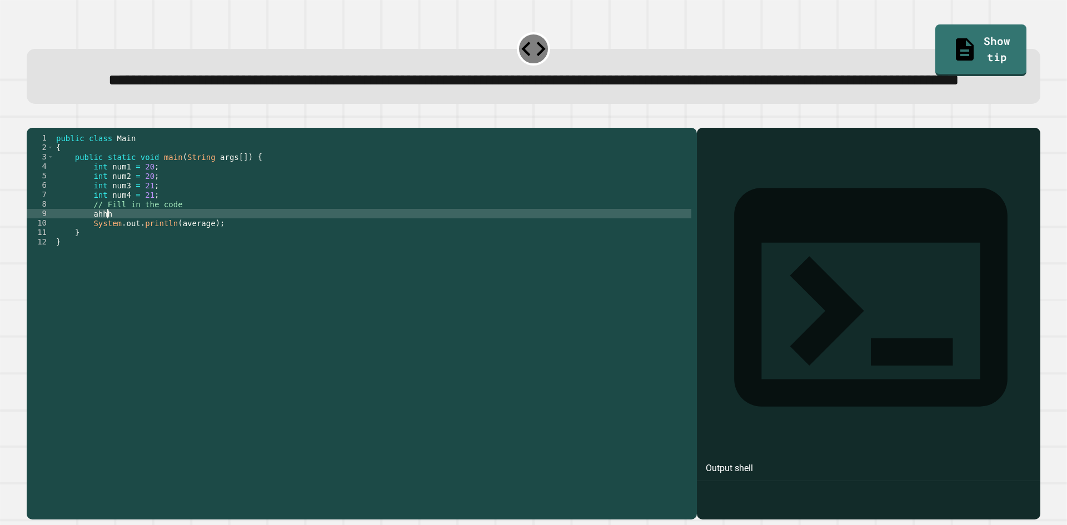
scroll to position [0, 3]
click at [44, 138] on div "****** 1 2 3 4 5 6 7 8 9 10 11 12 public class Main { public static void main (…" at bounding box center [533, 317] width 1024 height 416
click at [42, 129] on icon "button" at bounding box center [40, 126] width 6 height 8
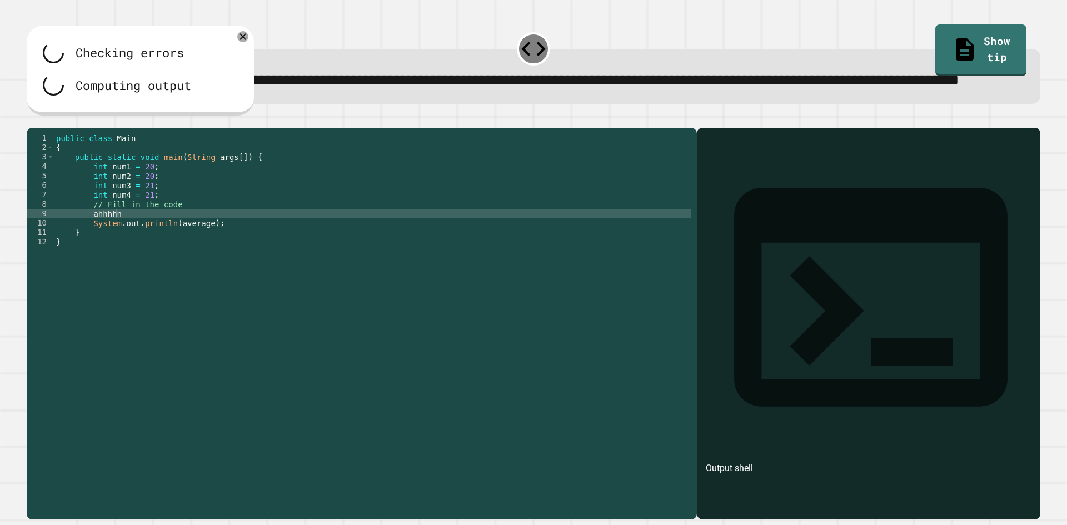
click at [231, 96] on div "Computing output" at bounding box center [140, 84] width 194 height 21
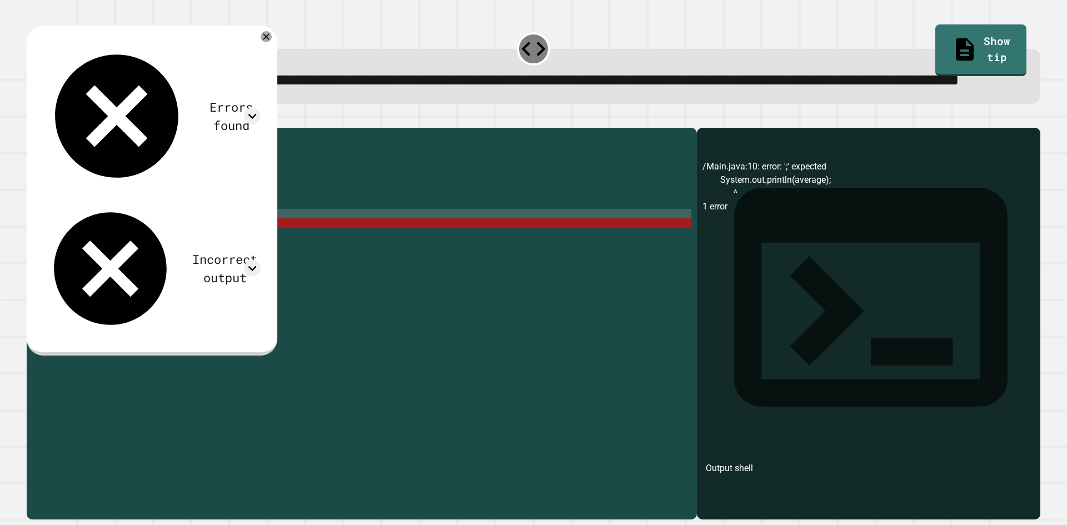
click at [231, 201] on div "Incorrect output" at bounding box center [152, 268] width 218 height 135
click at [261, 260] on icon at bounding box center [252, 268] width 17 height 17
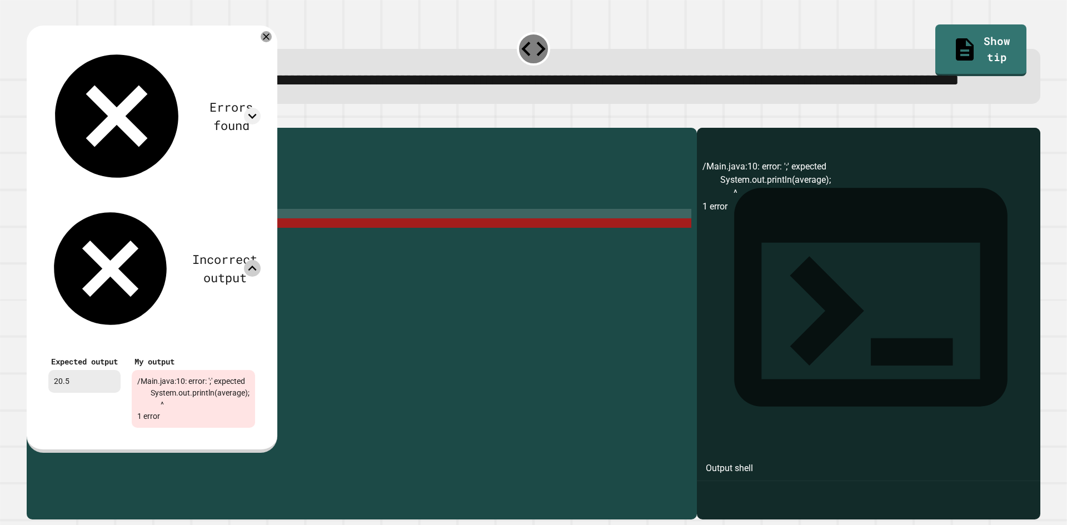
drag, startPoint x: 79, startPoint y: 174, endPoint x: 38, endPoint y: 169, distance: 41.4
click at [38, 342] on div "Expected output 20.5 My output /Main.java:10: error: ';' expected System.out.pr…" at bounding box center [151, 390] width 229 height 97
copy div "20.5"
click at [270, 41] on icon at bounding box center [266, 37] width 8 height 8
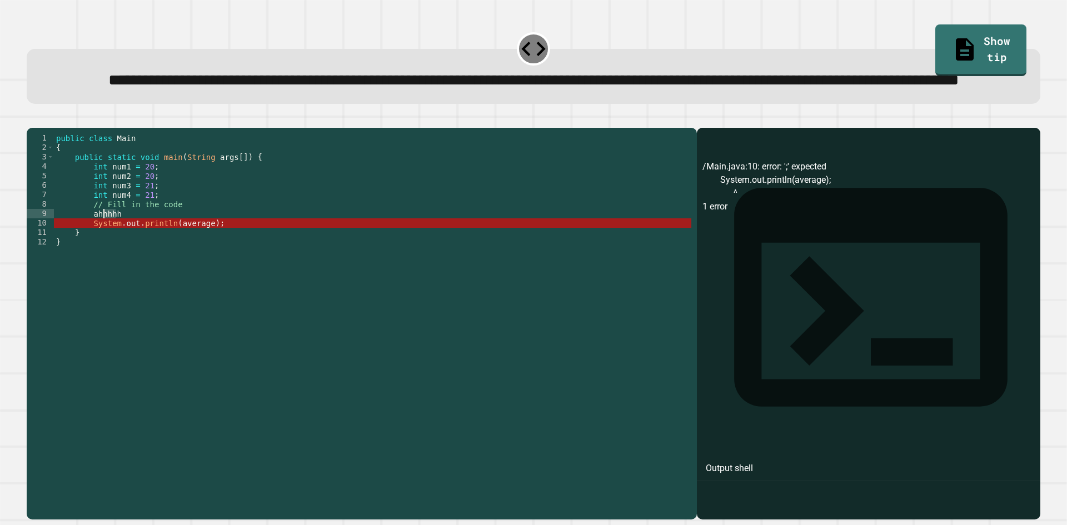
drag, startPoint x: 132, startPoint y: 257, endPoint x: 107, endPoint y: 257, distance: 24.5
click at [107, 257] on div "public class Main { public static void main ( String args [ ]) { int num1 = 20 …" at bounding box center [372, 298] width 637 height 331
click at [120, 256] on div "public class Main { public static void main ( String args [ ]) { int num1 = 20 …" at bounding box center [372, 289] width 637 height 312
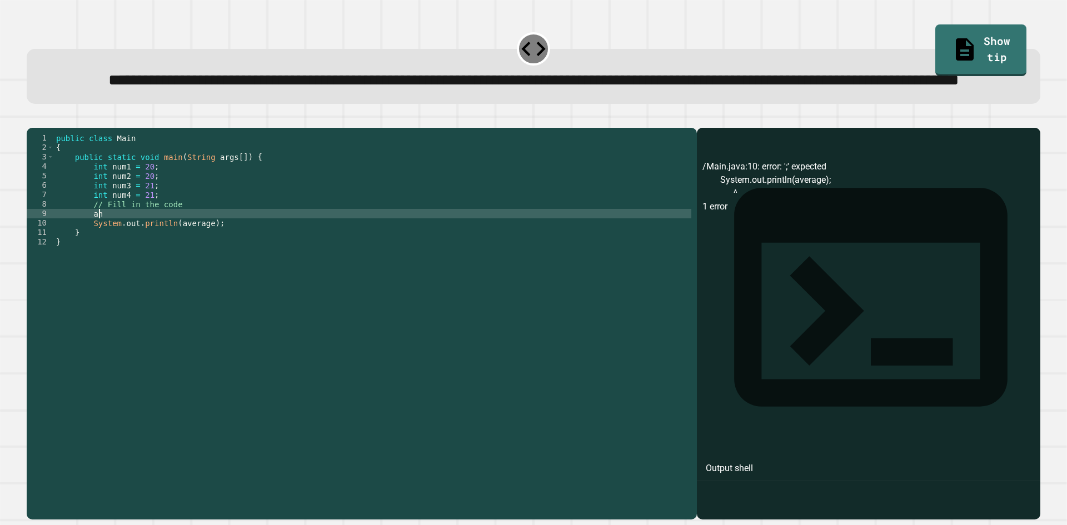
type textarea "*"
paste textarea "*****"
click at [32, 119] on icon "button" at bounding box center [32, 119] width 0 height 0
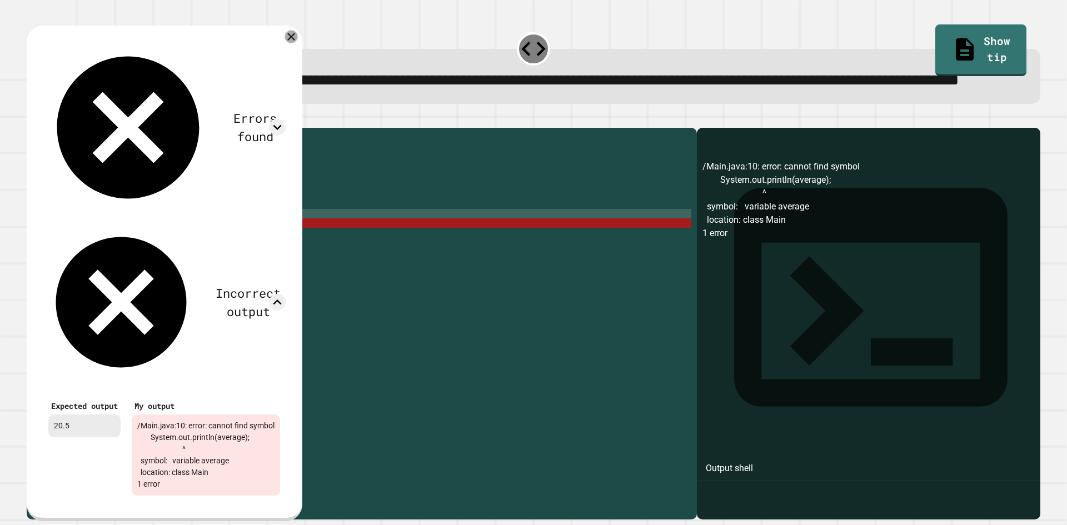
click at [295, 41] on icon at bounding box center [290, 36] width 7 height 7
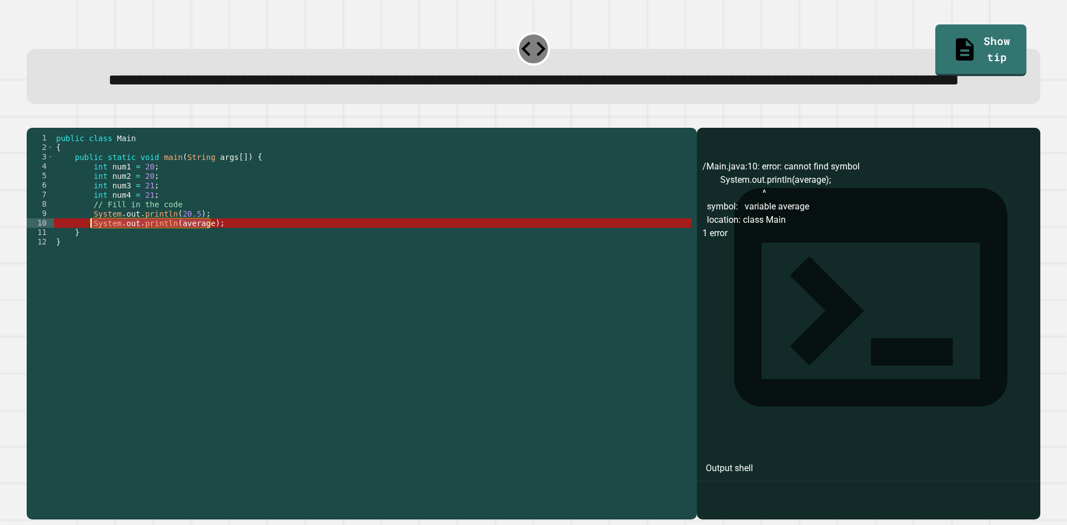
drag, startPoint x: 216, startPoint y: 269, endPoint x: 89, endPoint y: 266, distance: 126.2
click at [89, 266] on div "public class Main { public static void main ( String args [ ]) { int num1 = 20 …" at bounding box center [372, 298] width 637 height 331
type textarea "**********"
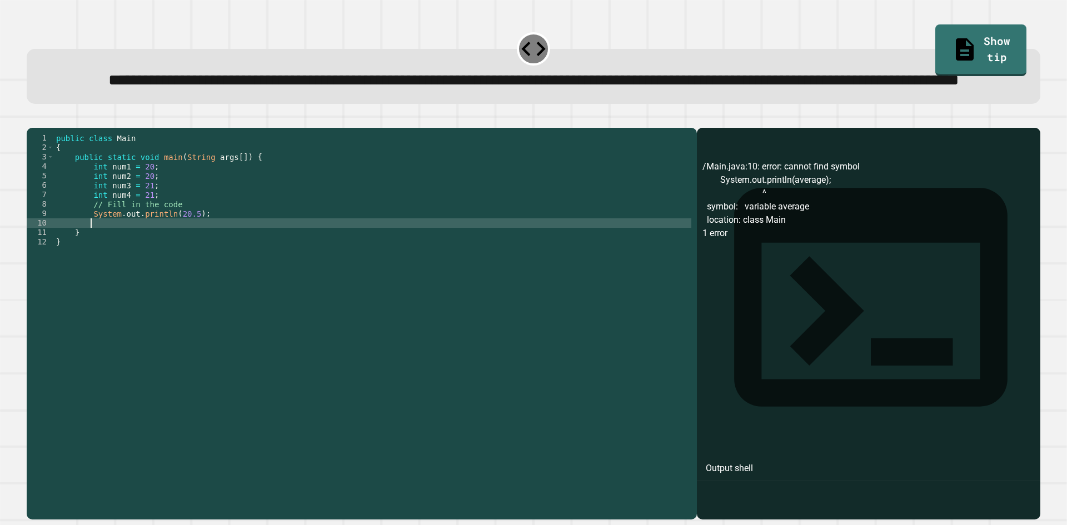
click at [41, 129] on icon "button" at bounding box center [40, 126] width 6 height 8
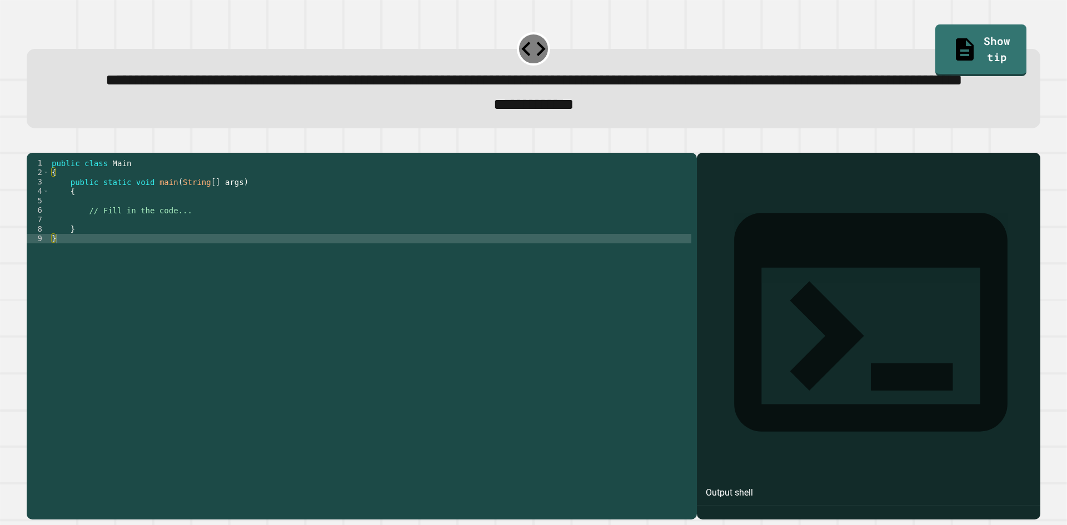
click at [212, 266] on div "public class Main { public static void main ( String [ ] args ) { // Fill in th…" at bounding box center [370, 309] width 642 height 302
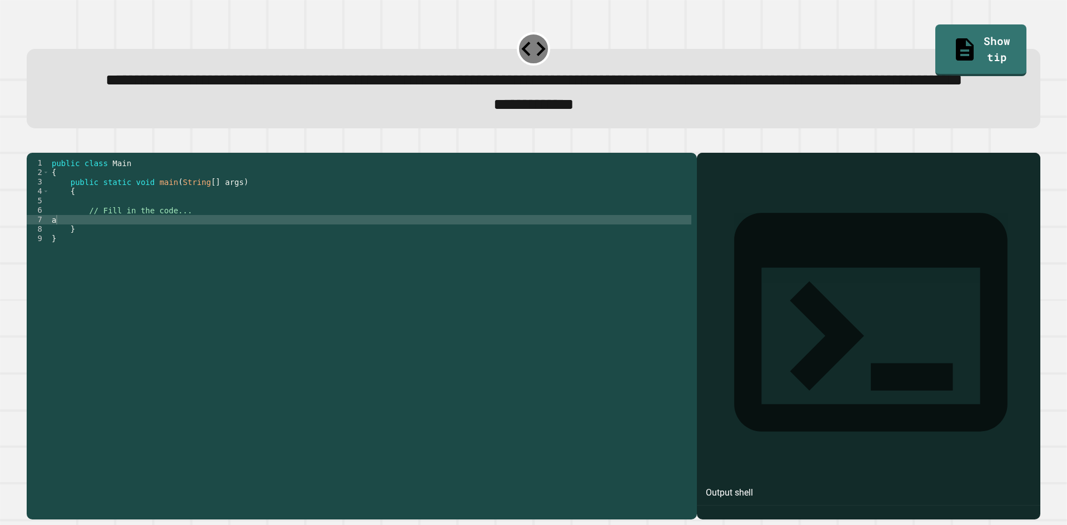
click at [32, 143] on icon "button" at bounding box center [32, 143] width 0 height 0
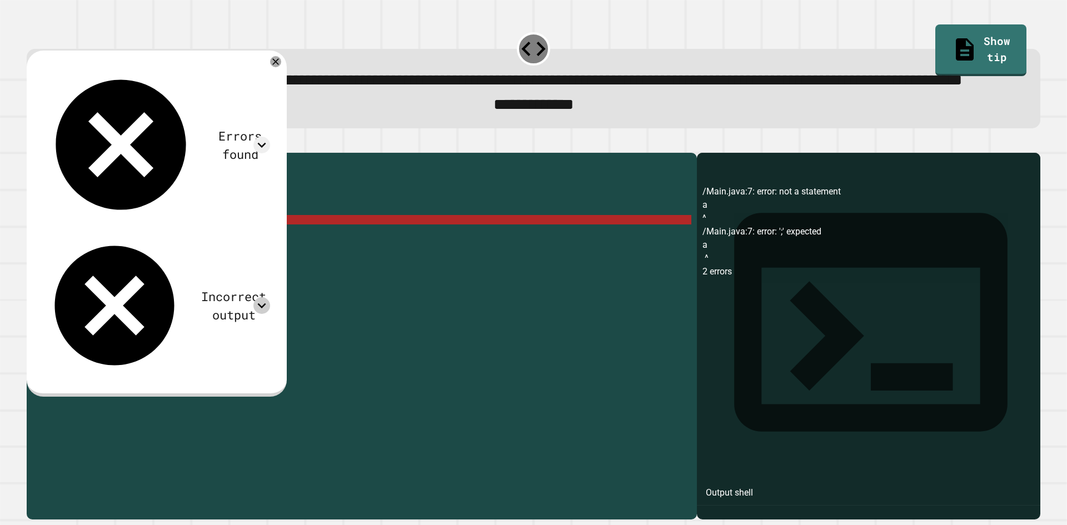
click at [265, 234] on div "Incorrect output" at bounding box center [156, 305] width 227 height 143
click at [270, 297] on icon at bounding box center [261, 305] width 17 height 17
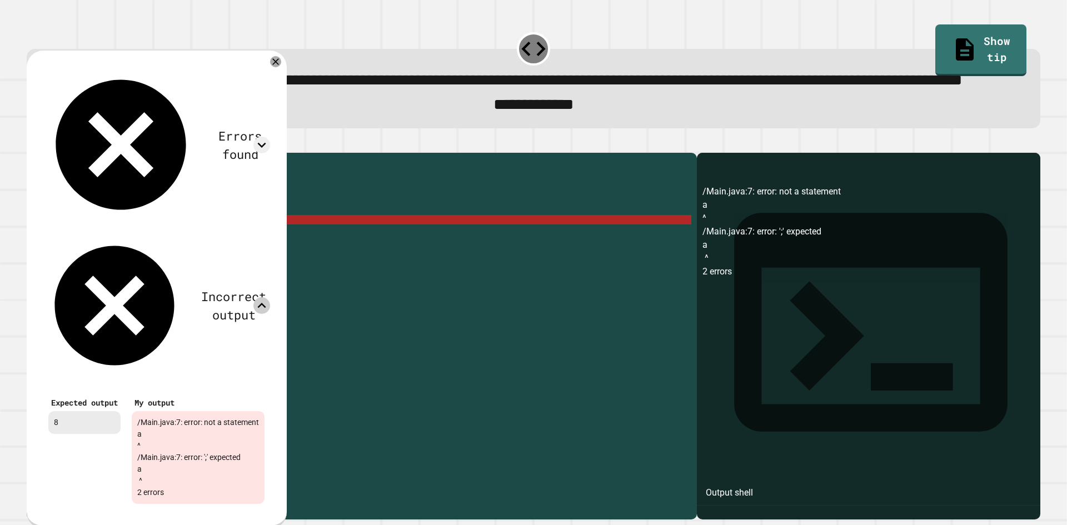
click at [198, 411] on div "/Main.java:7: error: not a statement a ^ /Main.java:7: error: ';' expected a ^ …" at bounding box center [198, 457] width 133 height 93
click at [282, 68] on icon at bounding box center [275, 62] width 12 height 12
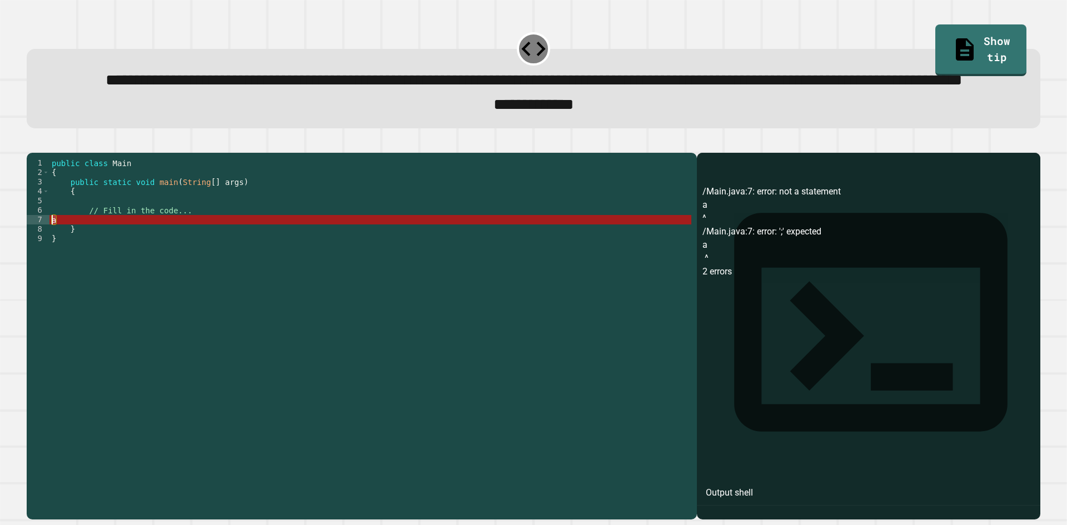
drag, startPoint x: 102, startPoint y: 266, endPoint x: 51, endPoint y: 266, distance: 50.6
click at [51, 266] on div "public class Main { public static void main ( String [ ] args ) { // Fill in th…" at bounding box center [370, 309] width 642 height 302
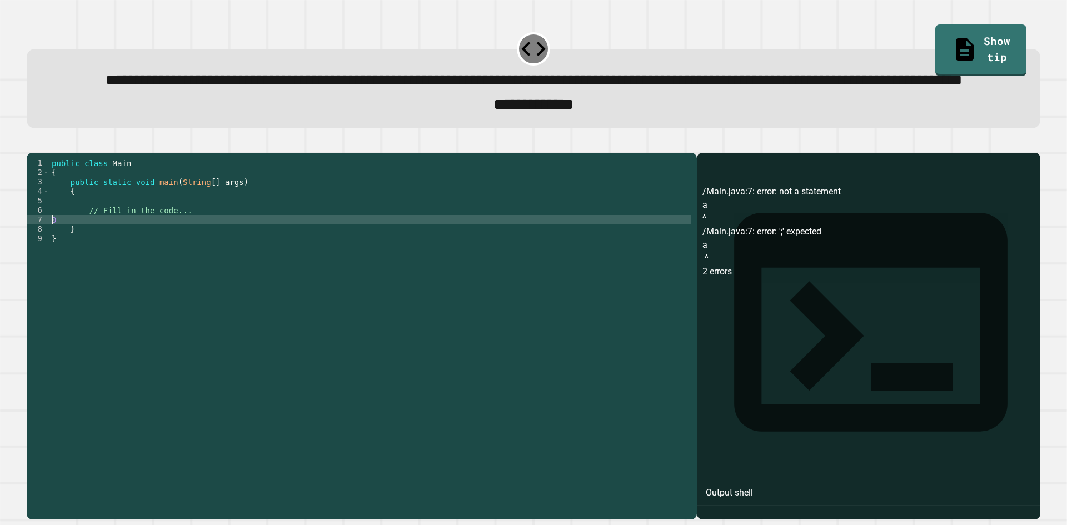
type textarea "*"
type textarea "**********"
click at [32, 143] on icon "button" at bounding box center [32, 143] width 0 height 0
